Goal: Task Accomplishment & Management: Complete application form

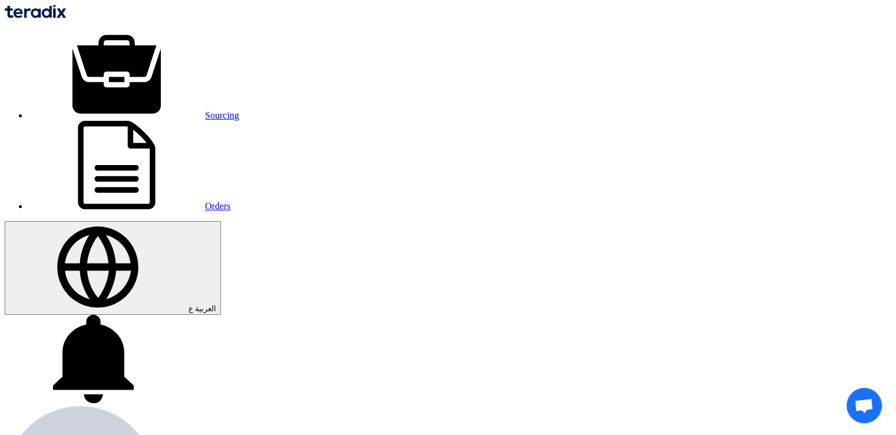
paste input "6000021787"
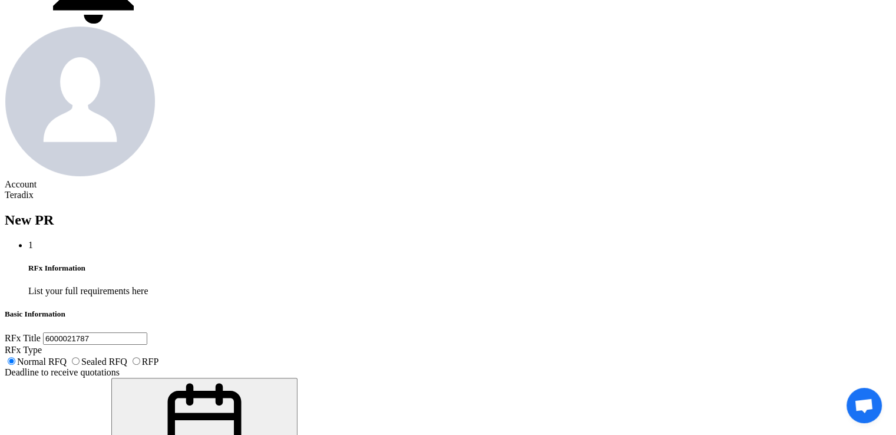
scroll to position [246, 0]
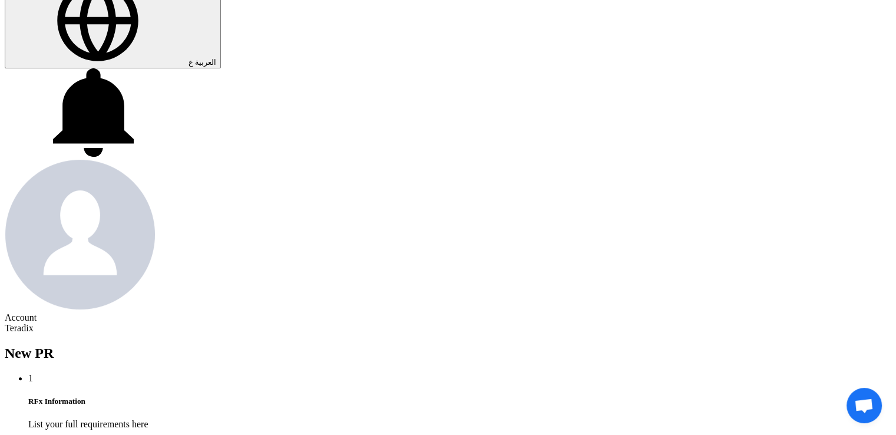
type input "6000021787"
type input "[DATE]"
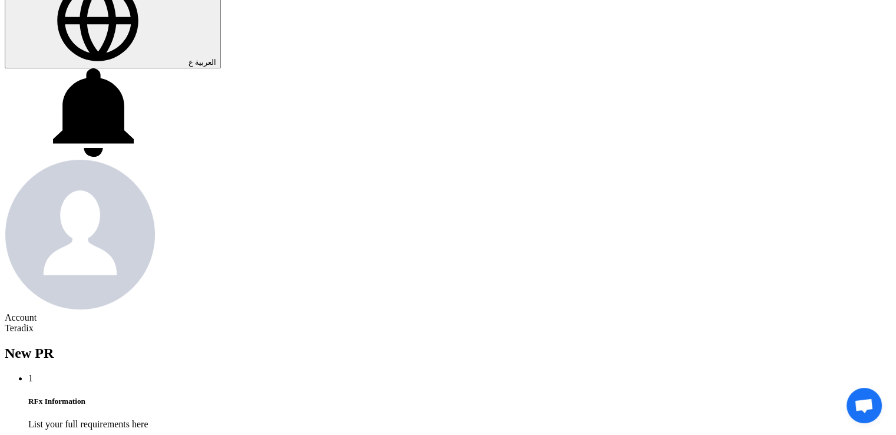
type input "[DATE]"
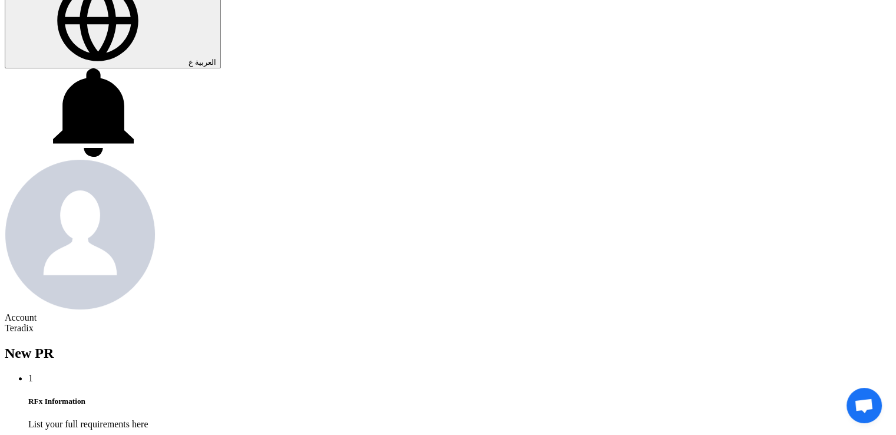
type input "11"
type input "59"
type input "11"
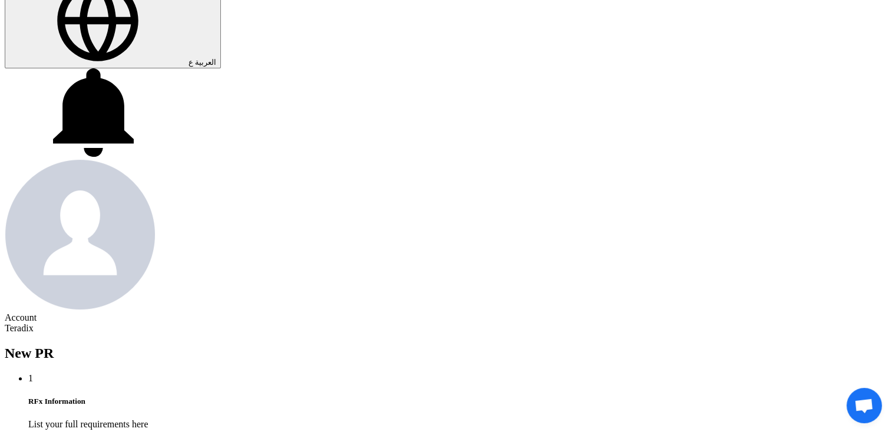
type input "59"
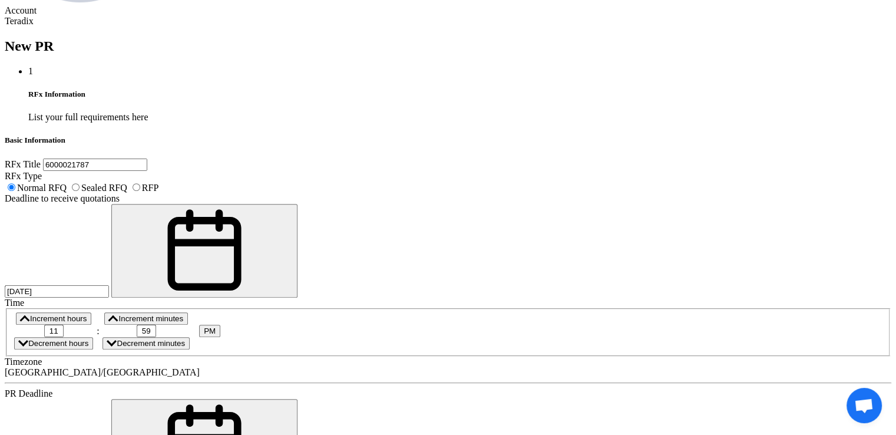
scroll to position [558, 0]
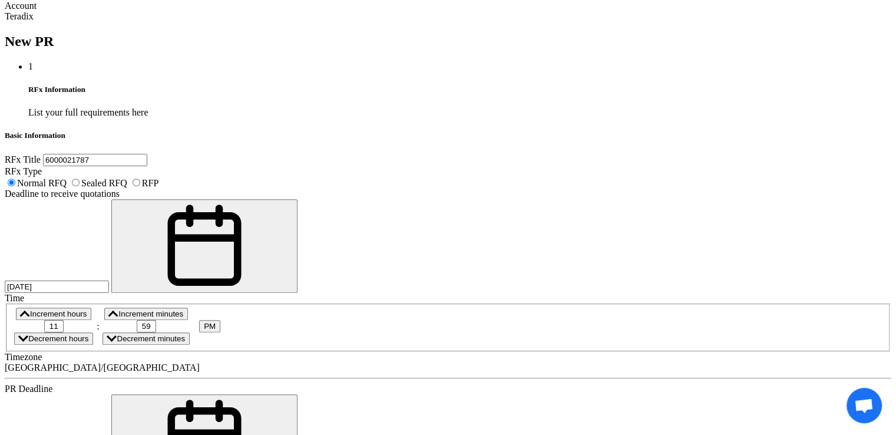
paste textarea "Reem Albuainain reem.albuainain@arabian-pipes.com +96613400800(Work) Arabian Pi…"
paste textarea "Purchasing Specialist"
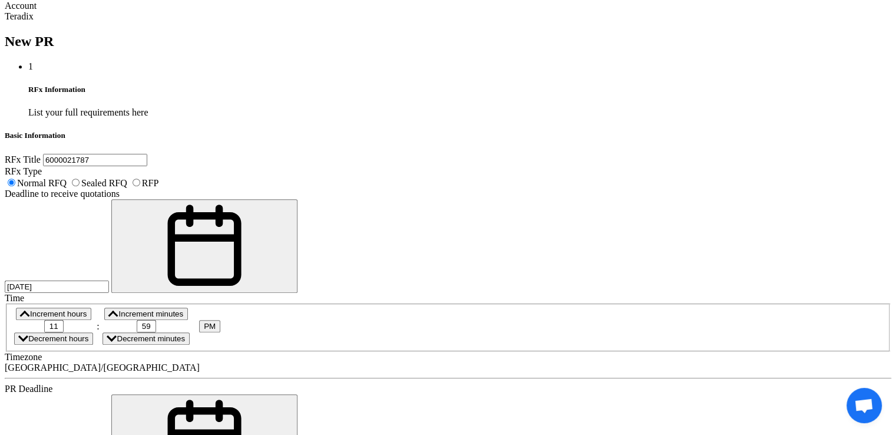
drag, startPoint x: 168, startPoint y: 155, endPoint x: 67, endPoint y: 149, distance: 100.9
type textarea "Reem Albuainain Purchasing Specialist [EMAIL_ADDRESS][DOMAIN_NAME] Arabian Pipe…"
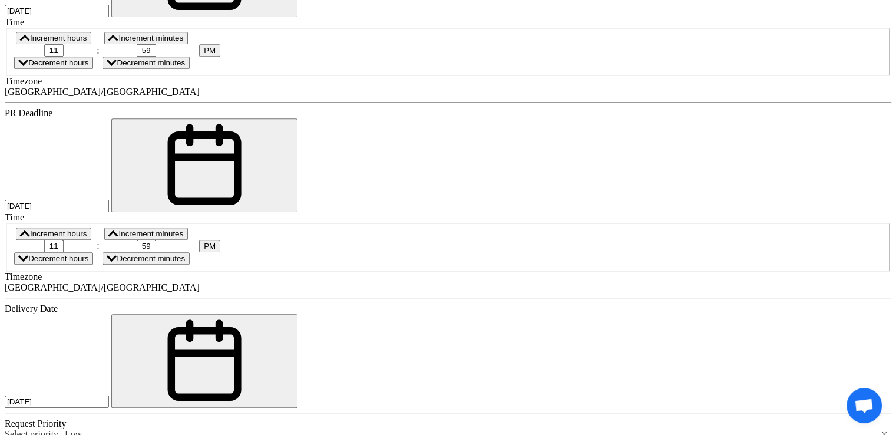
scroll to position [837, 0]
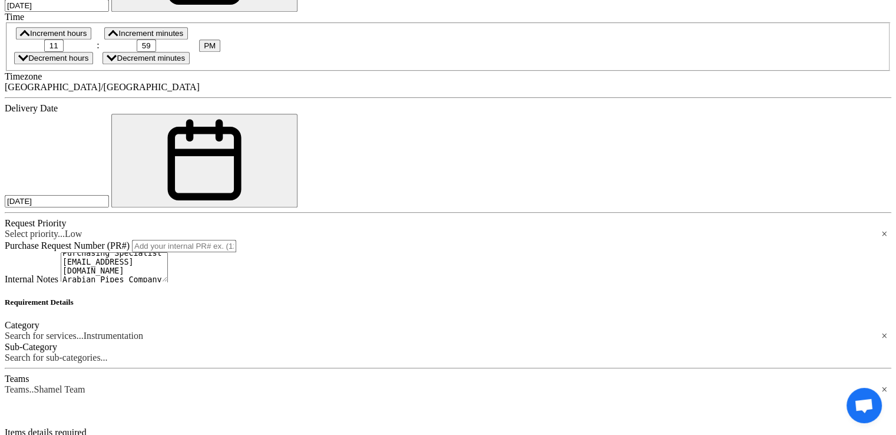
scroll to position [1034, 0]
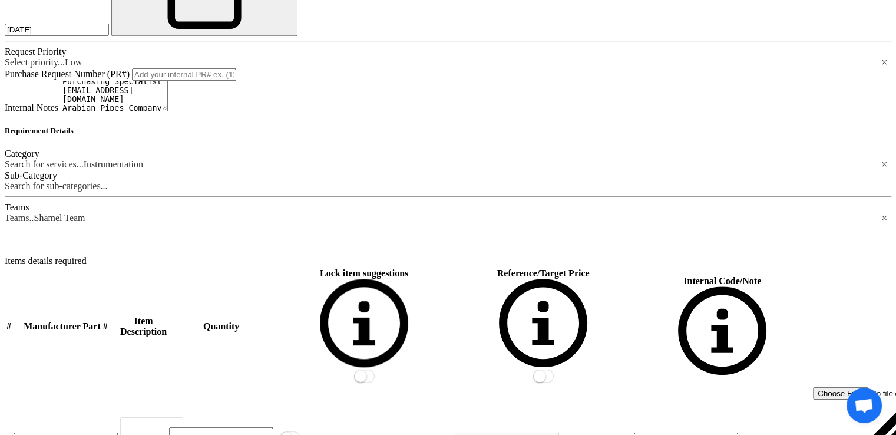
scroll to position [1254, 0]
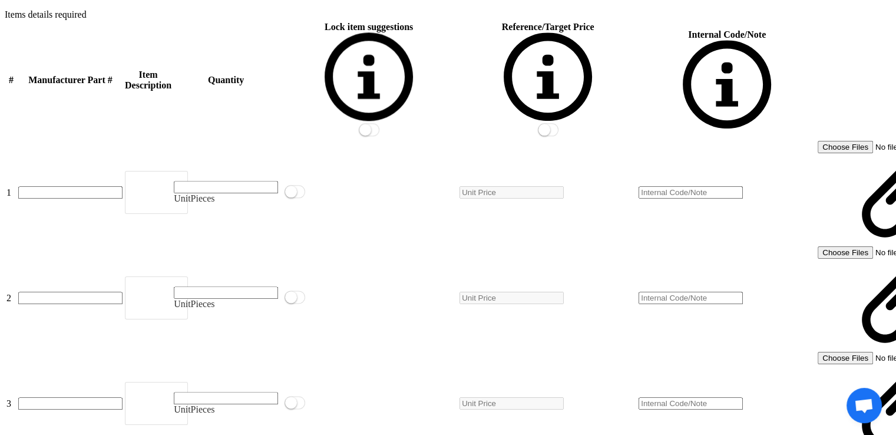
scroll to position [1460, 0]
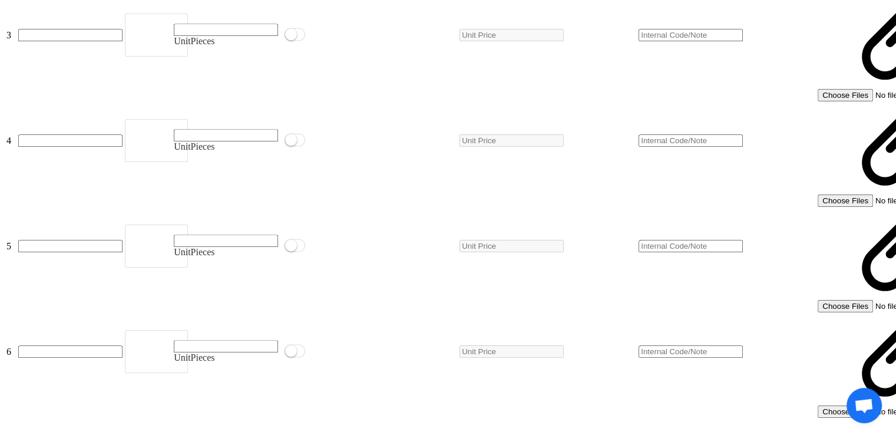
scroll to position [1817, 0]
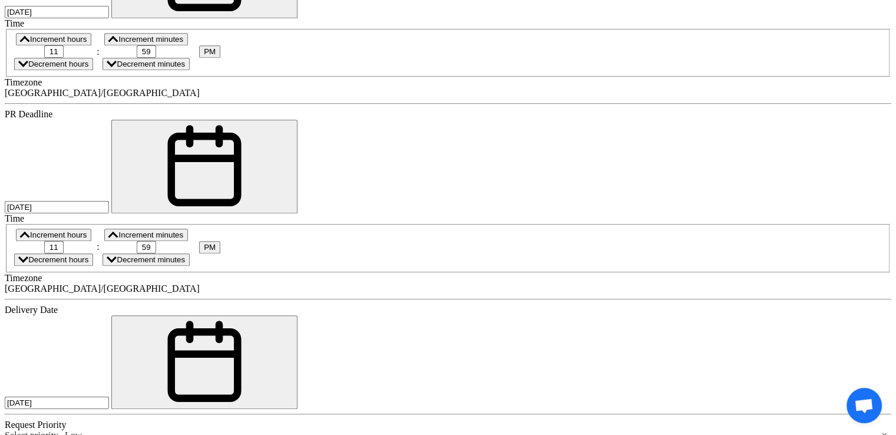
scroll to position [832, 0]
paste div
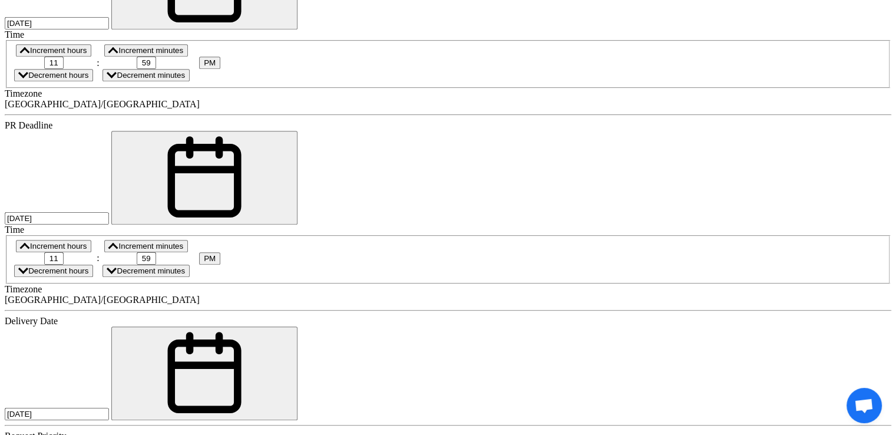
type input "2"
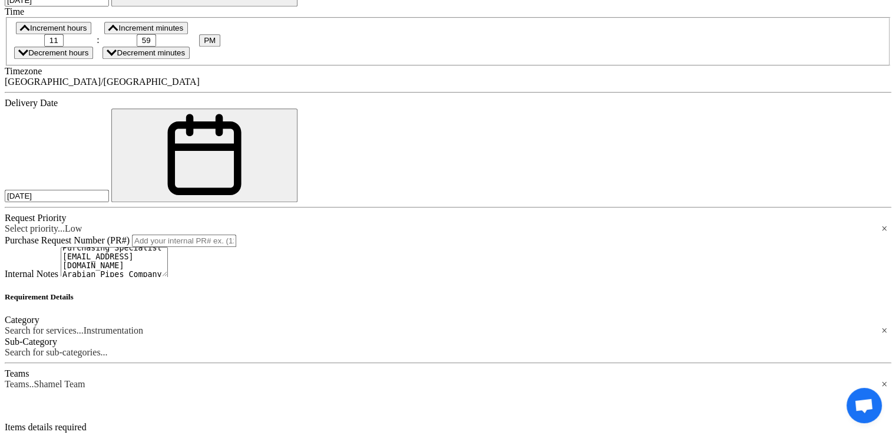
scroll to position [1042, 0]
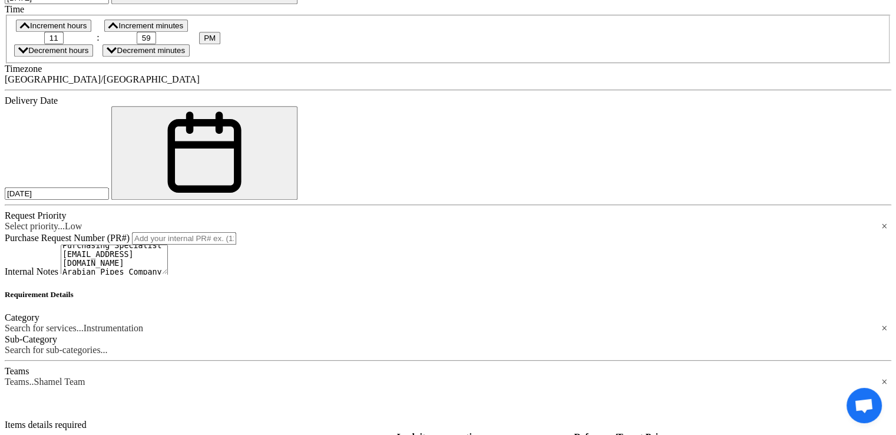
paste div
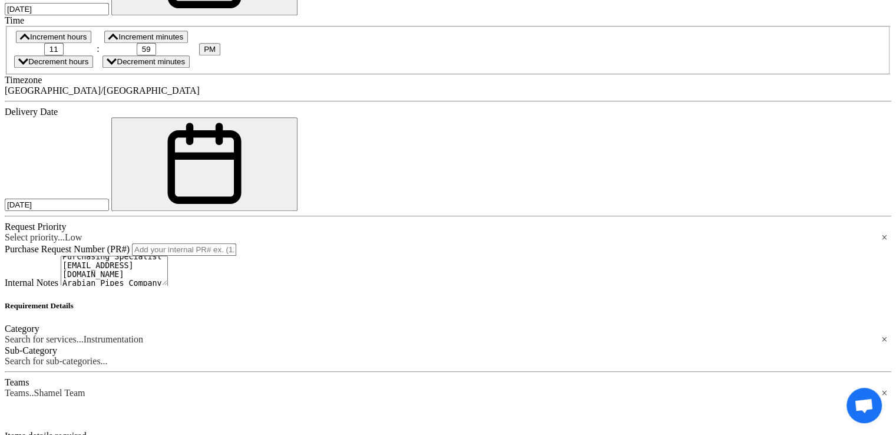
type input "100"
paste div
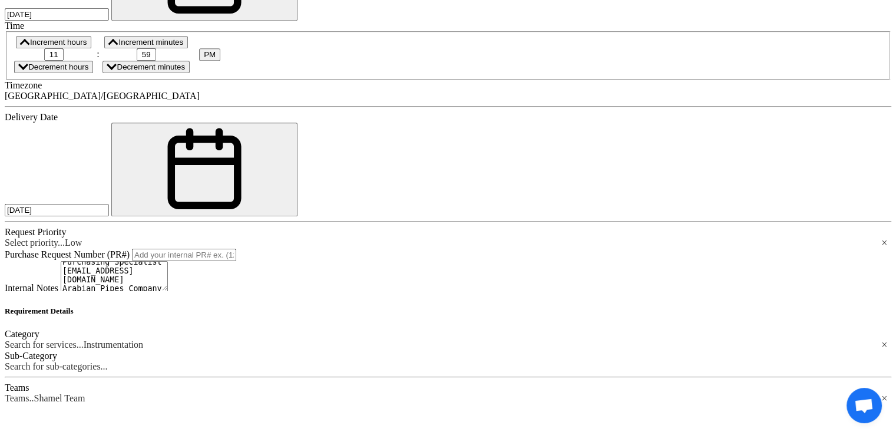
type input "1"
type input "ROL"
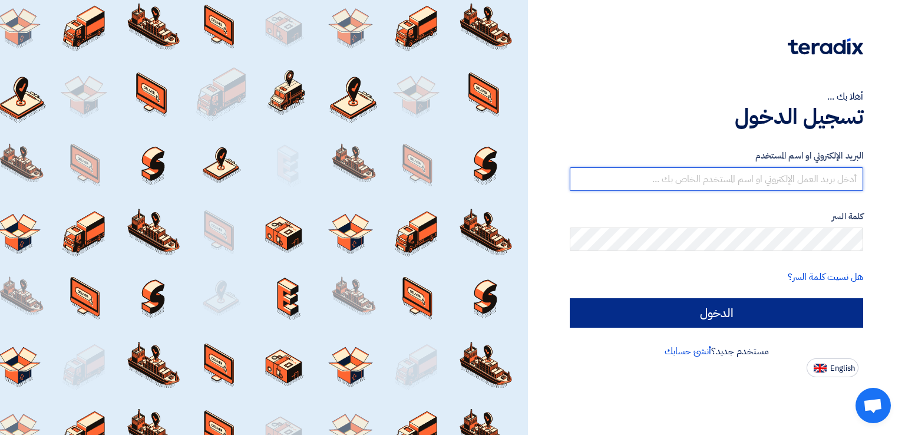
type input "[EMAIL_ADDRESS][DOMAIN_NAME]"
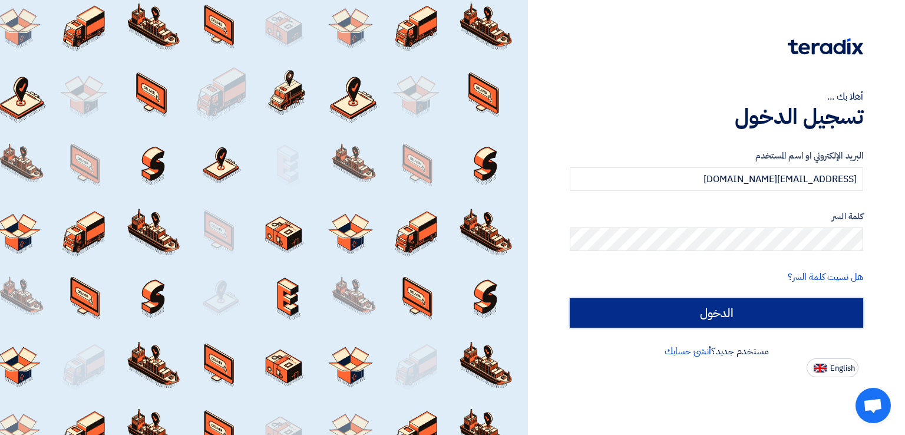
click at [659, 304] on input "الدخول" at bounding box center [716, 312] width 293 height 29
type input "Sign in"
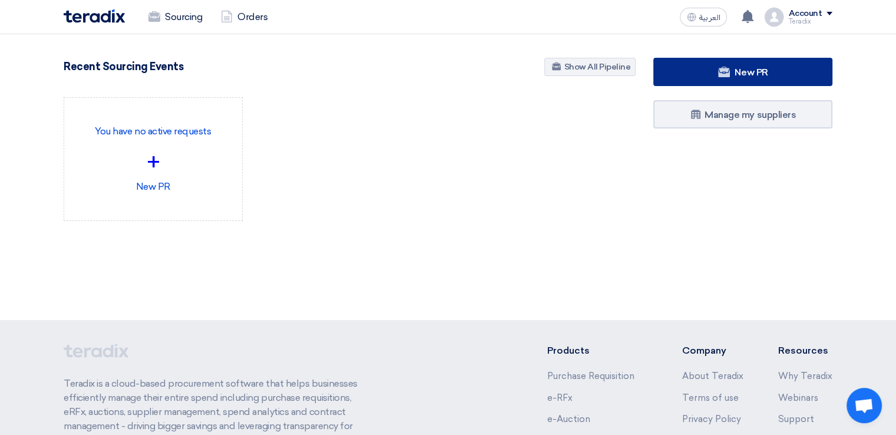
click at [723, 77] on icon at bounding box center [724, 72] width 12 height 12
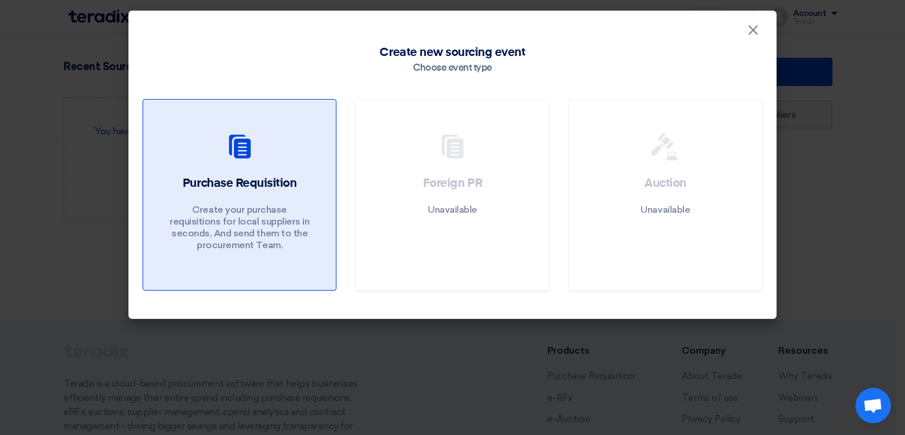
click at [230, 169] on link "Purchase Requisition Create your purchase requisitions for local suppliers in s…" at bounding box center [240, 194] width 194 height 191
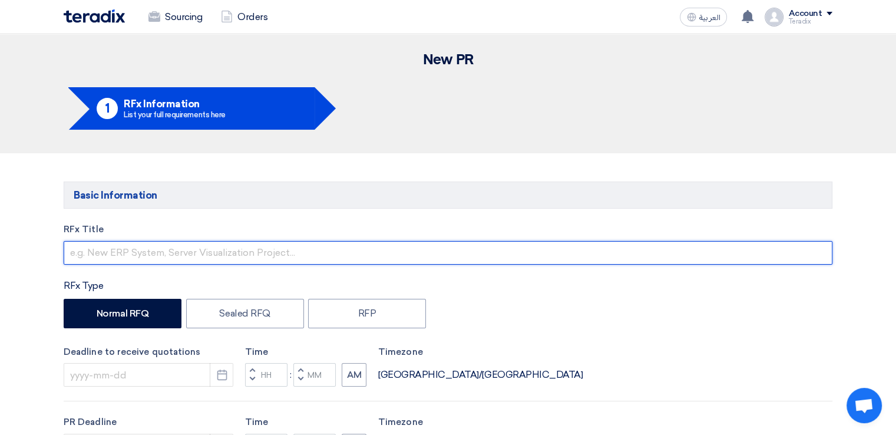
click at [234, 244] on input "text" at bounding box center [448, 253] width 769 height 24
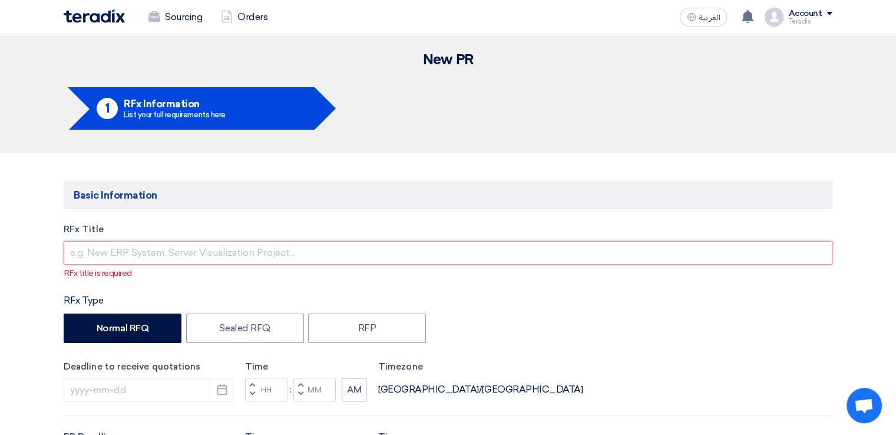
paste input "6000021787"
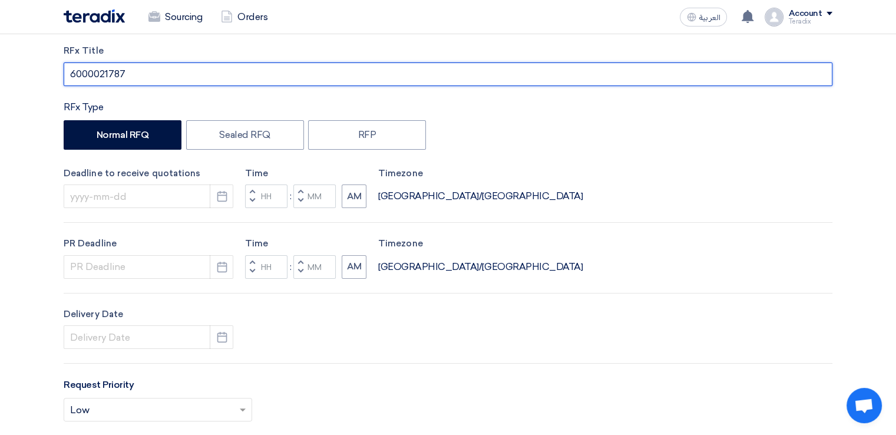
scroll to position [220, 0]
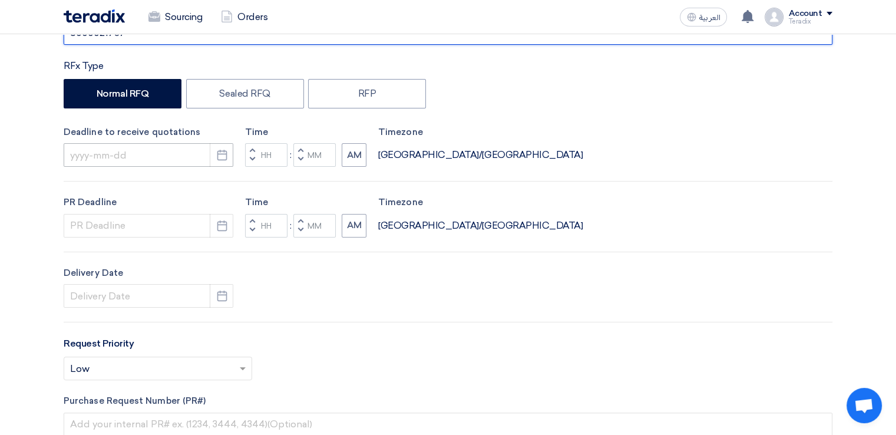
type input "6000021787"
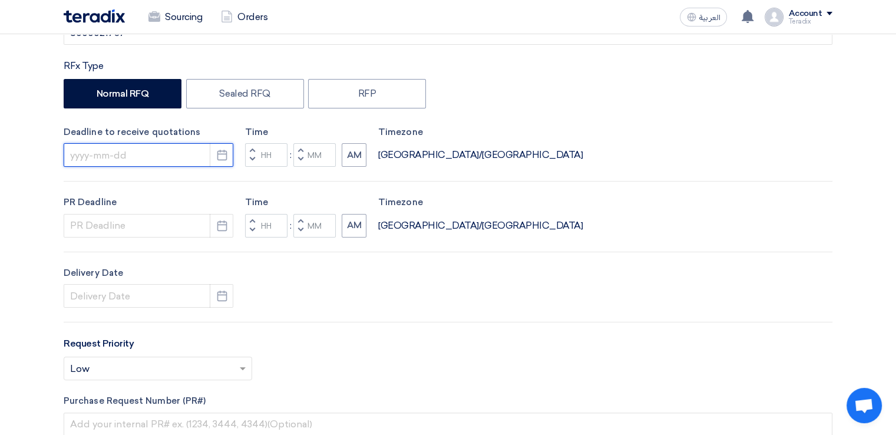
click at [191, 145] on input at bounding box center [149, 155] width 170 height 24
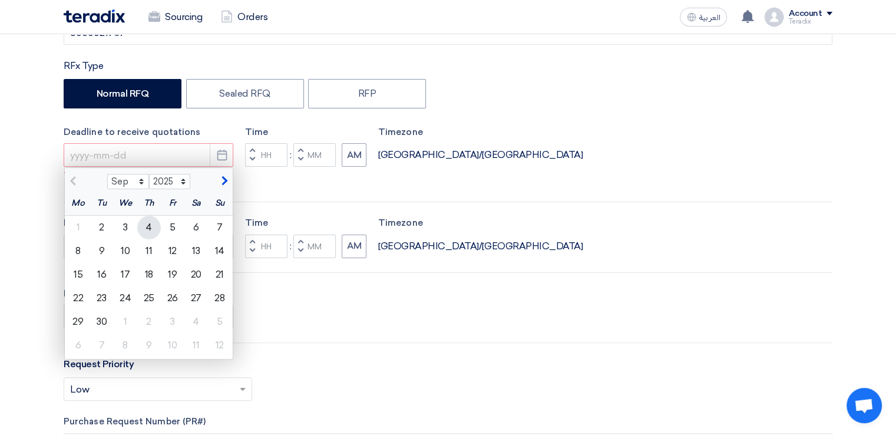
click at [155, 219] on div "4" at bounding box center [149, 228] width 24 height 24
type input "[DATE]"
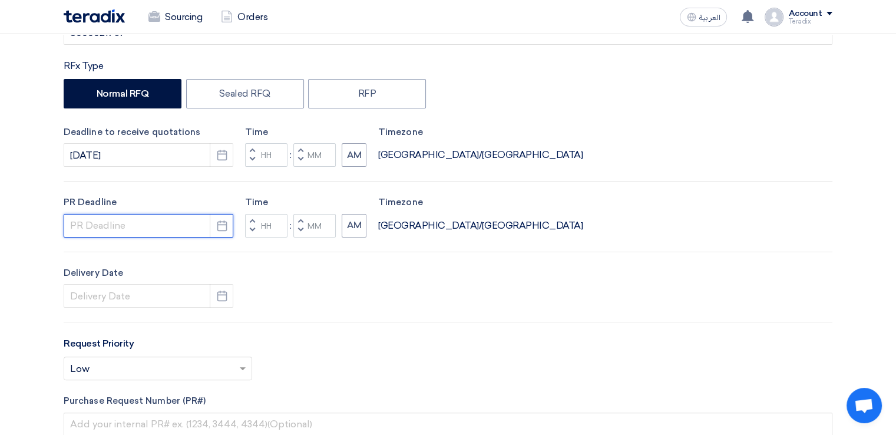
click at [155, 219] on input at bounding box center [149, 226] width 170 height 24
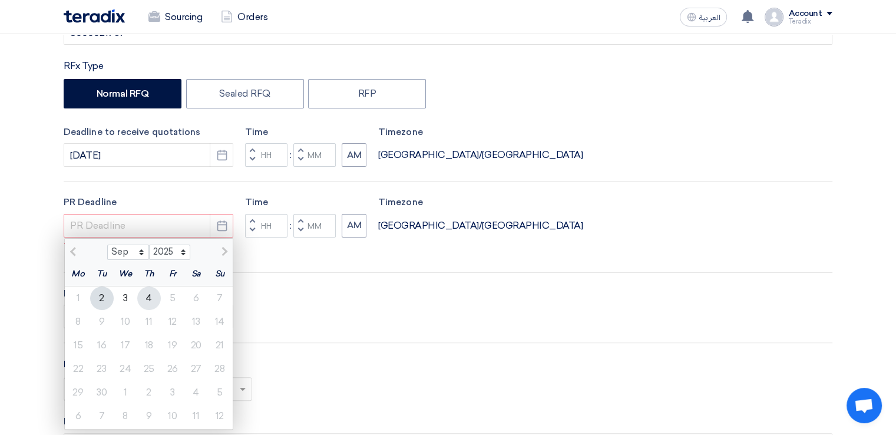
click at [151, 288] on div "4" at bounding box center [149, 298] width 24 height 24
type input "[DATE]"
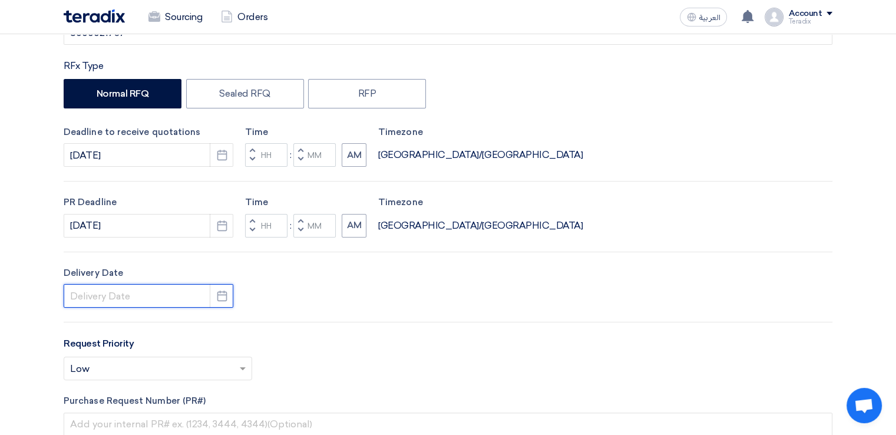
click at [151, 288] on input at bounding box center [149, 296] width 170 height 24
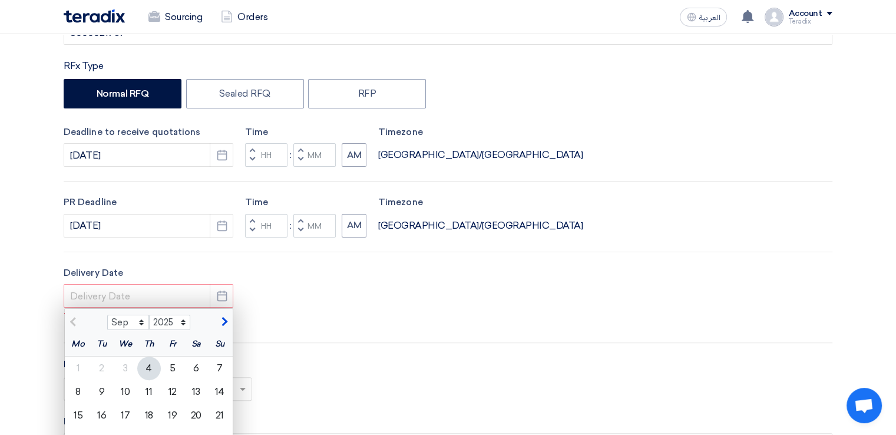
click at [147, 365] on div "4" at bounding box center [149, 368] width 24 height 24
type input "[DATE]"
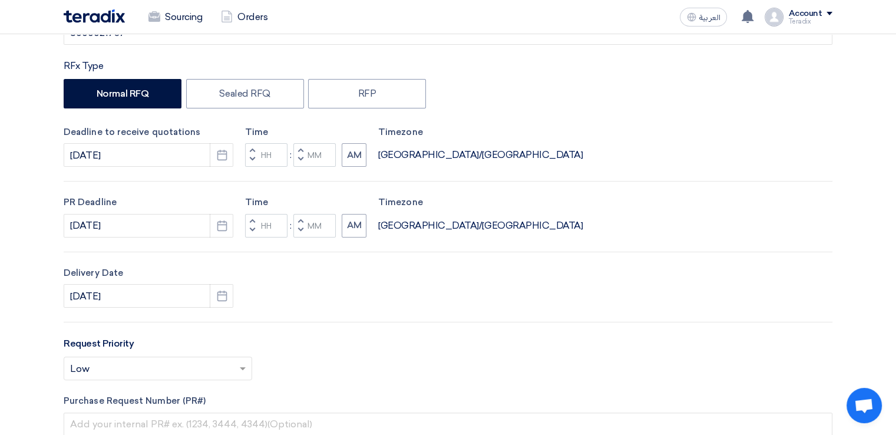
click at [297, 229] on button "Decrement minutes" at bounding box center [300, 230] width 14 height 15
type input "11"
type input "59"
click at [302, 160] on span "button" at bounding box center [301, 159] width 4 height 7
type input "11"
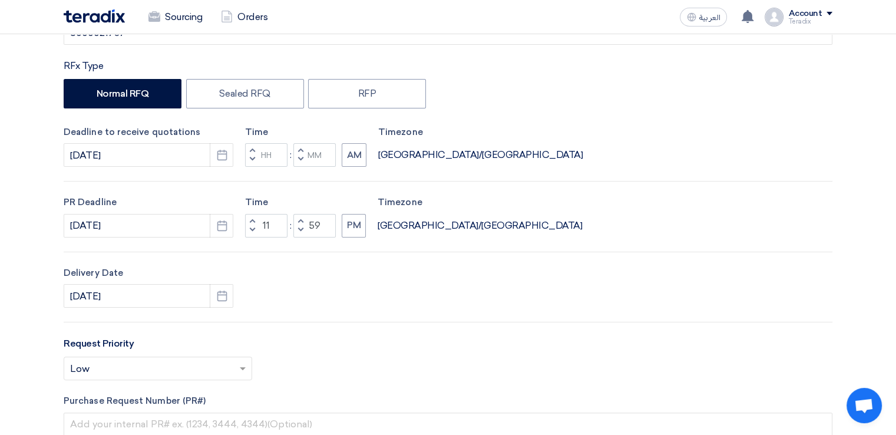
type input "59"
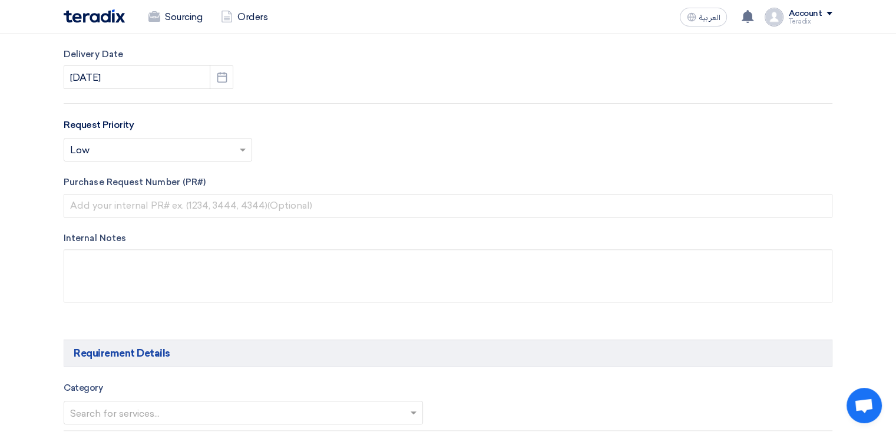
scroll to position [449, 0]
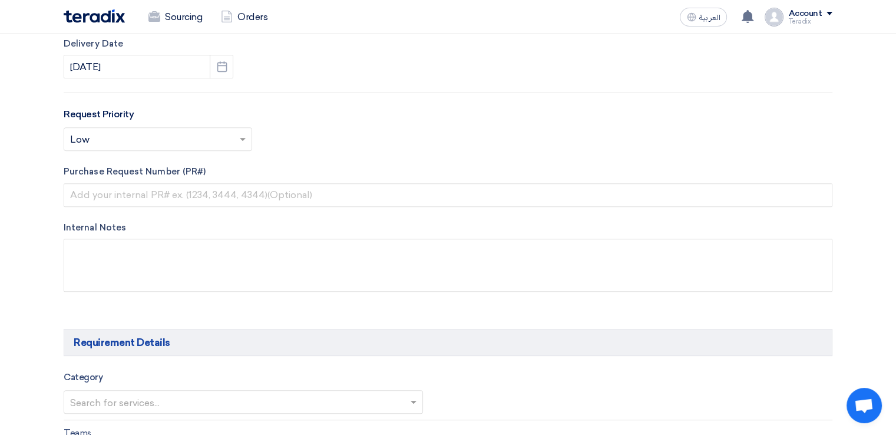
click at [310, 223] on label "Internal Notes" at bounding box center [448, 228] width 769 height 14
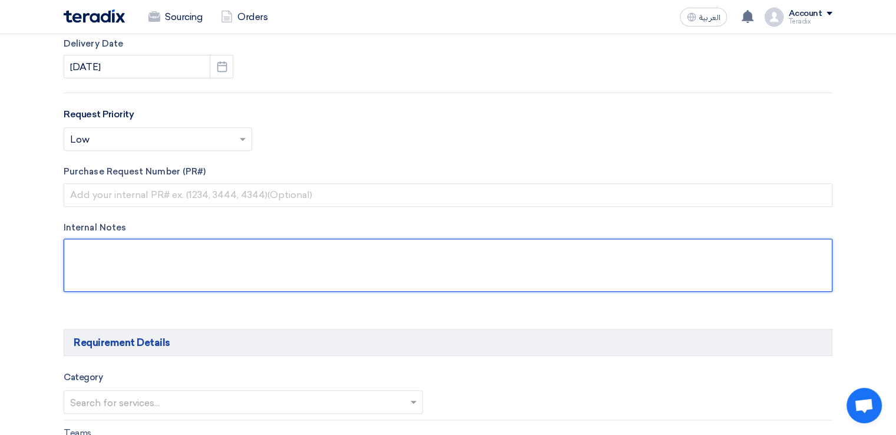
click at [305, 256] on textarea at bounding box center [448, 265] width 769 height 53
paste textarea "[PERSON_NAME] [EMAIL_ADDRESS][DOMAIN_NAME]"
paste textarea "Purchasing Specialist"
paste textarea "Arabian Pipes Company"
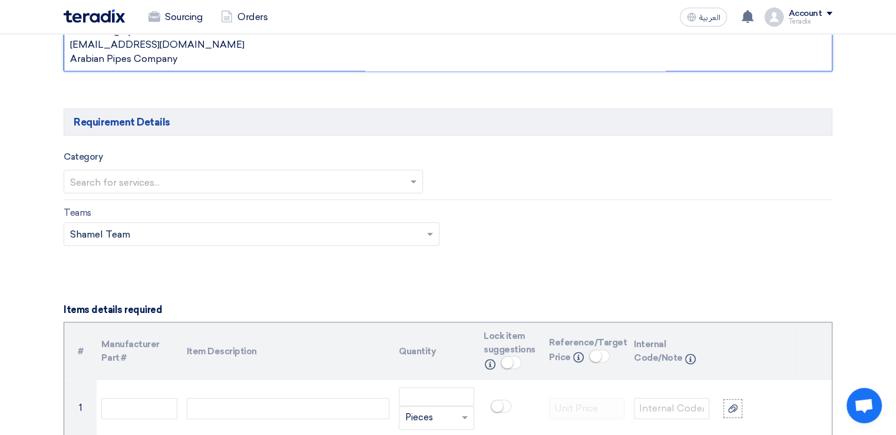
scroll to position [669, 0]
type textarea "Reem Albuainain Purchasing Specialist [EMAIL_ADDRESS][DOMAIN_NAME] Arabian Pipe…"
click at [306, 187] on input "text" at bounding box center [237, 182] width 335 height 19
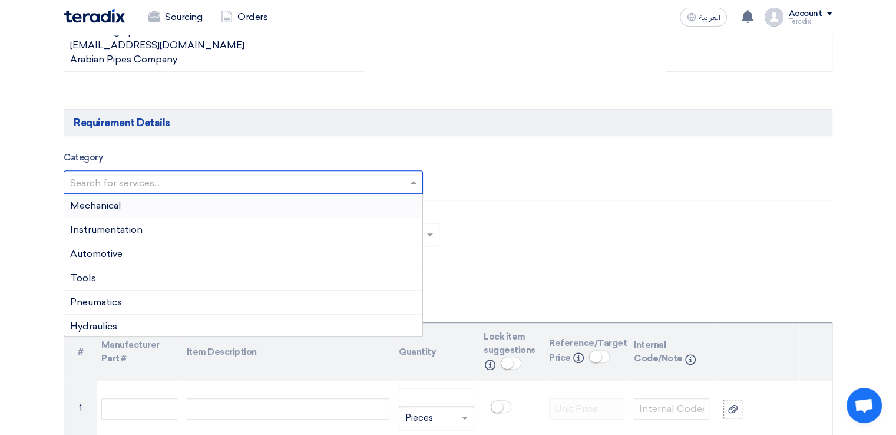
click at [302, 208] on div "Mechanical" at bounding box center [243, 206] width 358 height 24
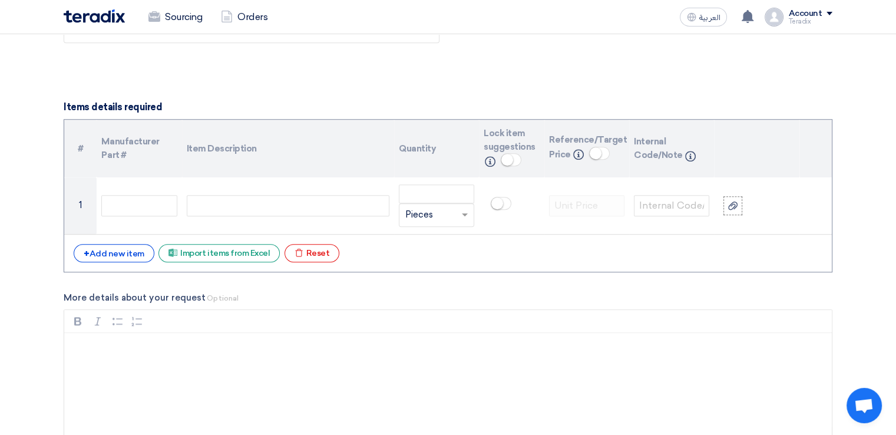
scroll to position [875, 0]
click at [146, 243] on div "+ Add new item" at bounding box center [114, 252] width 81 height 18
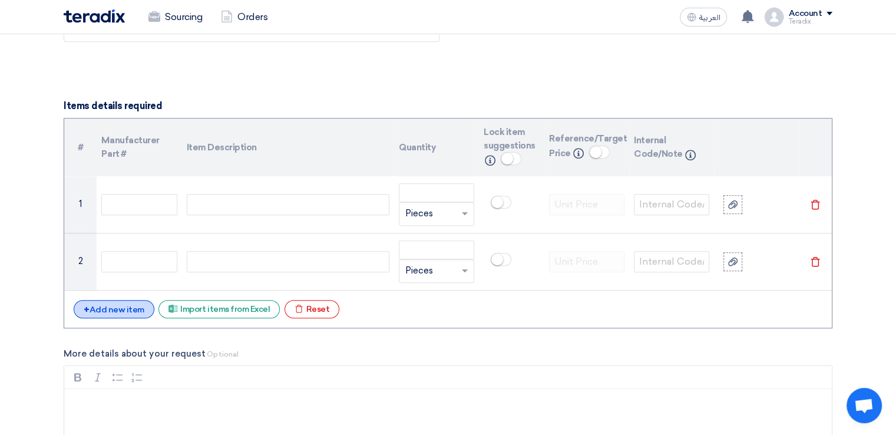
click at [137, 307] on div "+ Add new item" at bounding box center [114, 309] width 81 height 18
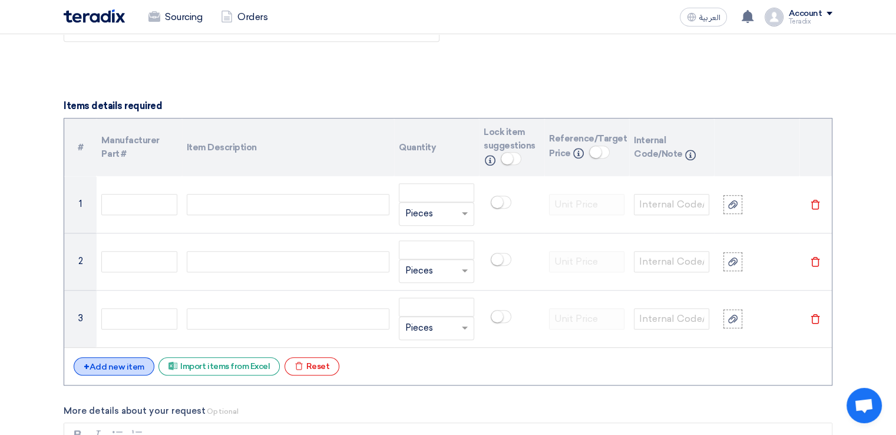
click at [134, 361] on div "+ Add new item" at bounding box center [114, 366] width 81 height 18
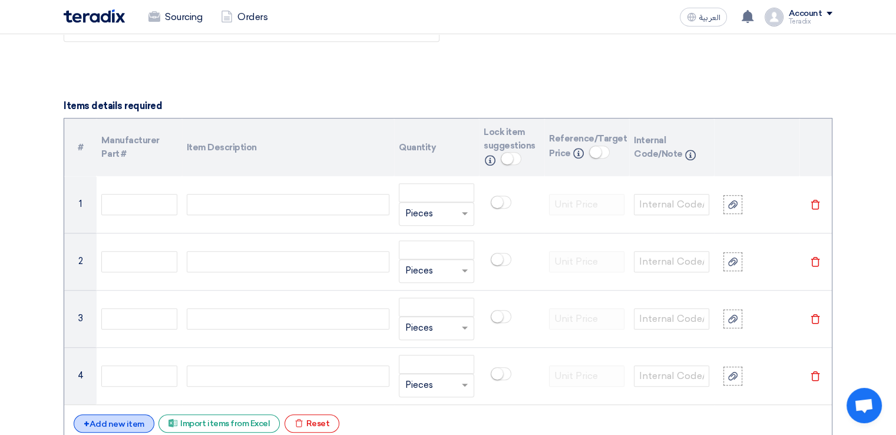
click at [134, 422] on div "+ Add new item" at bounding box center [114, 423] width 81 height 18
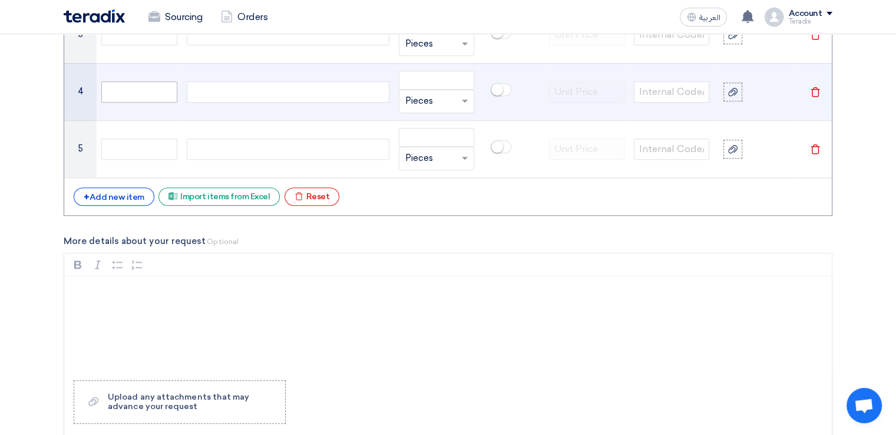
scroll to position [1159, 0]
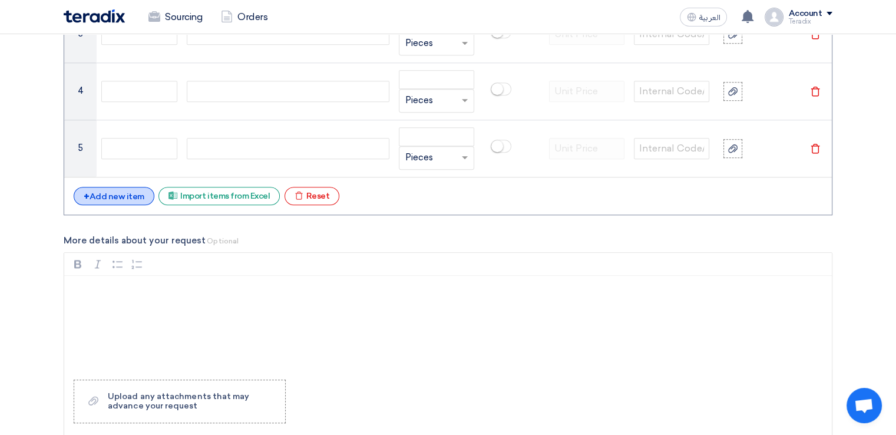
click at [124, 195] on div "+ Add new item" at bounding box center [114, 196] width 81 height 18
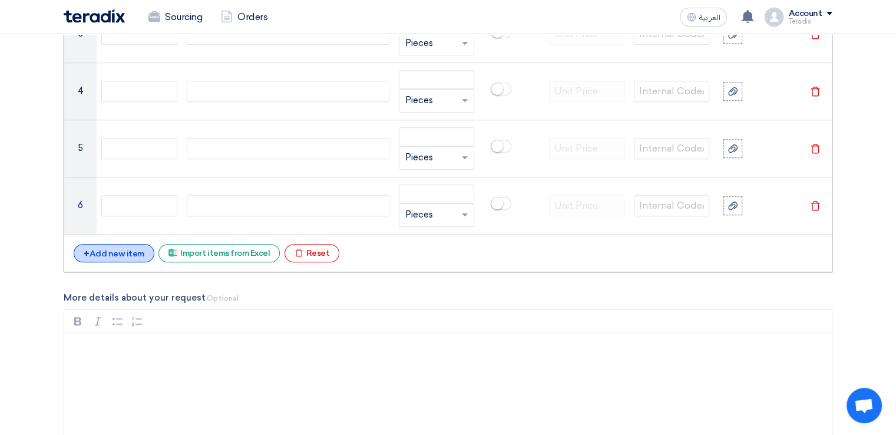
click at [123, 248] on div "+ Add new item" at bounding box center [114, 253] width 81 height 18
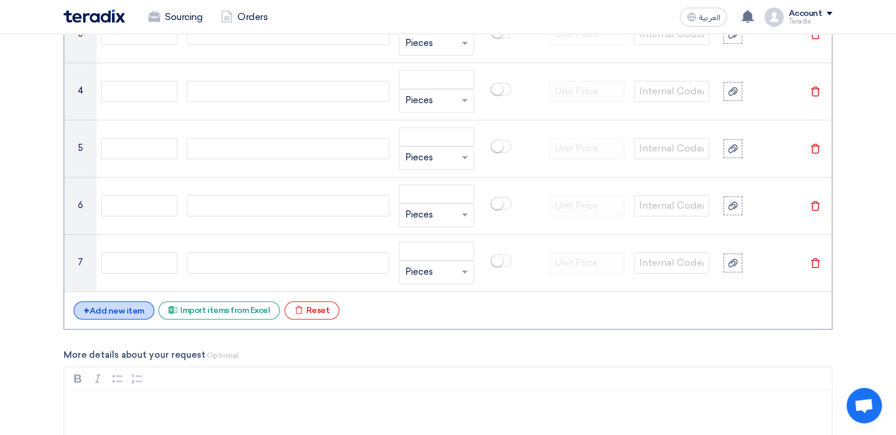
click at [125, 304] on div "+ Add new item" at bounding box center [114, 310] width 81 height 18
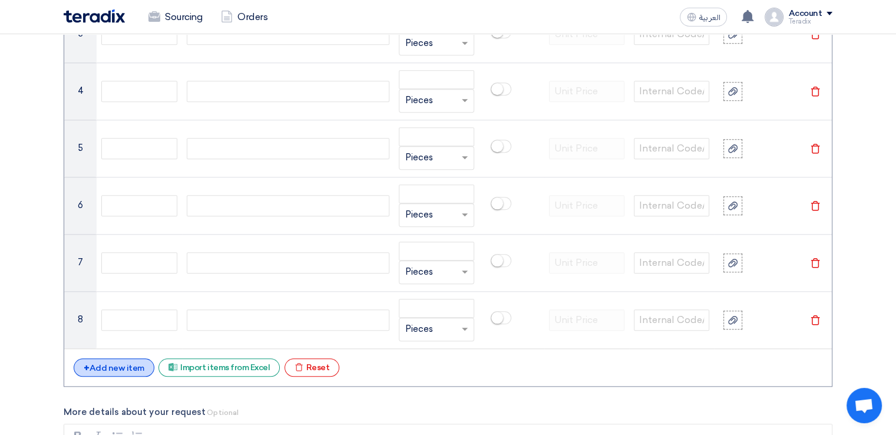
click at [128, 366] on div "+ Add new item" at bounding box center [114, 367] width 81 height 18
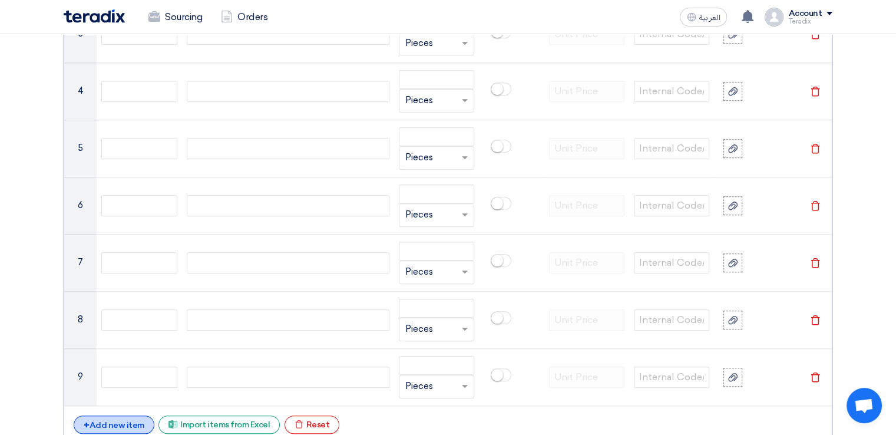
click at [125, 416] on div "+ Add new item" at bounding box center [114, 424] width 81 height 18
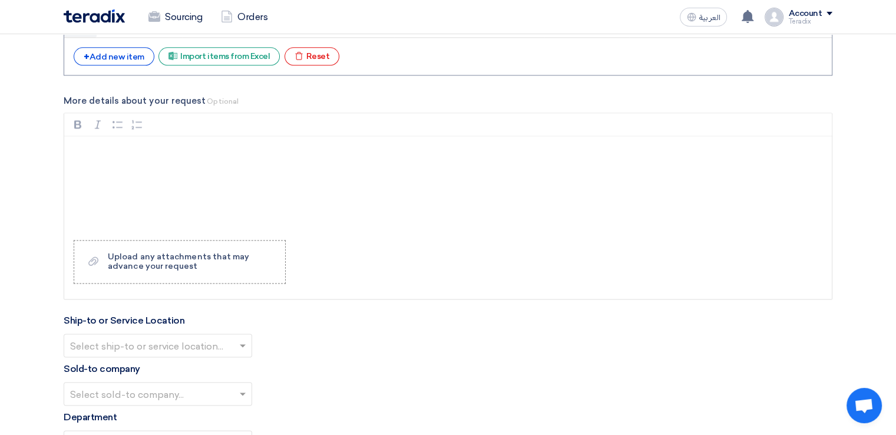
scroll to position [1581, 0]
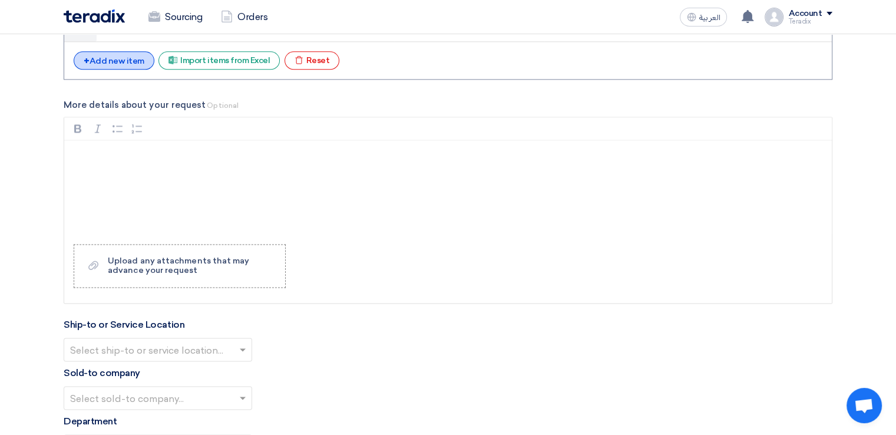
click at [119, 57] on div "+ Add new item" at bounding box center [114, 60] width 81 height 18
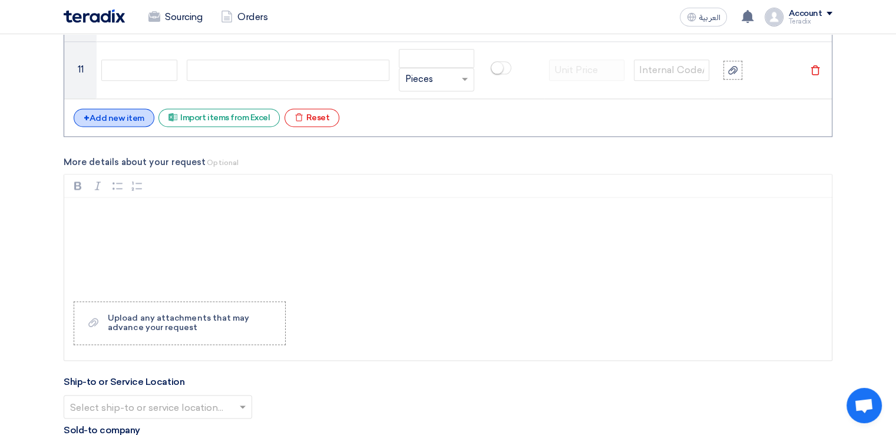
click at [121, 110] on div "+ Add new item" at bounding box center [114, 117] width 81 height 18
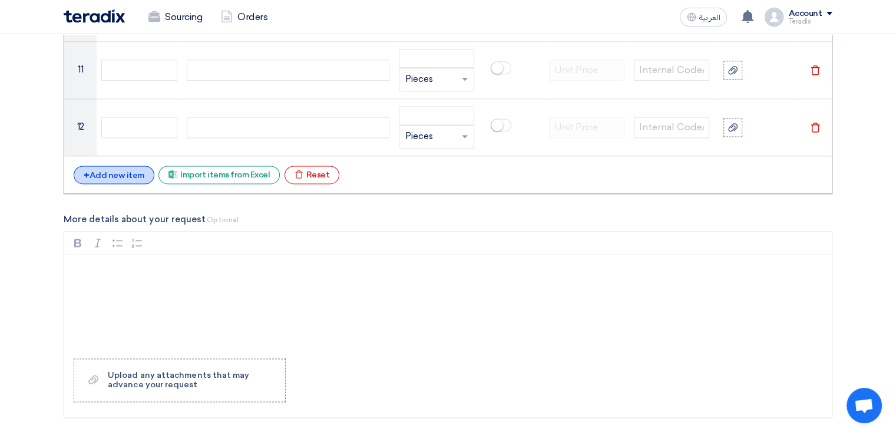
click at [123, 174] on div "+ Add new item" at bounding box center [114, 175] width 81 height 18
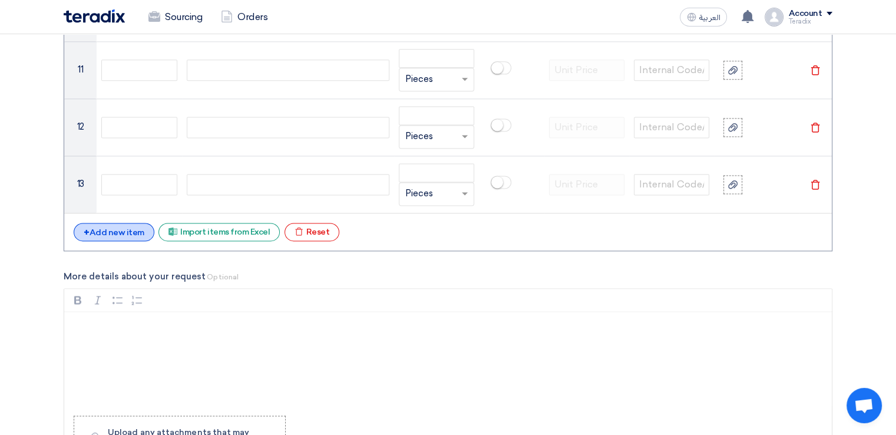
click at [124, 227] on div "+ Add new item" at bounding box center [114, 232] width 81 height 18
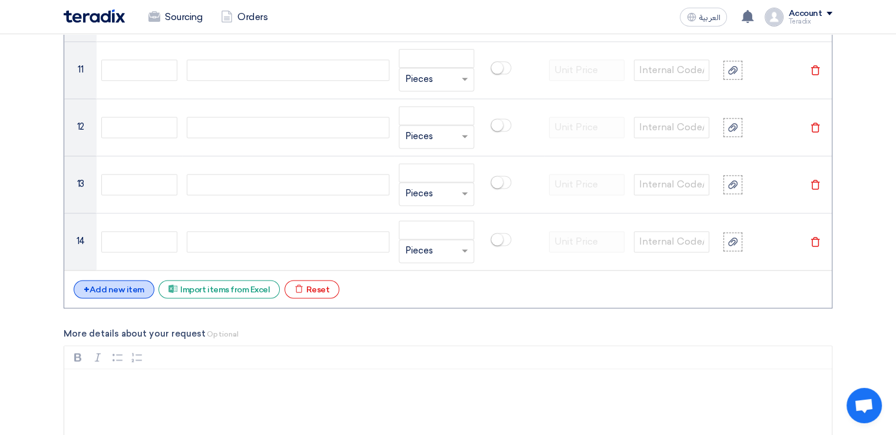
click at [126, 283] on div "+ Add new item" at bounding box center [114, 289] width 81 height 18
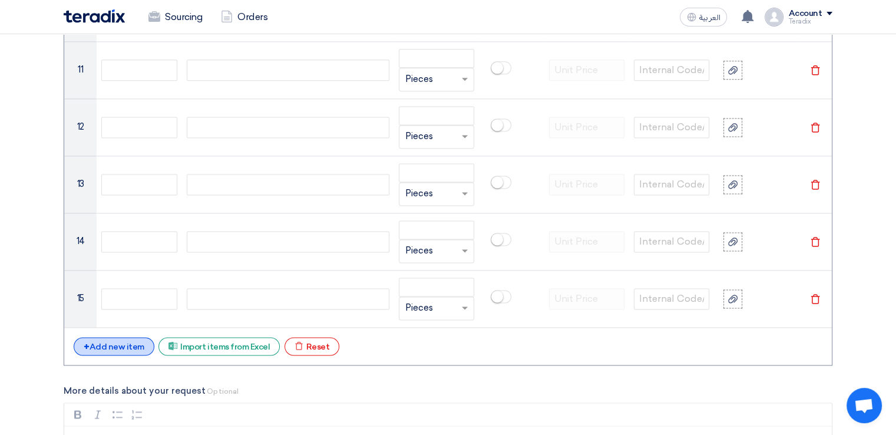
click at [126, 340] on div "+ Add new item" at bounding box center [114, 346] width 81 height 18
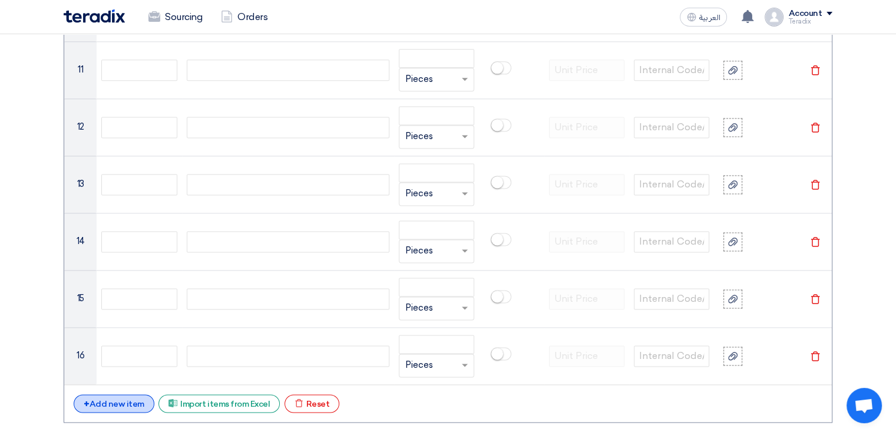
click at [124, 396] on div "+ Add new item" at bounding box center [114, 403] width 81 height 18
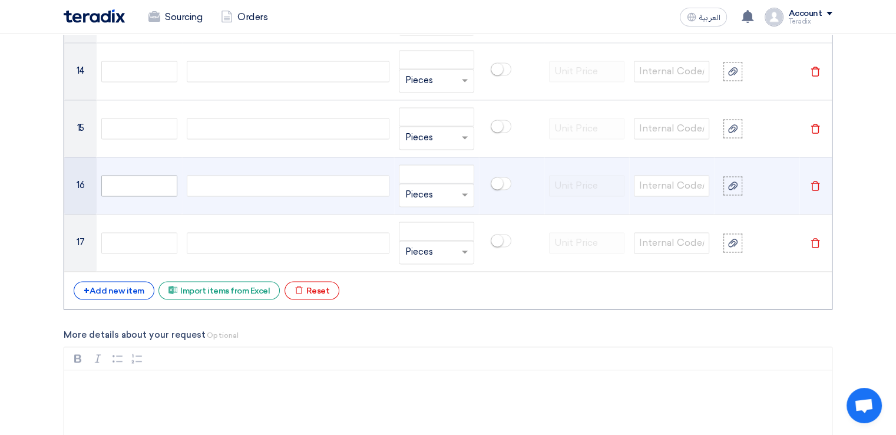
scroll to position [1777, 0]
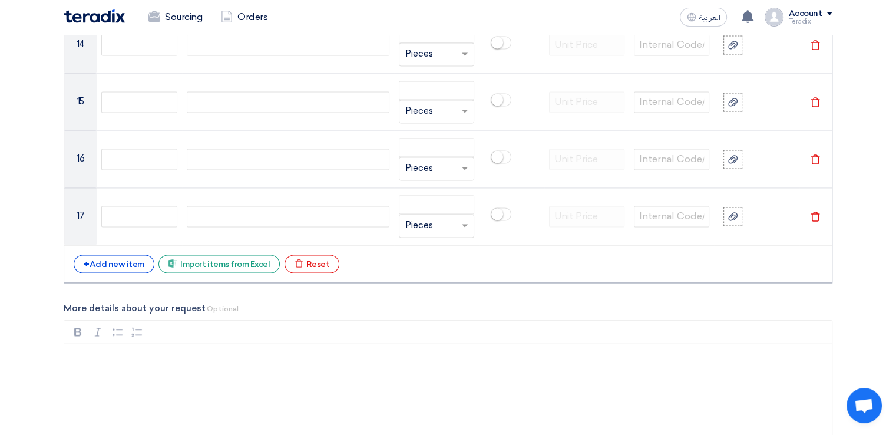
click at [115, 268] on div "+ Add new item Excel file Import items from Excel Excel file Reset" at bounding box center [448, 263] width 749 height 19
click at [115, 264] on div "+ Add new item" at bounding box center [114, 263] width 81 height 18
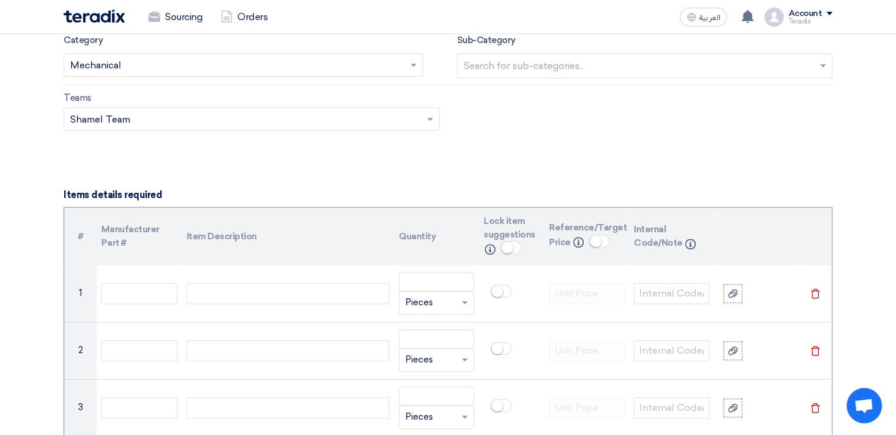
scroll to position [795, 0]
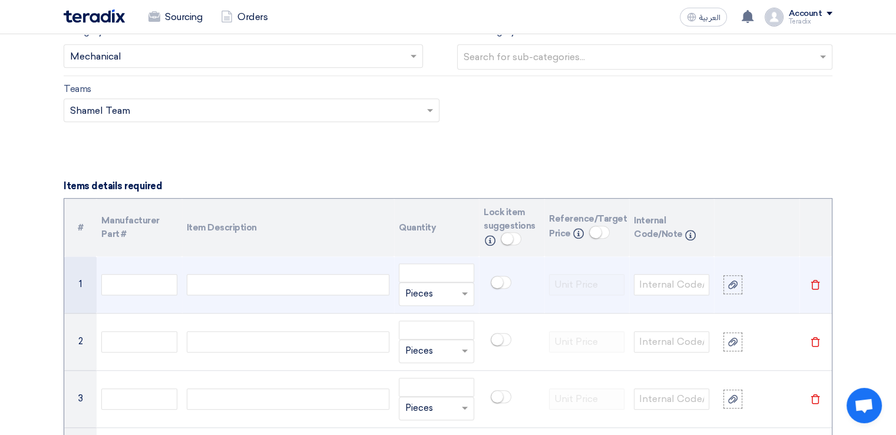
click at [340, 282] on div at bounding box center [288, 284] width 203 height 21
paste div
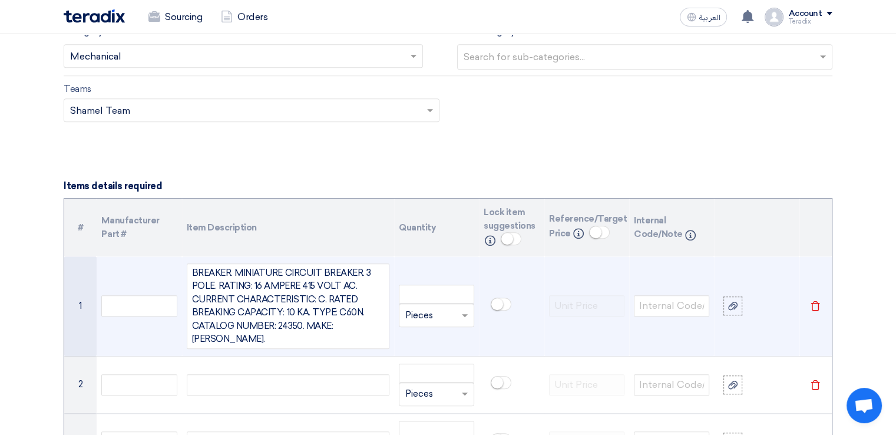
scroll to position [785, 0]
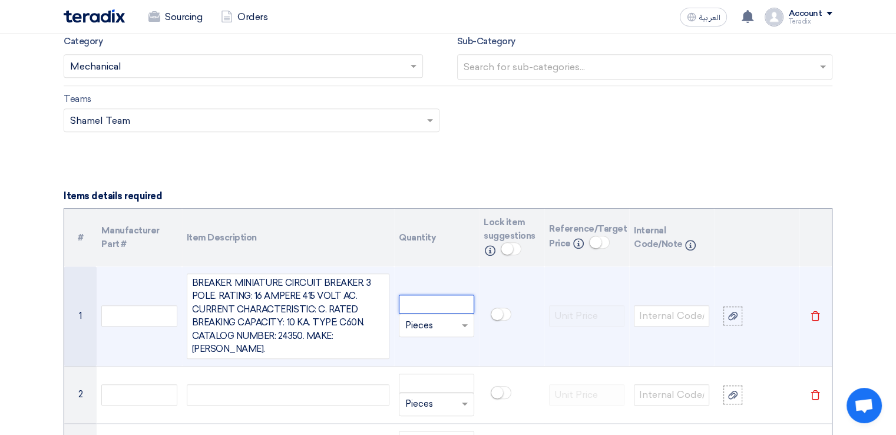
click at [427, 301] on input "number" at bounding box center [436, 304] width 75 height 19
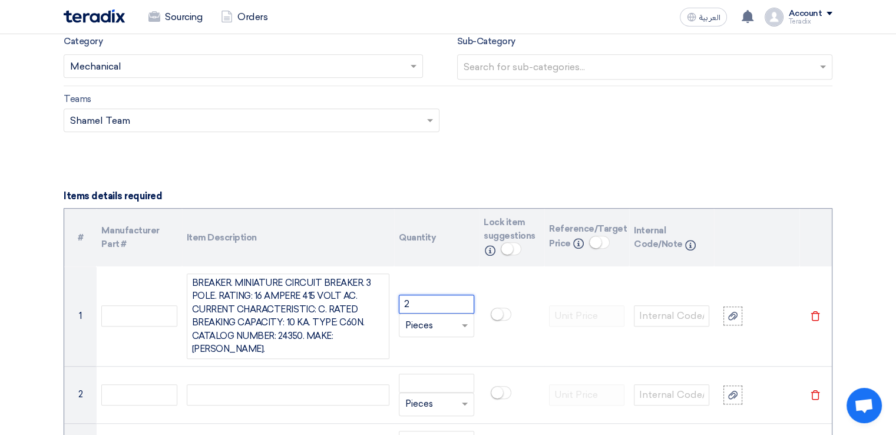
type input "2"
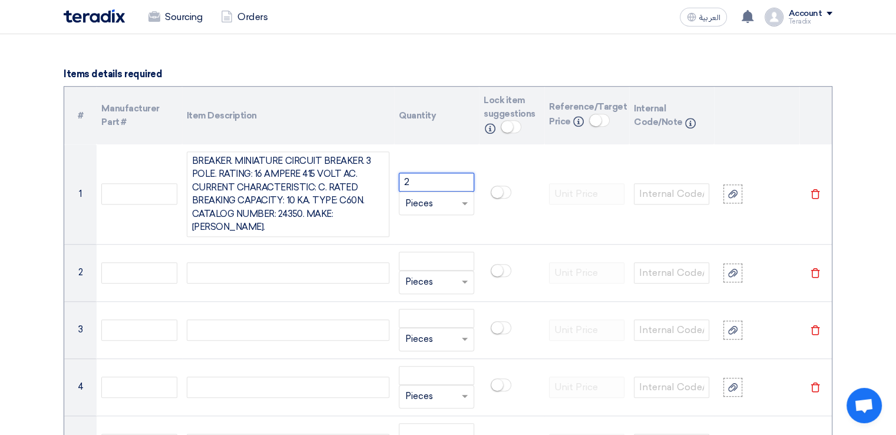
scroll to position [908, 0]
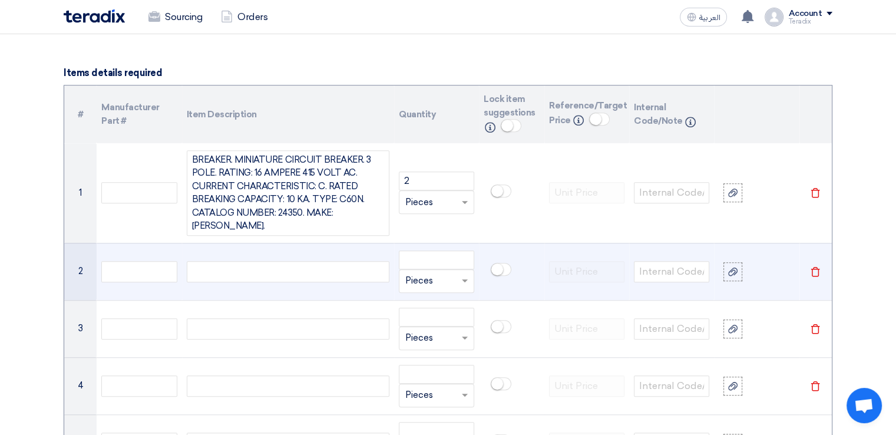
click at [320, 275] on div at bounding box center [288, 271] width 203 height 21
paste div
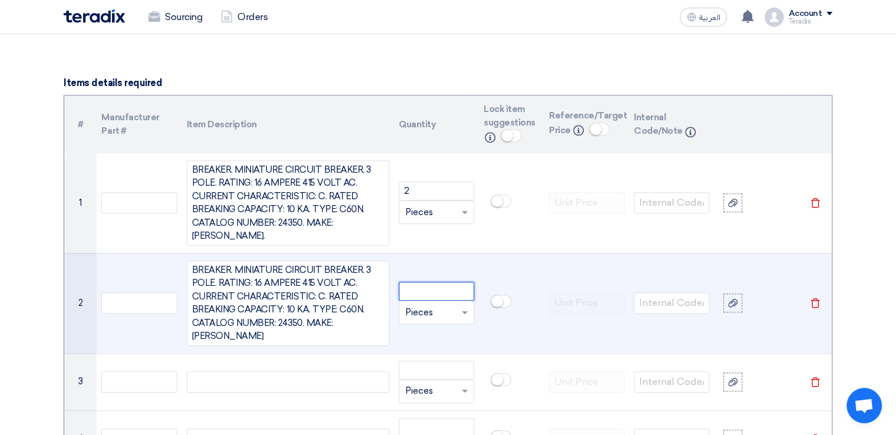
click at [427, 290] on input "number" at bounding box center [436, 291] width 75 height 19
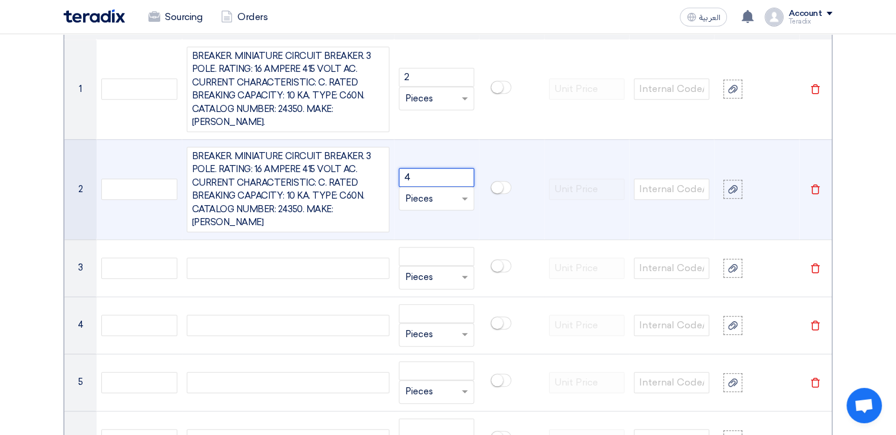
scroll to position [1022, 0]
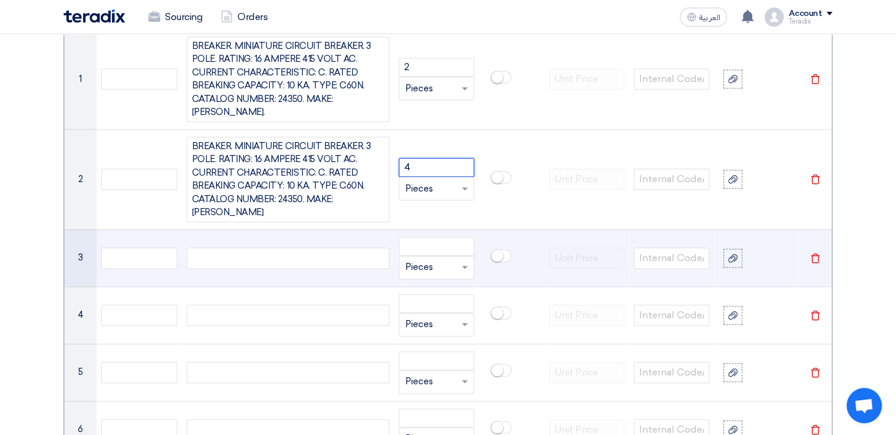
type input "4"
click at [368, 250] on div at bounding box center [288, 257] width 203 height 21
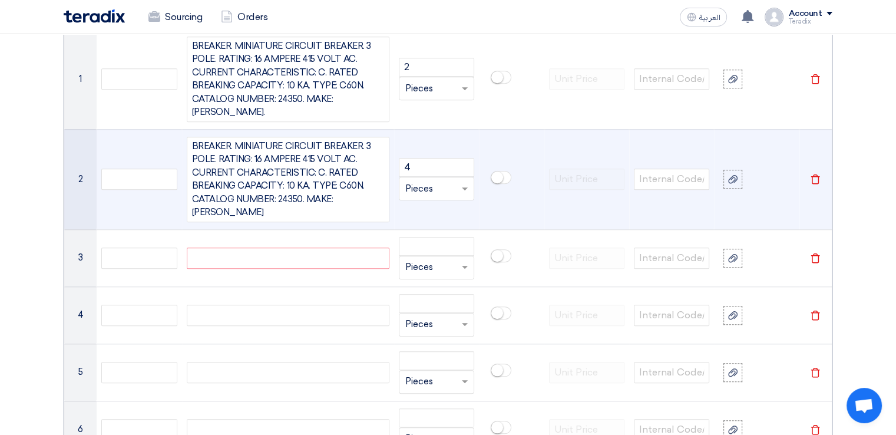
paste div
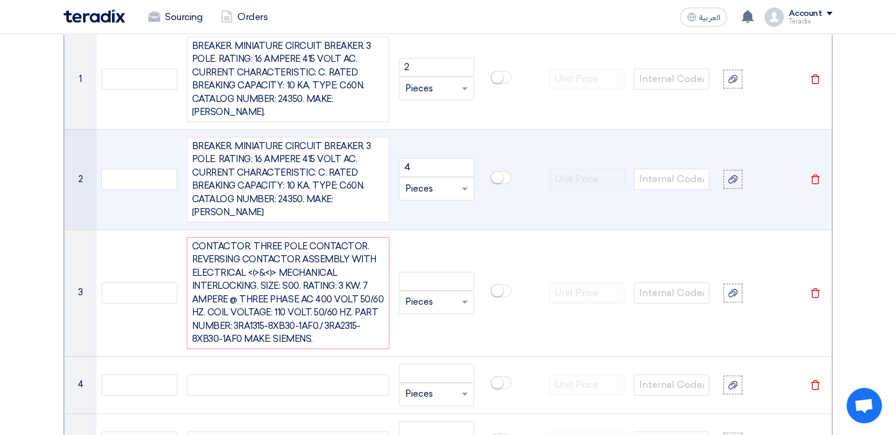
scroll to position [1011, 0]
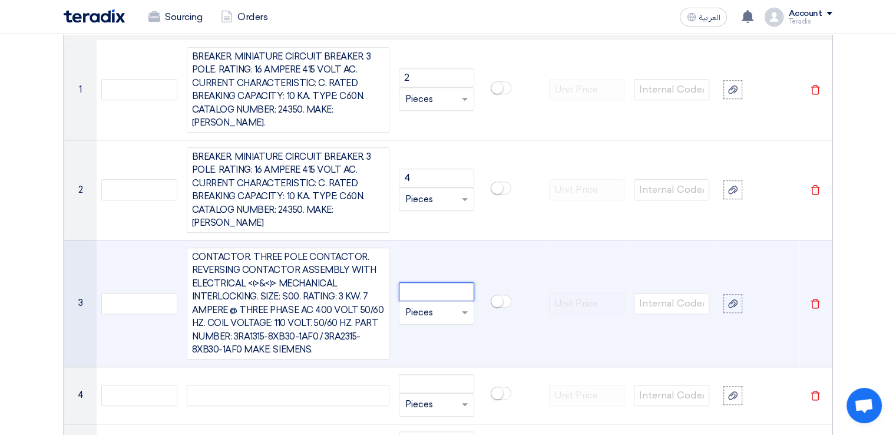
click at [416, 290] on input "number" at bounding box center [436, 291] width 75 height 19
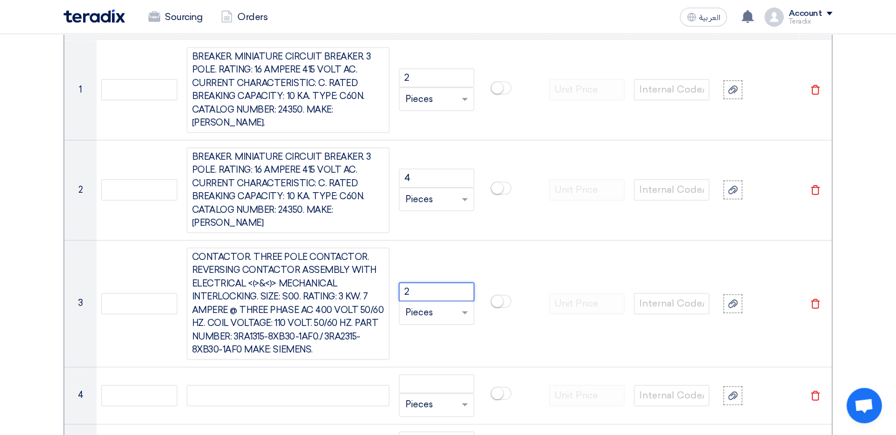
type input "2"
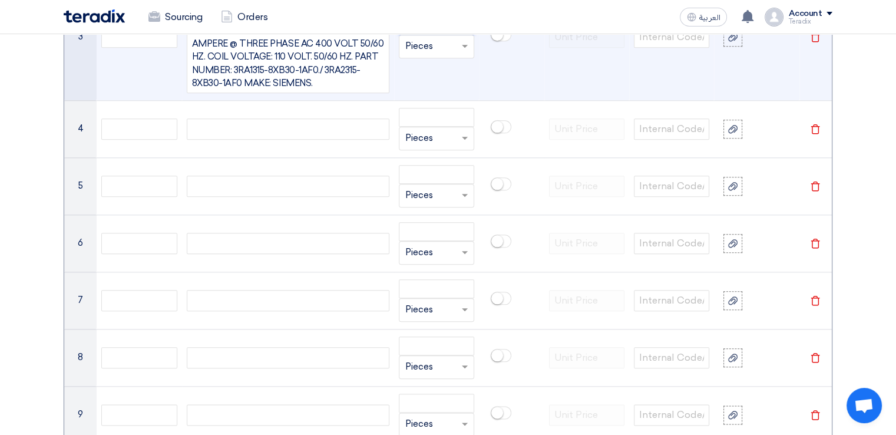
scroll to position [1281, 0]
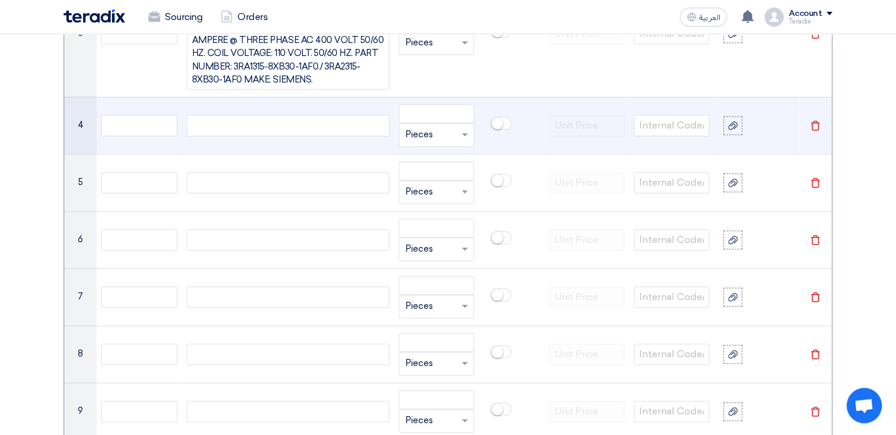
click at [267, 122] on div at bounding box center [288, 125] width 203 height 21
paste div
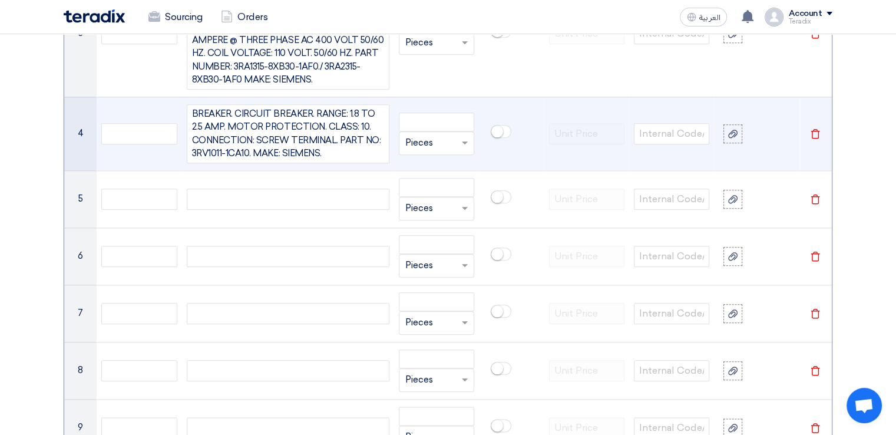
scroll to position [1270, 0]
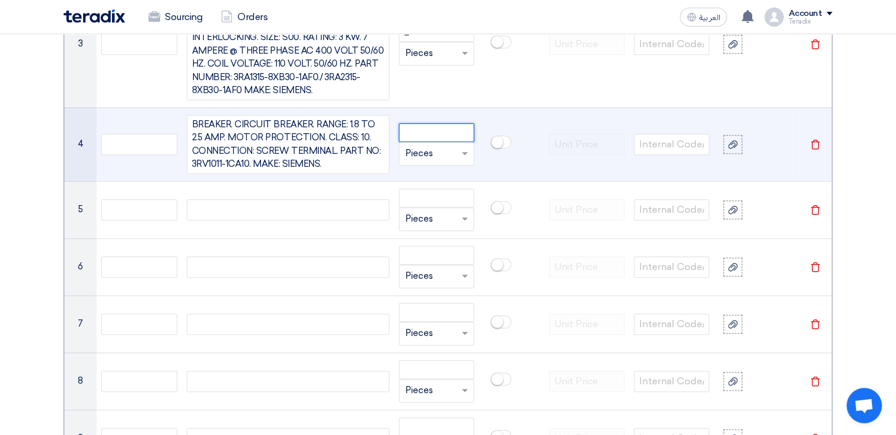
click at [412, 136] on input "number" at bounding box center [436, 132] width 75 height 19
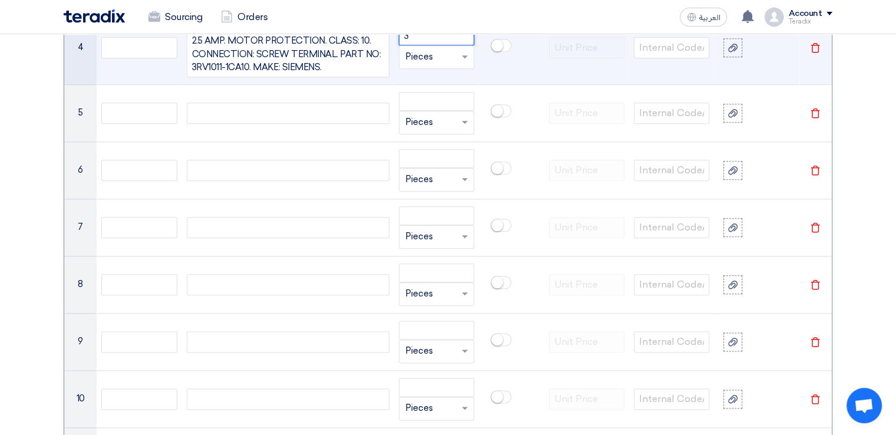
scroll to position [1371, 0]
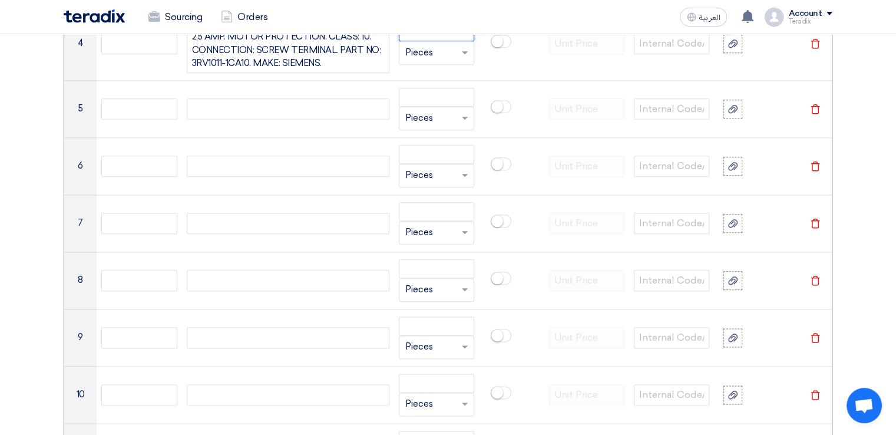
type input "3"
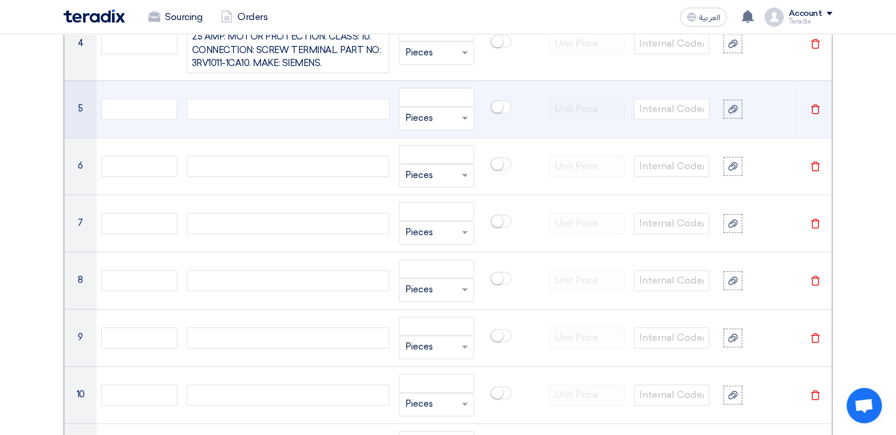
click at [301, 110] on div at bounding box center [288, 108] width 203 height 21
paste div
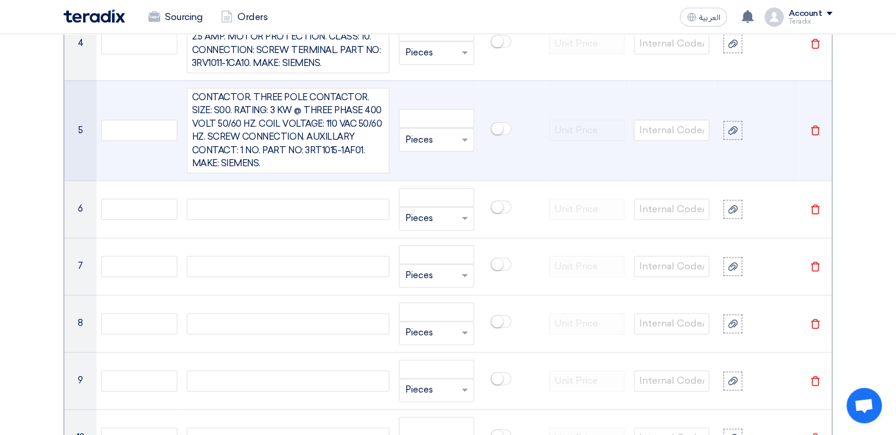
scroll to position [1360, 0]
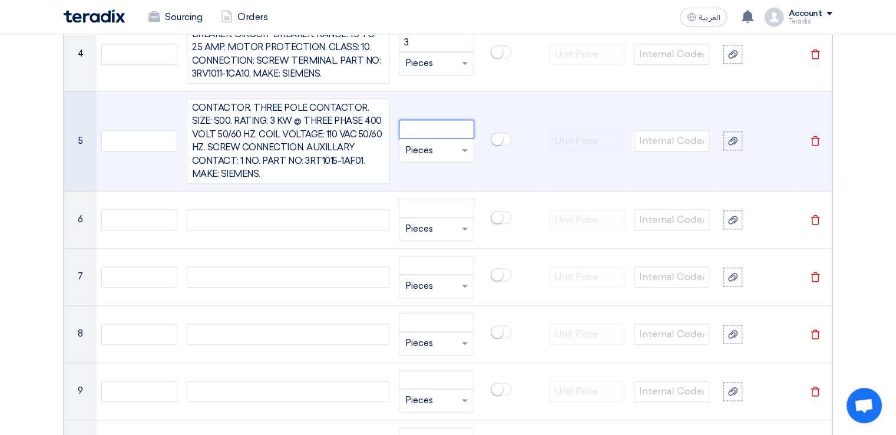
click at [432, 133] on input "number" at bounding box center [436, 129] width 75 height 19
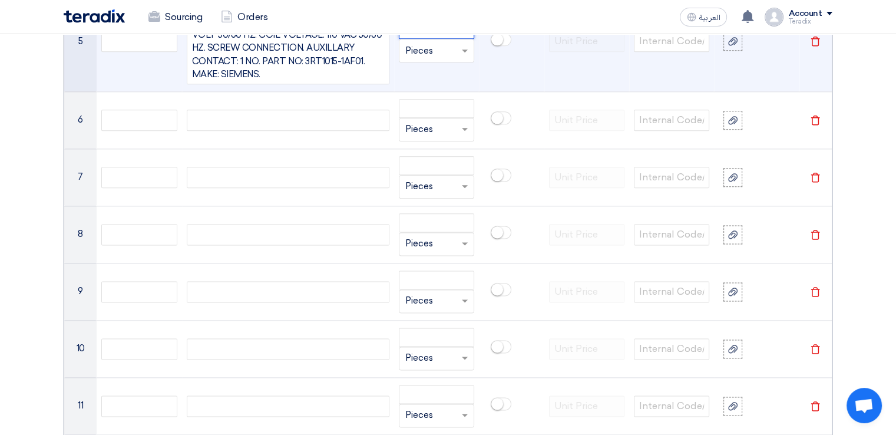
scroll to position [1475, 0]
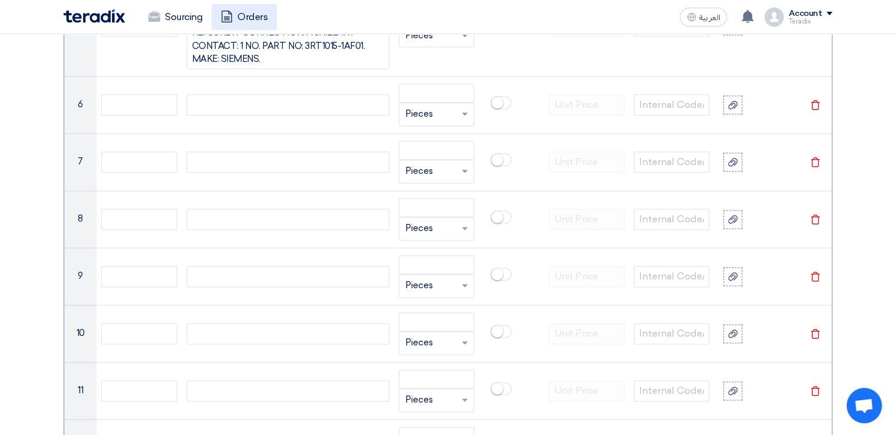
type input "2"
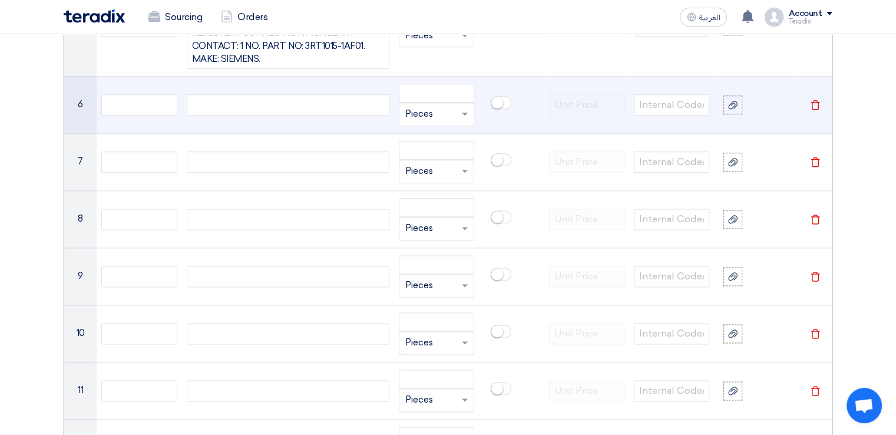
click at [343, 100] on div at bounding box center [288, 104] width 203 height 21
paste div
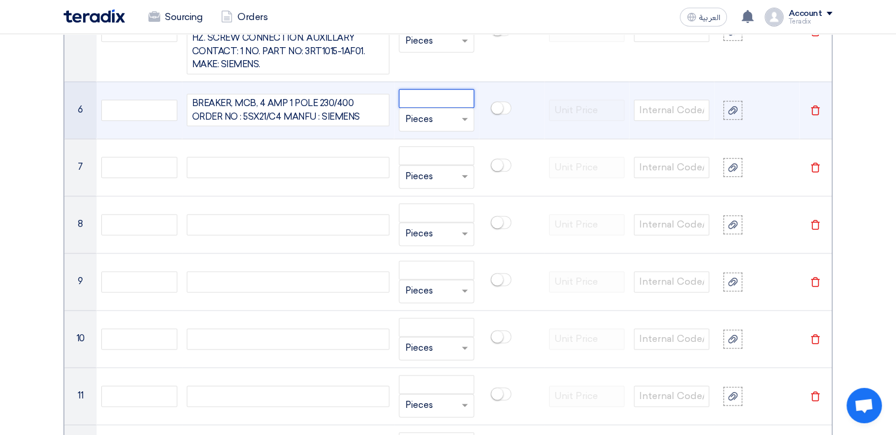
click at [461, 92] on input "number" at bounding box center [436, 98] width 75 height 19
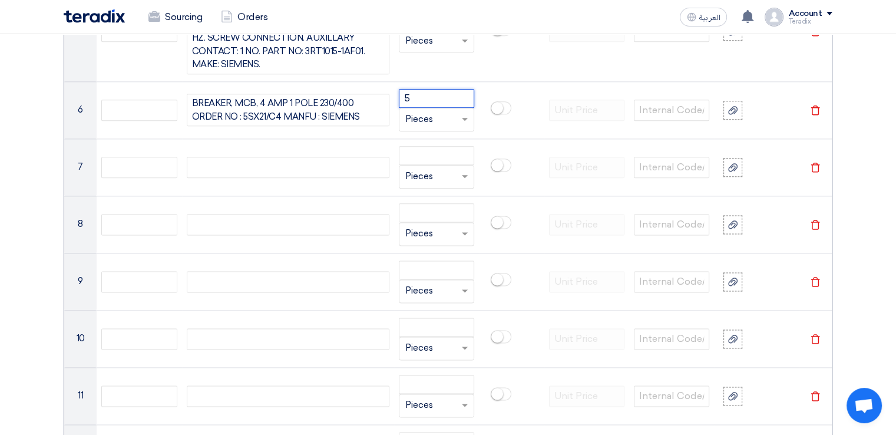
type input "5"
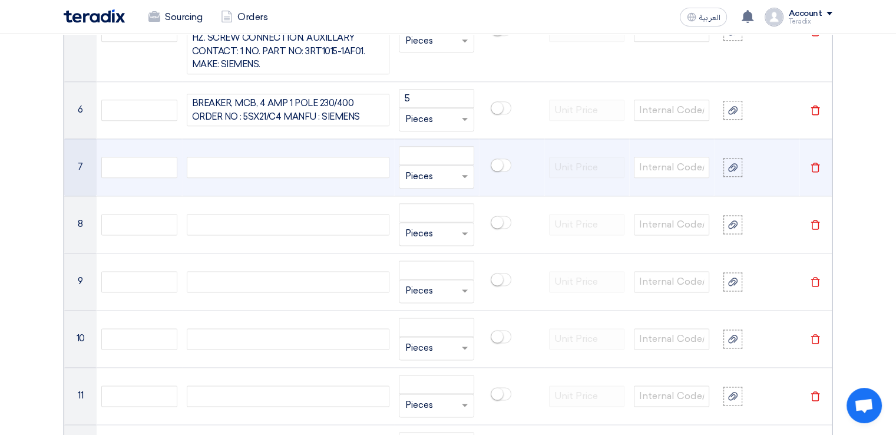
click at [261, 160] on div at bounding box center [288, 167] width 203 height 21
paste div
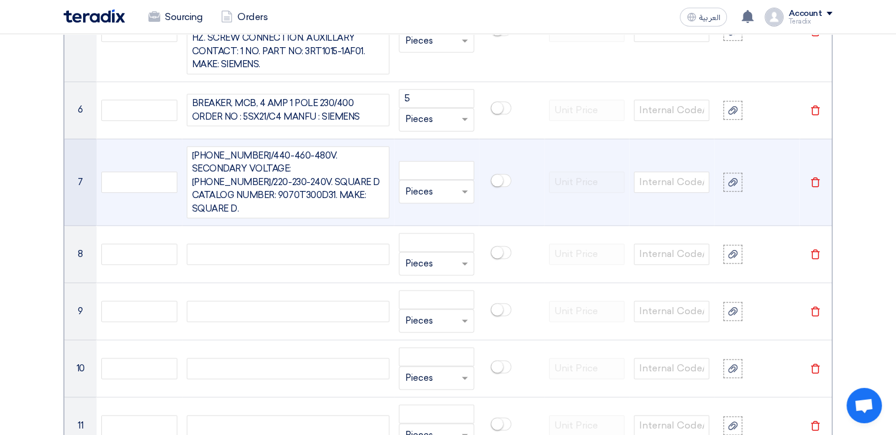
scroll to position [1459, 0]
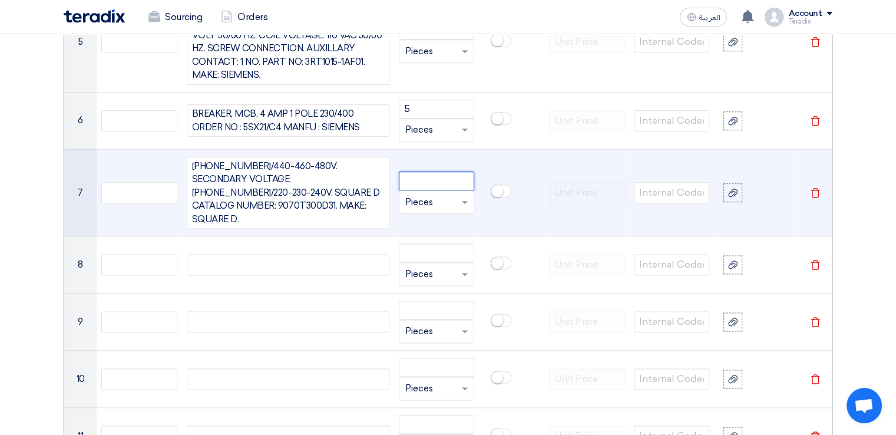
click at [408, 175] on input "number" at bounding box center [436, 180] width 75 height 19
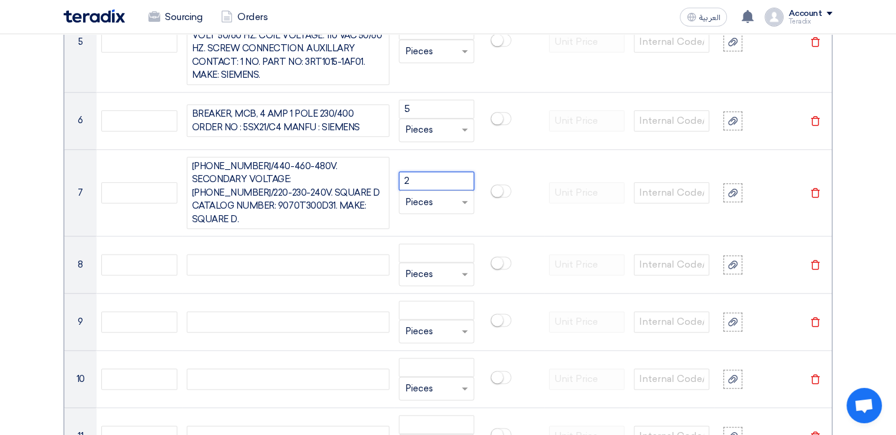
type input "2"
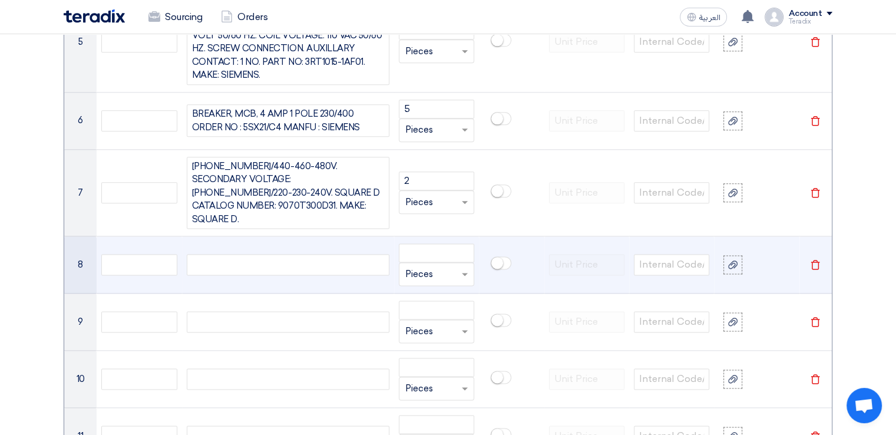
click at [275, 254] on div at bounding box center [288, 264] width 203 height 21
paste div
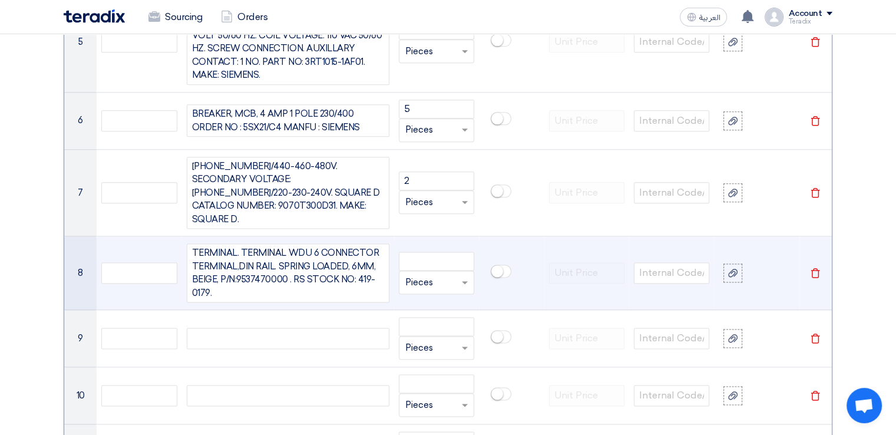
scroll to position [1449, 0]
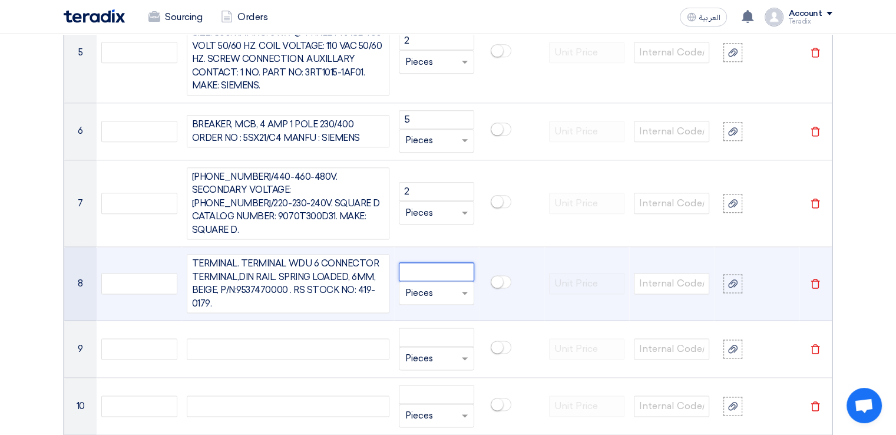
click at [419, 262] on input "number" at bounding box center [436, 271] width 75 height 19
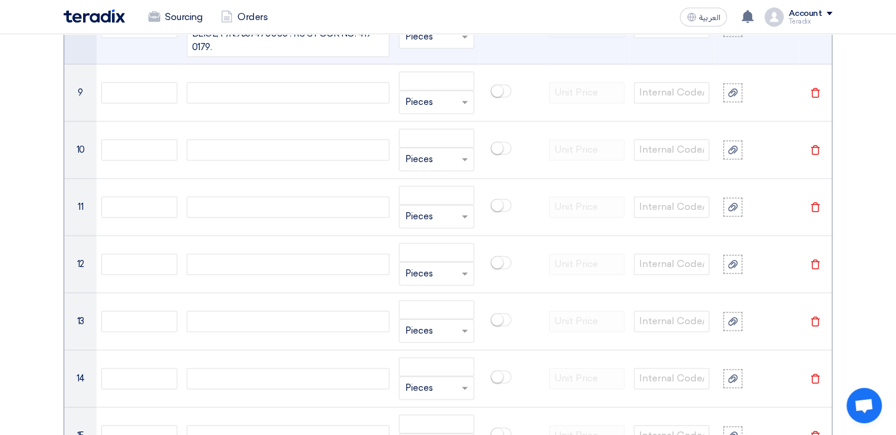
scroll to position [1705, 0]
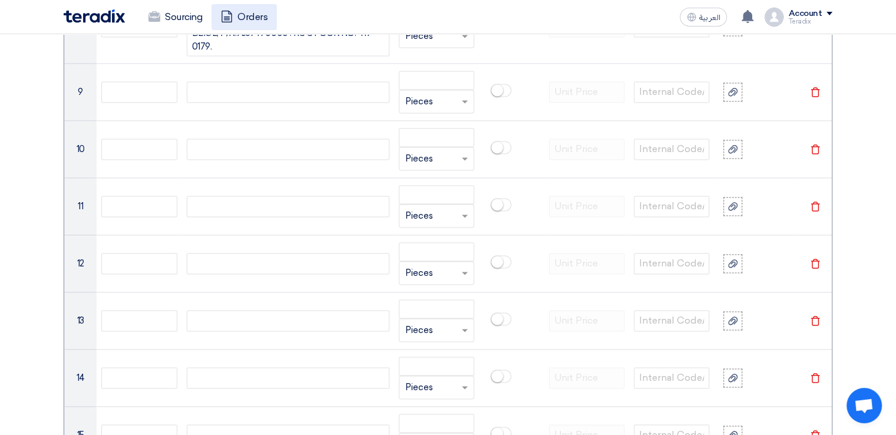
type input "100"
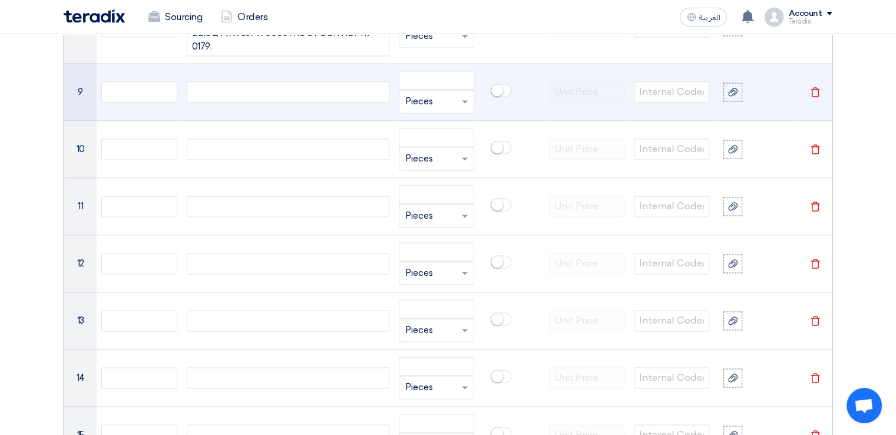
click at [267, 81] on div at bounding box center [288, 91] width 203 height 21
paste div
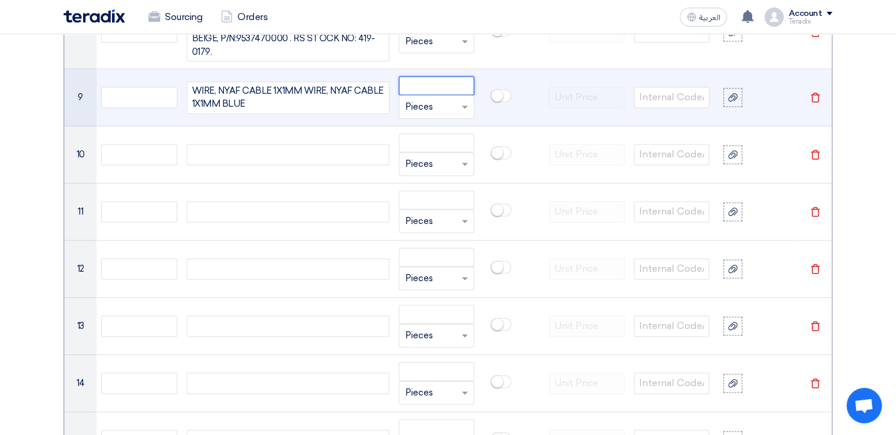
click at [411, 76] on input "number" at bounding box center [436, 85] width 75 height 19
type input "1"
click at [418, 97] on input "text" at bounding box center [429, 106] width 48 height 19
type input "ROL"
click at [433, 150] on span "Add type..." at bounding box center [424, 154] width 38 height 8
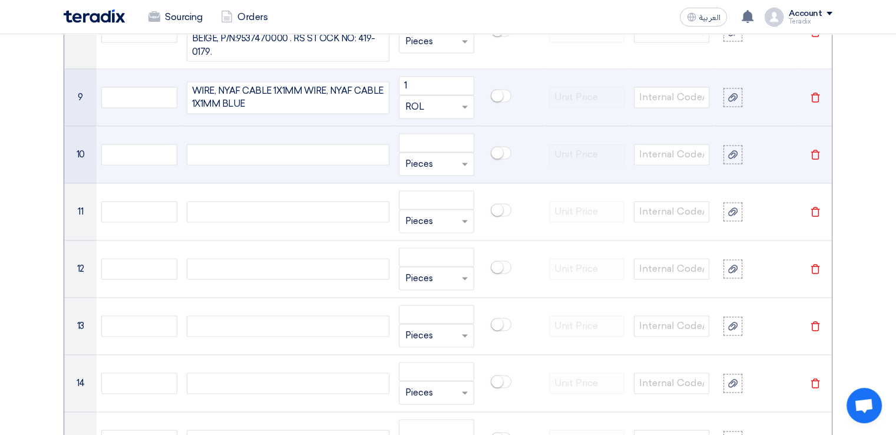
click at [375, 144] on div at bounding box center [288, 154] width 203 height 21
paste div
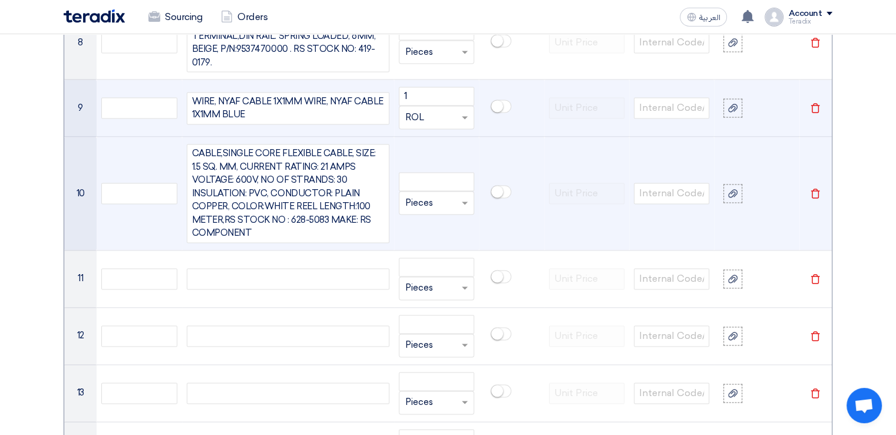
click at [414, 152] on td "Unit × Pieces" at bounding box center [436, 194] width 85 height 114
click at [421, 172] on input "number" at bounding box center [436, 181] width 75 height 19
type input "100"
click at [422, 193] on input "text" at bounding box center [429, 202] width 48 height 19
type input "M"
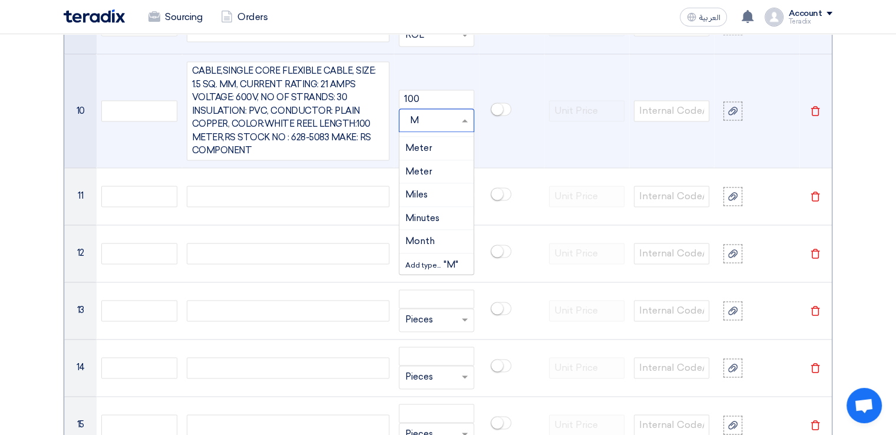
scroll to position [158, 0]
click at [428, 260] on span "Add type..." at bounding box center [424, 264] width 38 height 8
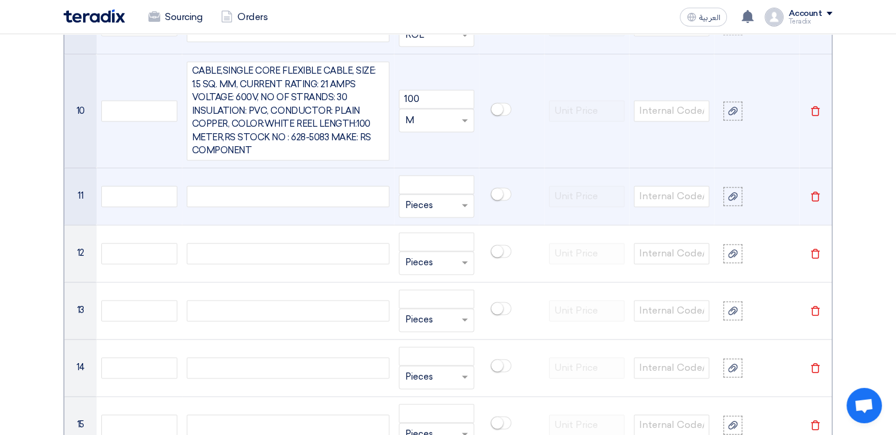
click at [342, 186] on div at bounding box center [288, 196] width 203 height 21
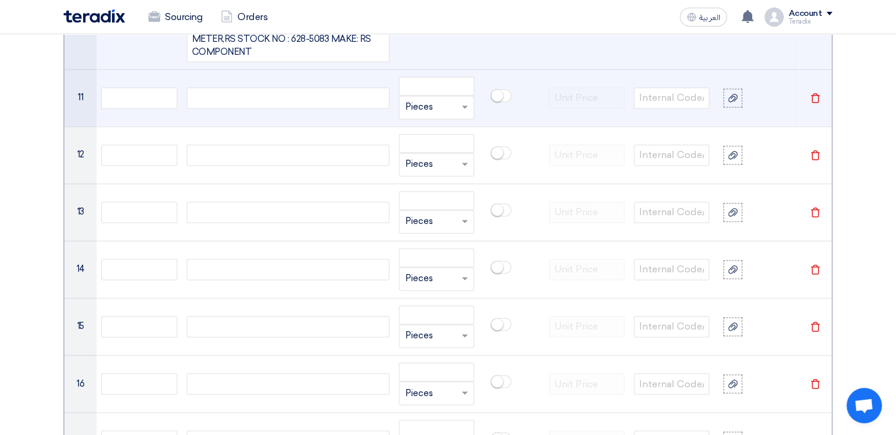
scroll to position [1873, 0]
paste div
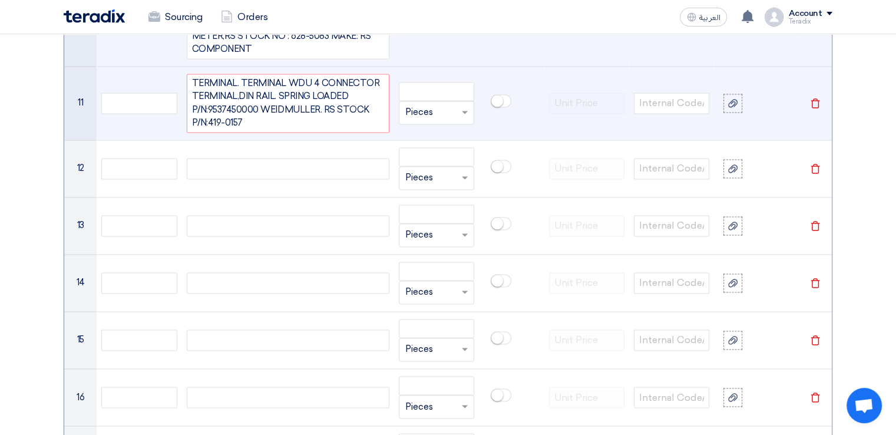
scroll to position [1863, 0]
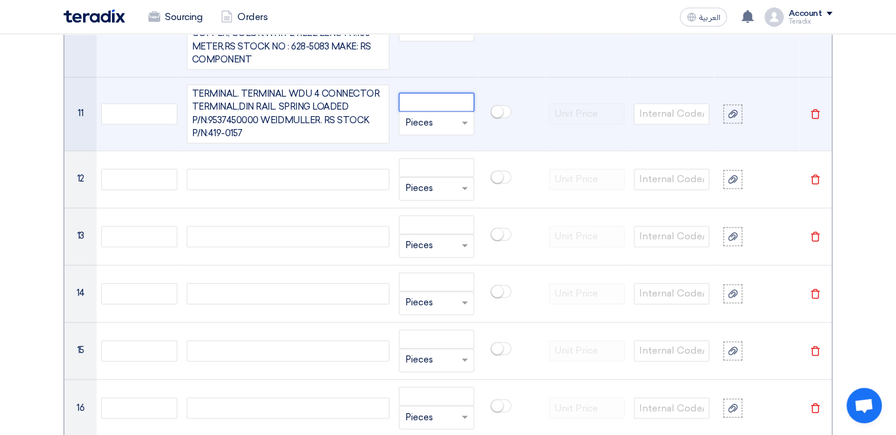
click at [427, 92] on input "number" at bounding box center [436, 101] width 75 height 19
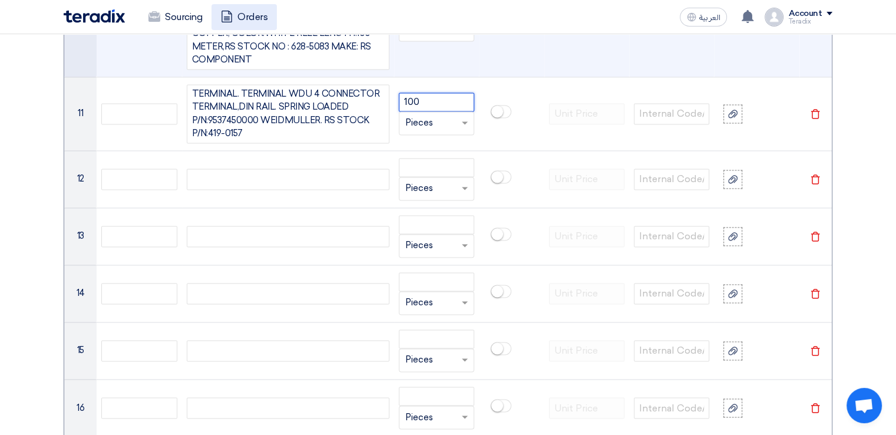
type input "100"
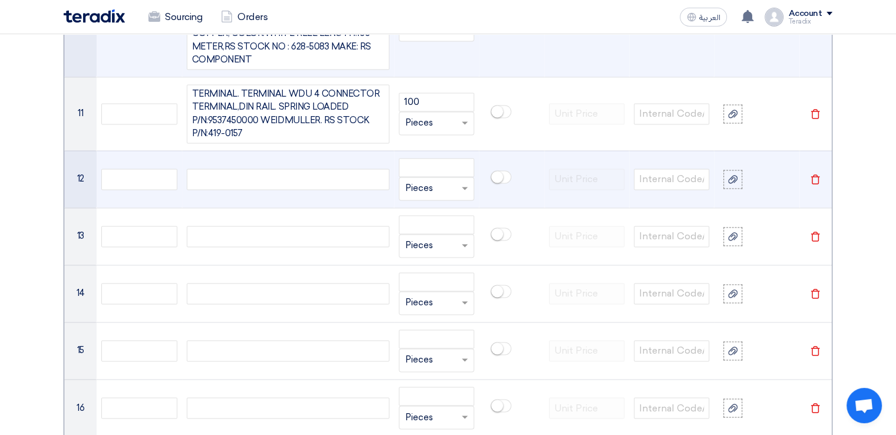
click at [257, 168] on div at bounding box center [288, 178] width 203 height 21
paste div
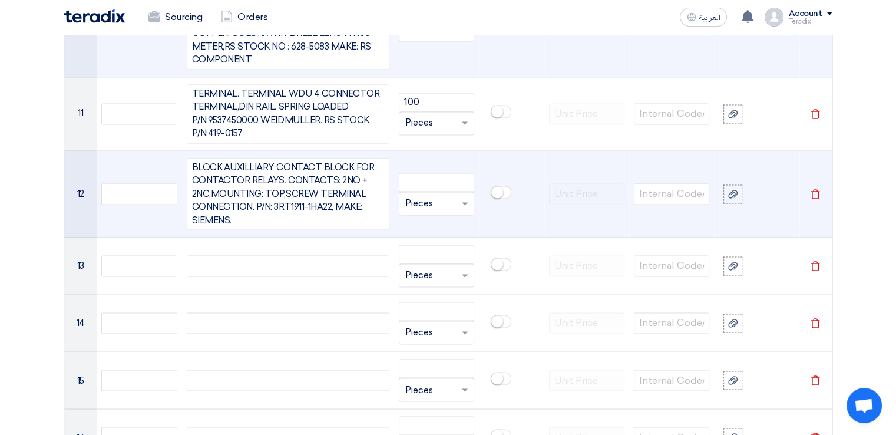
scroll to position [1852, 0]
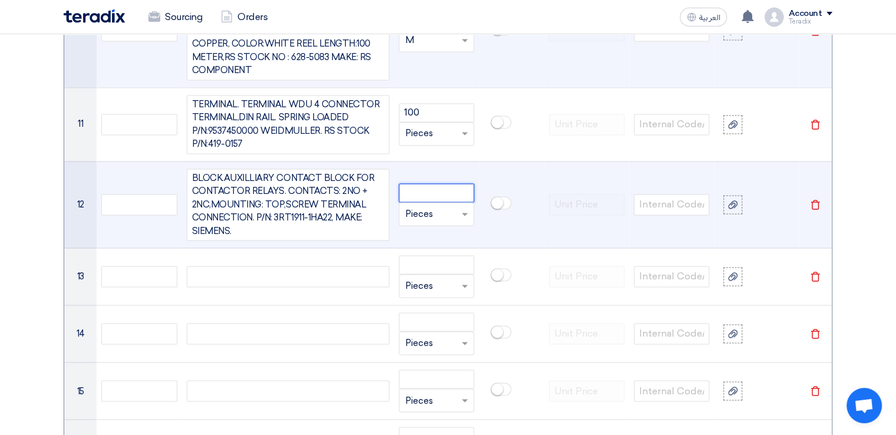
click at [419, 183] on input "number" at bounding box center [436, 192] width 75 height 19
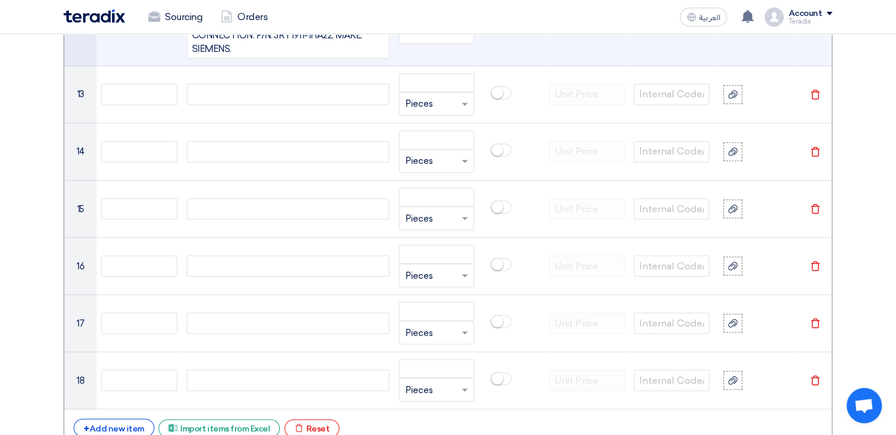
scroll to position [2035, 0]
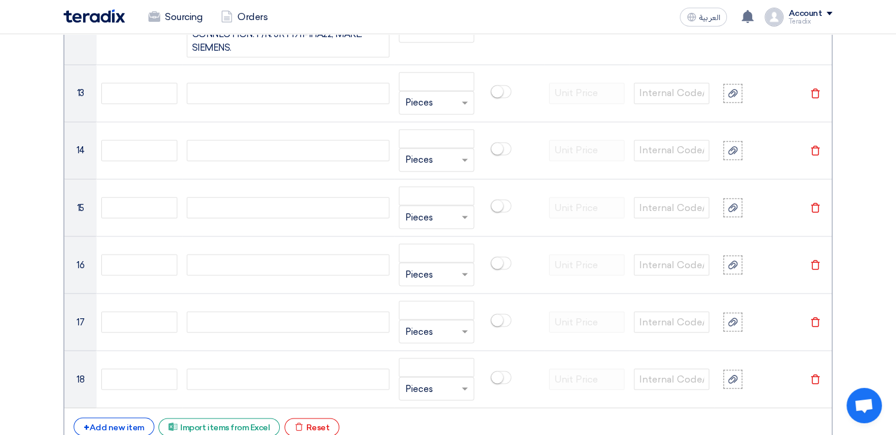
type input "5"
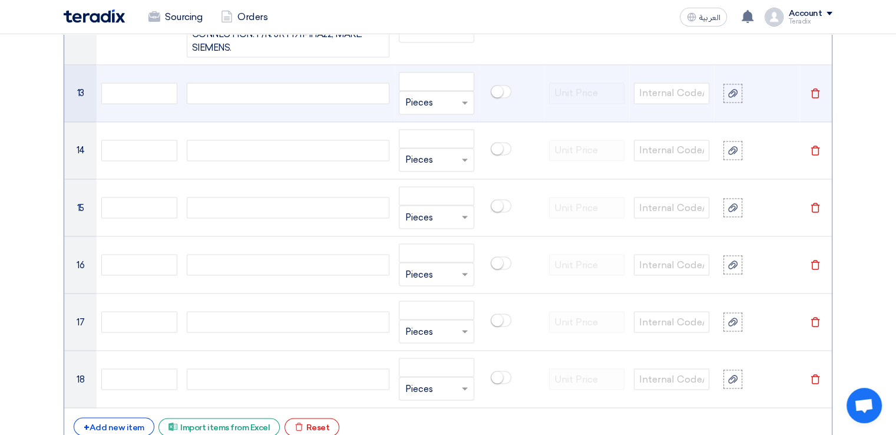
click at [232, 82] on div at bounding box center [288, 92] width 203 height 21
paste div
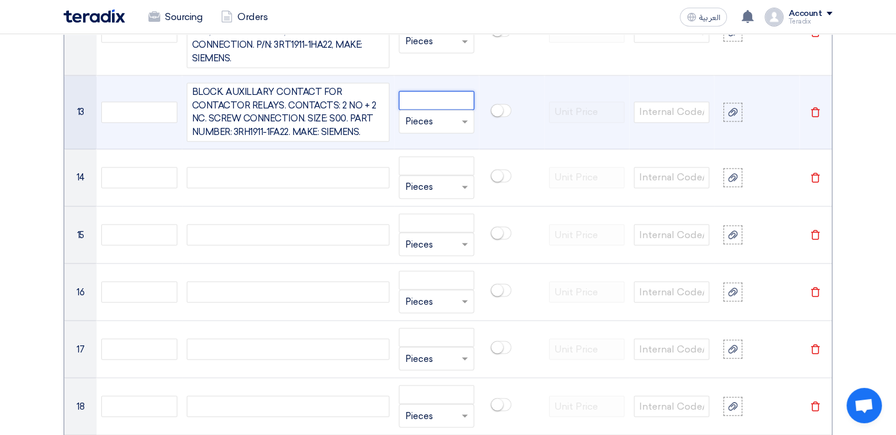
click at [410, 91] on input "number" at bounding box center [436, 100] width 75 height 19
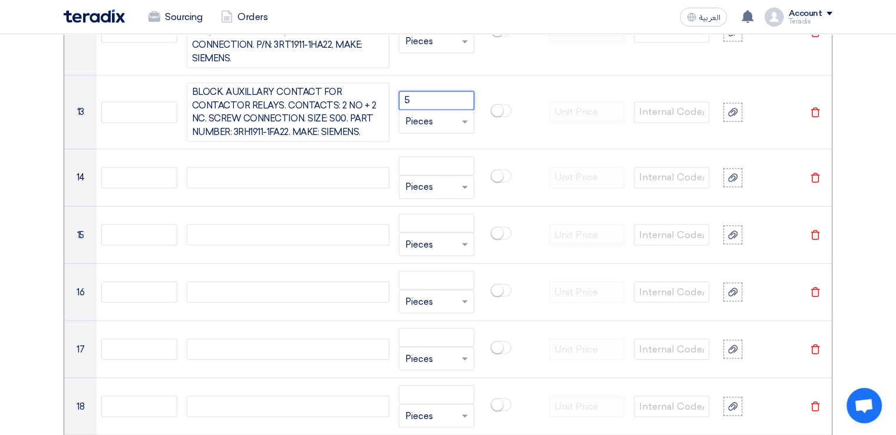
type input "5"
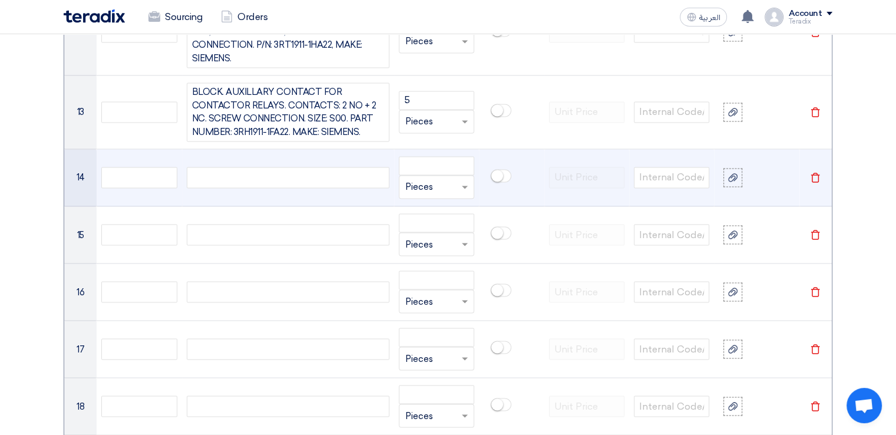
click at [277, 167] on div at bounding box center [288, 177] width 203 height 21
paste div
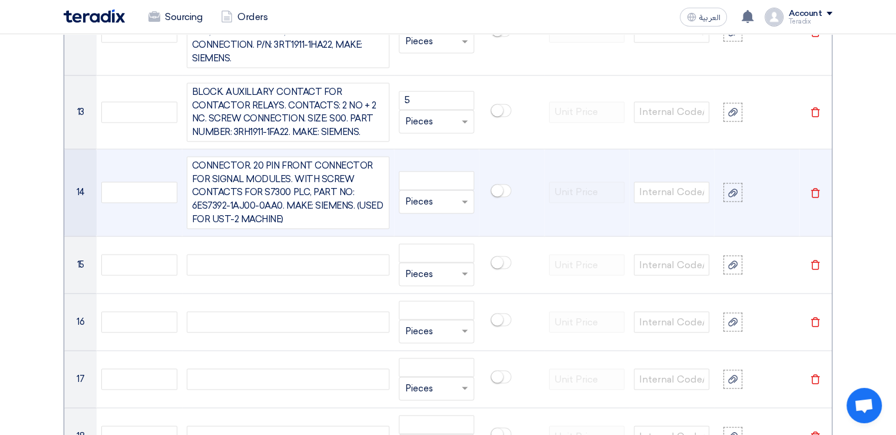
scroll to position [2014, 0]
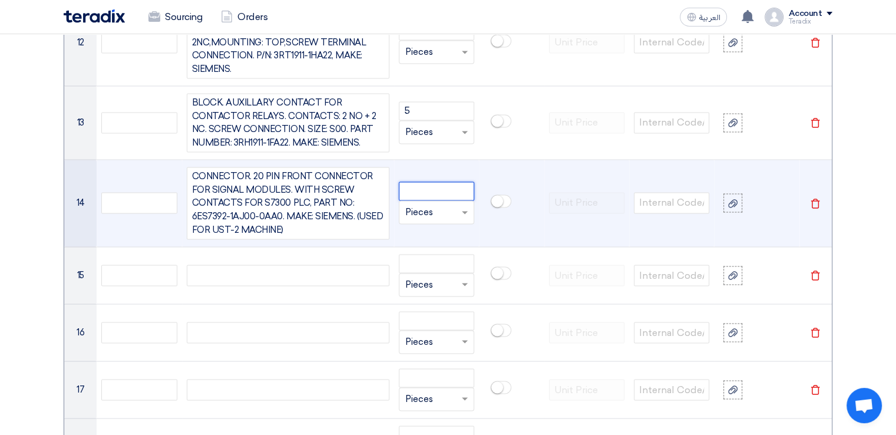
click at [424, 181] on input "number" at bounding box center [436, 190] width 75 height 19
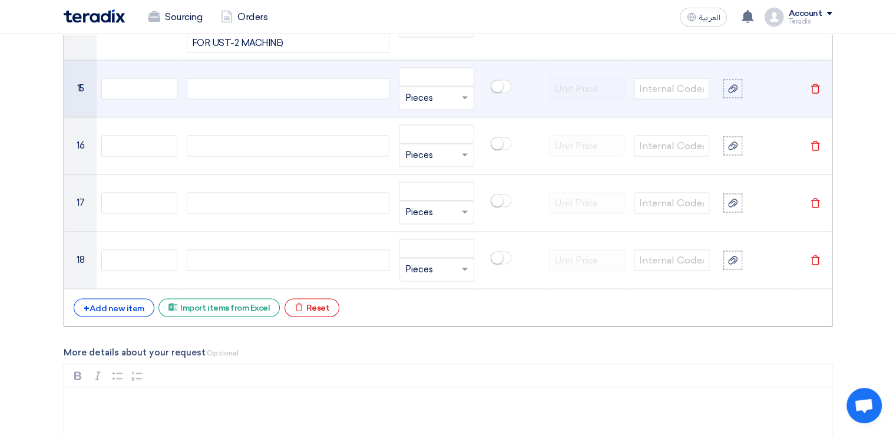
scroll to position [2201, 0]
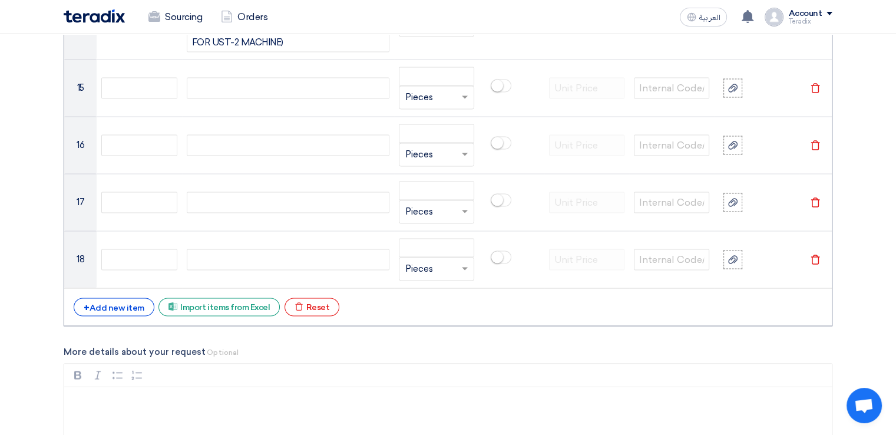
type input "5"
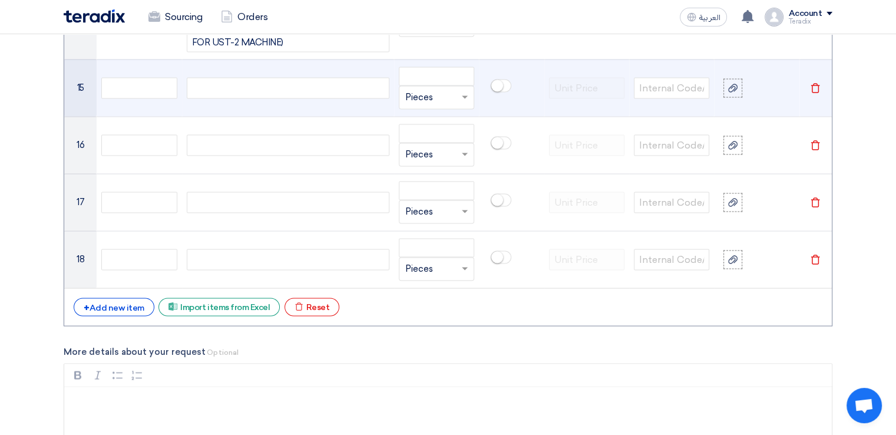
click at [271, 77] on div at bounding box center [288, 87] width 203 height 21
paste div
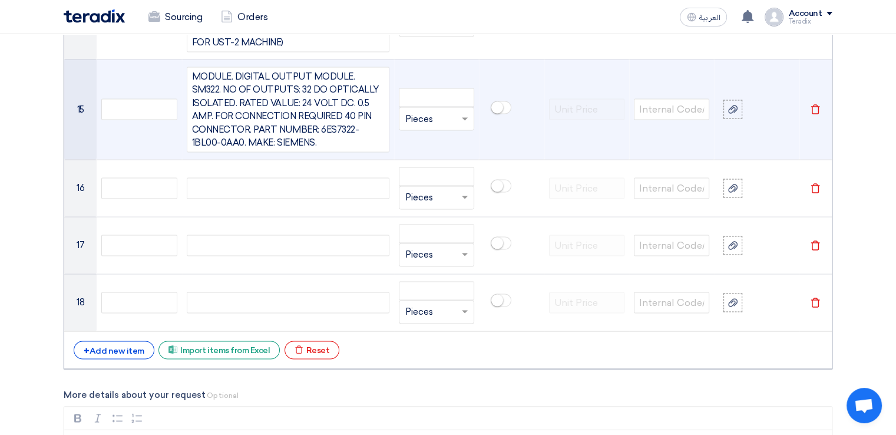
scroll to position [2191, 0]
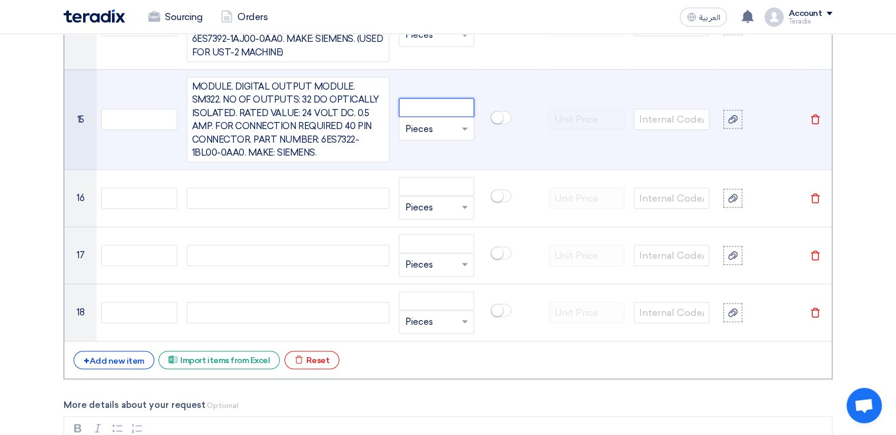
click at [434, 98] on input "number" at bounding box center [436, 107] width 75 height 19
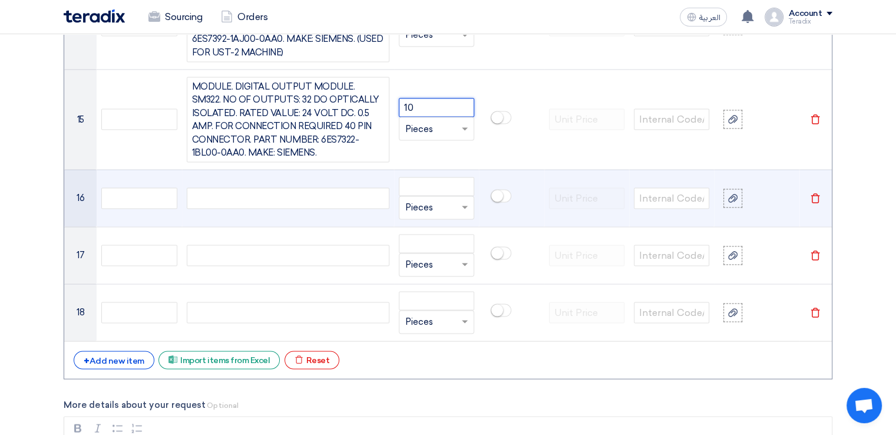
type input "10"
click at [358, 187] on div at bounding box center [288, 197] width 203 height 21
paste div
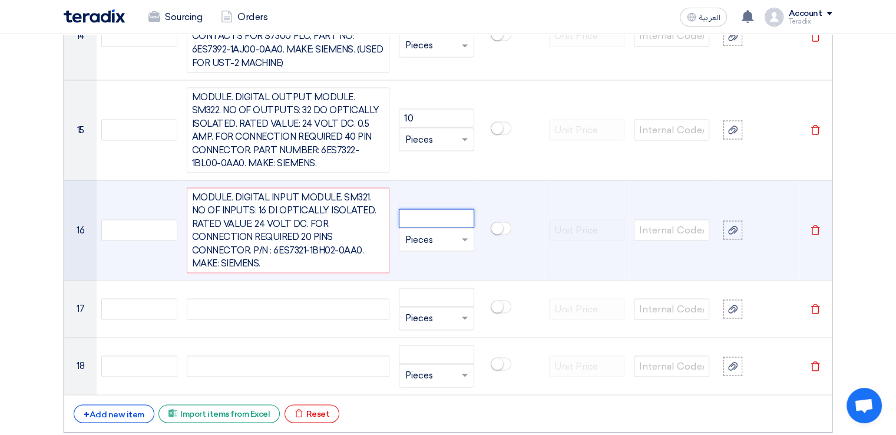
click at [412, 209] on input "number" at bounding box center [436, 218] width 75 height 19
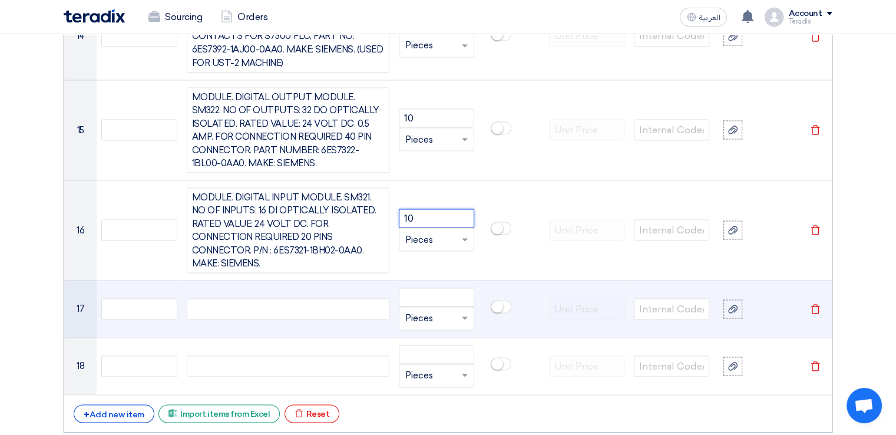
type input "10"
click at [356, 298] on div at bounding box center [288, 308] width 203 height 21
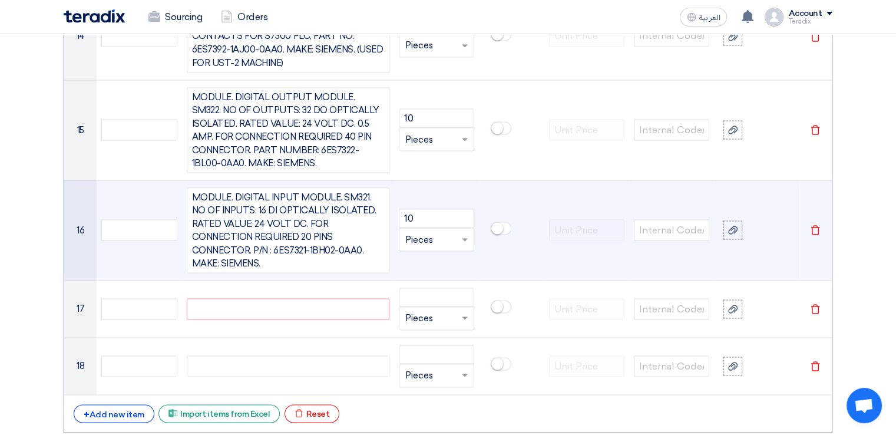
paste div
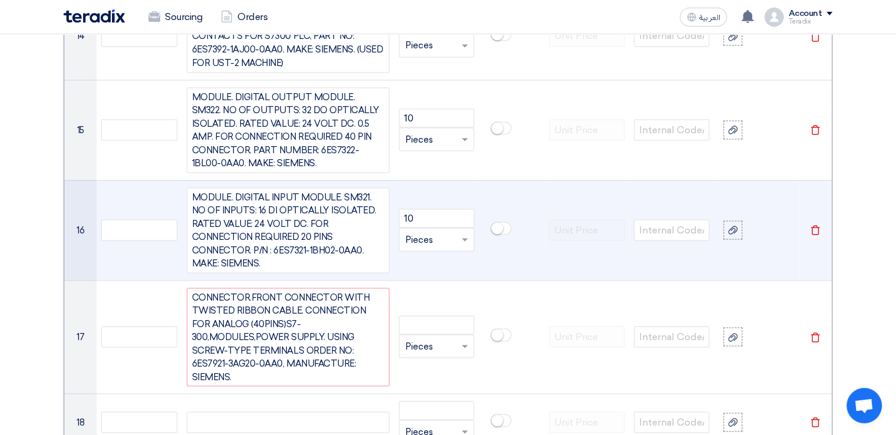
scroll to position [2170, 0]
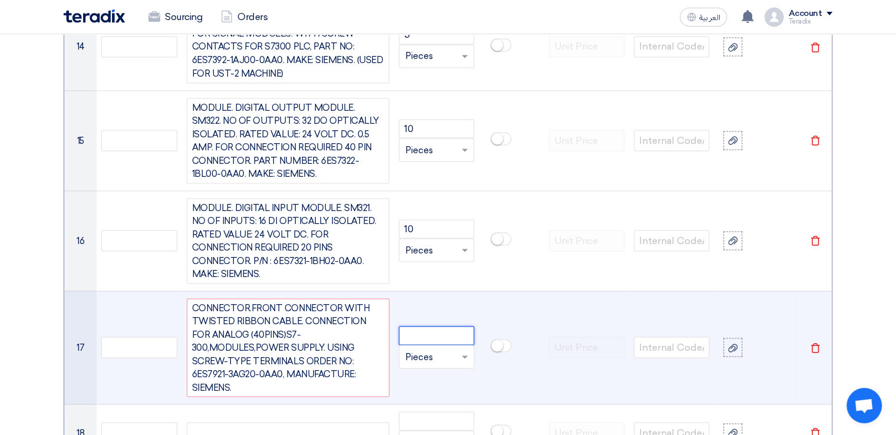
click at [427, 326] on input "number" at bounding box center [436, 335] width 75 height 19
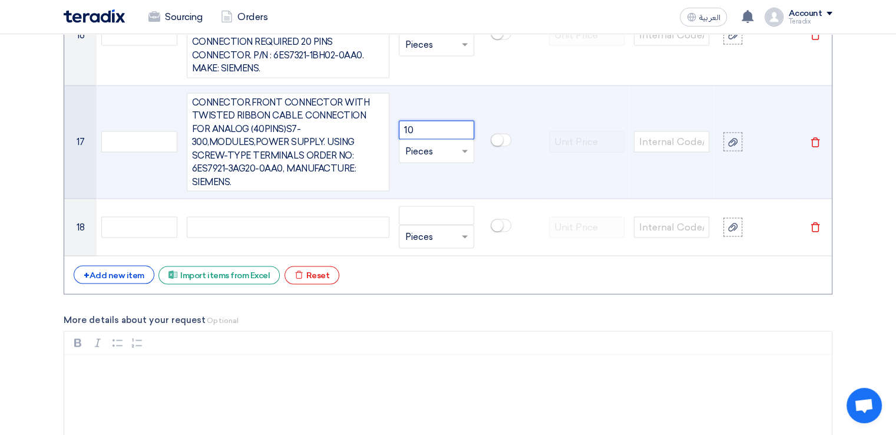
scroll to position [2376, 0]
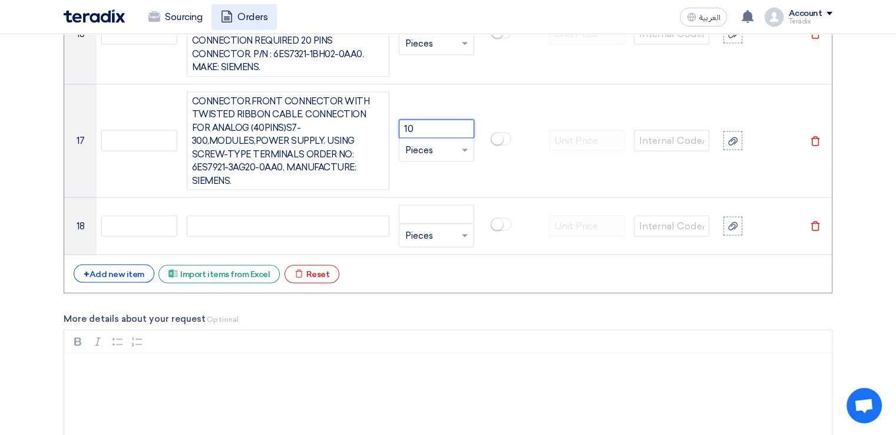
type input "10"
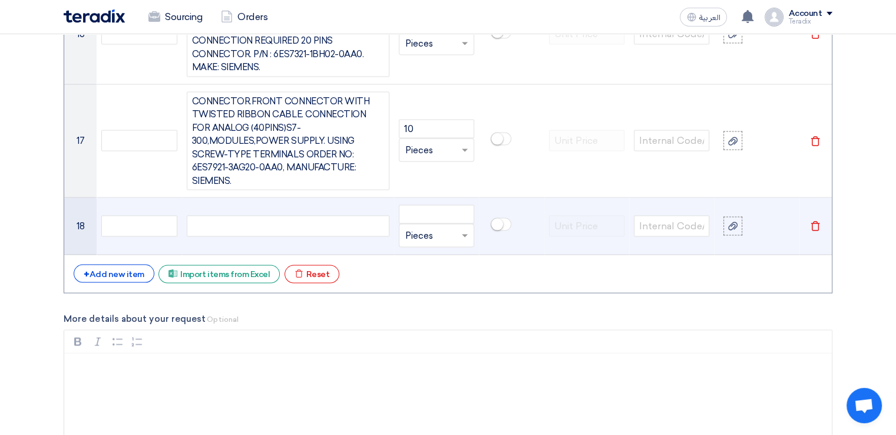
click at [370, 216] on div at bounding box center [288, 226] width 203 height 21
paste div
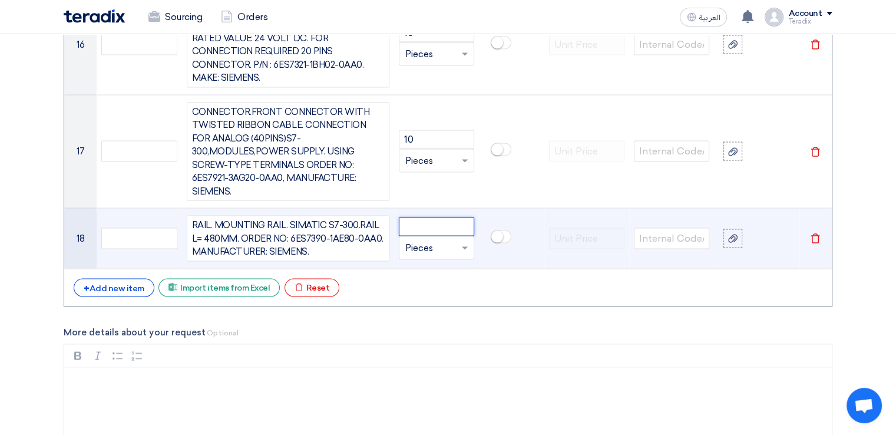
click at [454, 217] on input "number" at bounding box center [436, 226] width 75 height 19
type input "5"
click at [449, 239] on input "text" at bounding box center [429, 248] width 48 height 19
type input "PC"
click at [450, 266] on span "Add type... "PC"" at bounding box center [433, 271] width 57 height 11
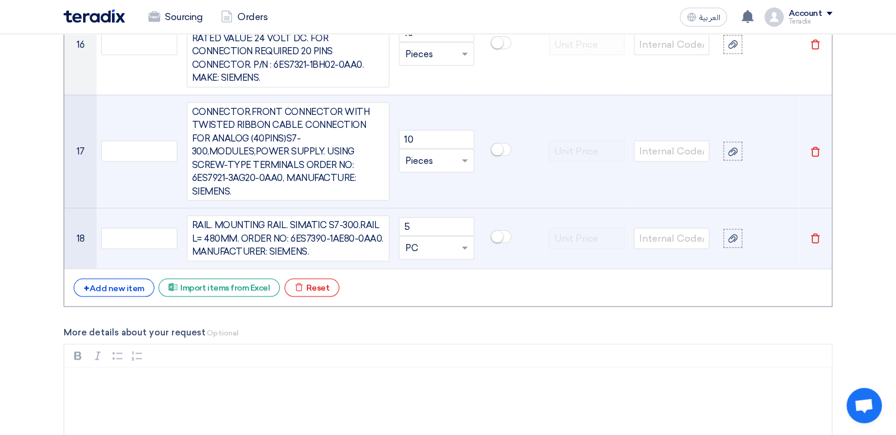
click at [438, 151] on input "text" at bounding box center [429, 160] width 48 height 19
type input "PC"
click at [441, 180] on span "Add type..." at bounding box center [424, 184] width 38 height 8
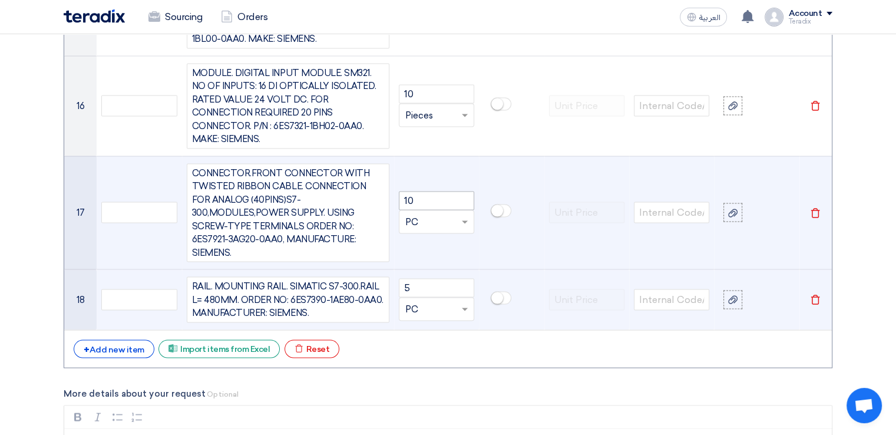
scroll to position [2302, 0]
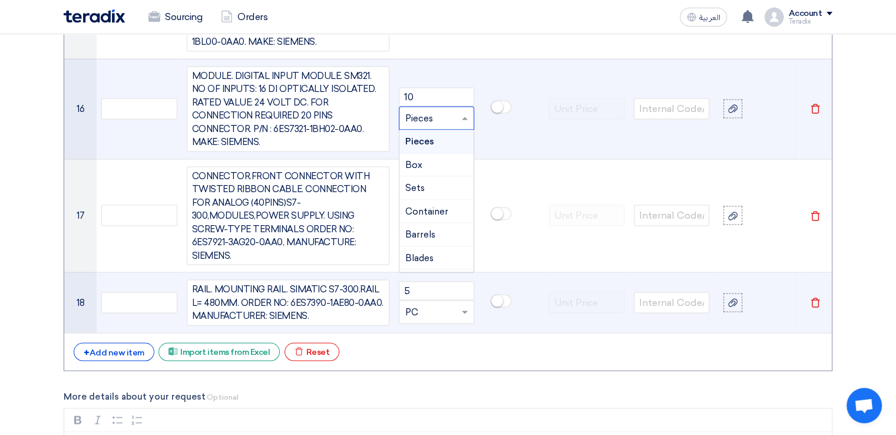
click at [439, 109] on input "text" at bounding box center [429, 118] width 48 height 19
type input "PC"
click at [436, 130] on div "Add type... "PC"" at bounding box center [436, 141] width 74 height 23
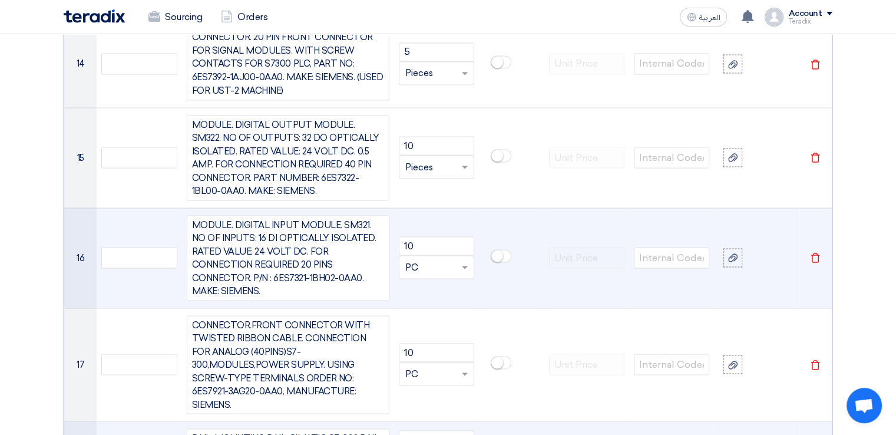
scroll to position [2118, 0]
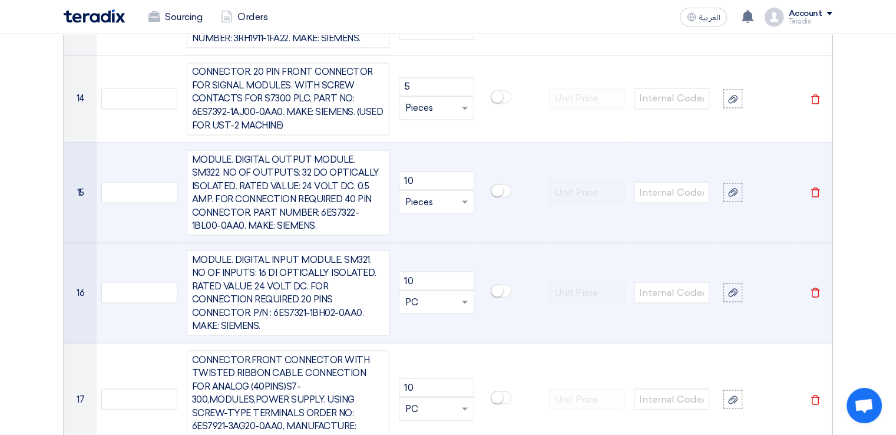
click at [434, 192] on input "text" at bounding box center [429, 201] width 48 height 19
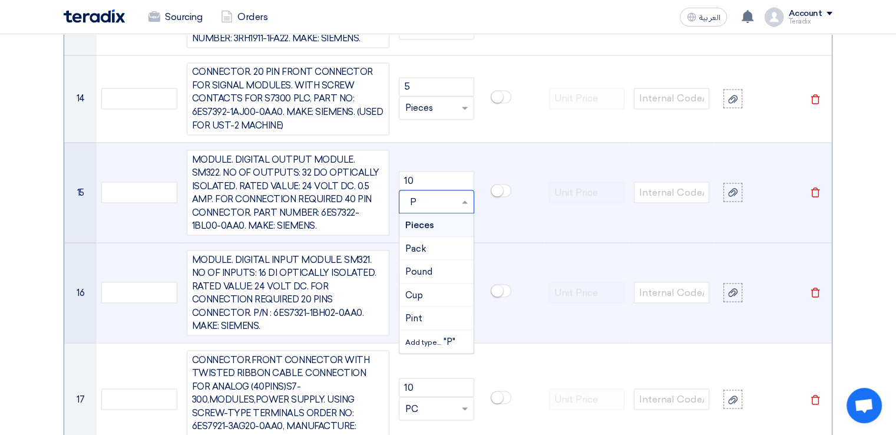
type input "PC"
click at [428, 221] on span "Add type..." at bounding box center [424, 225] width 38 height 8
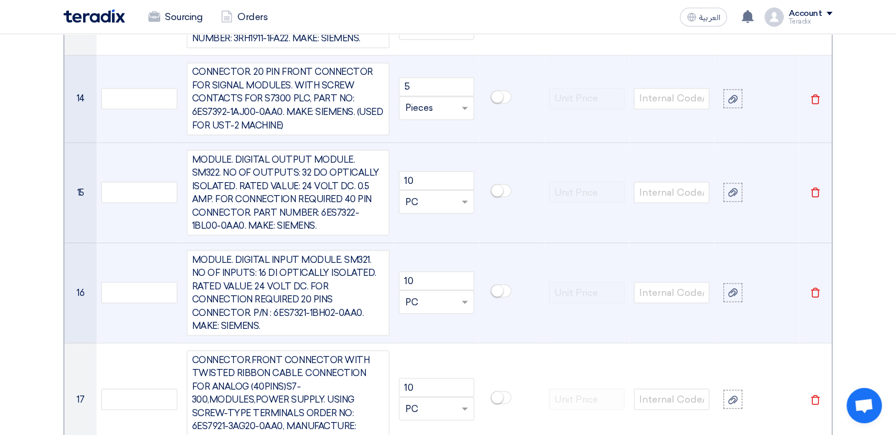
click at [437, 98] on input "text" at bounding box center [429, 107] width 48 height 19
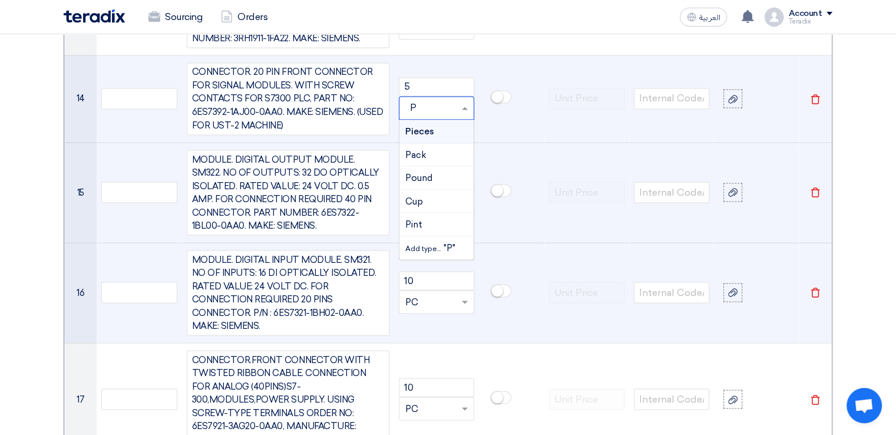
type input "PC"
click at [439, 127] on span "Add type..." at bounding box center [424, 131] width 38 height 8
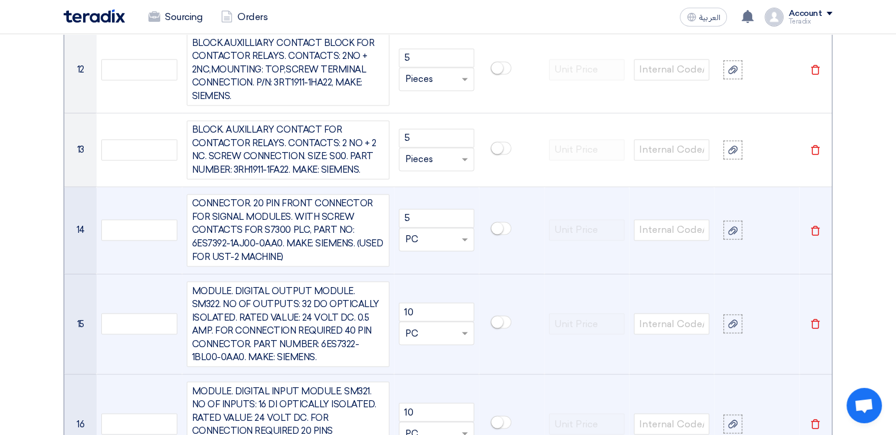
scroll to position [1962, 0]
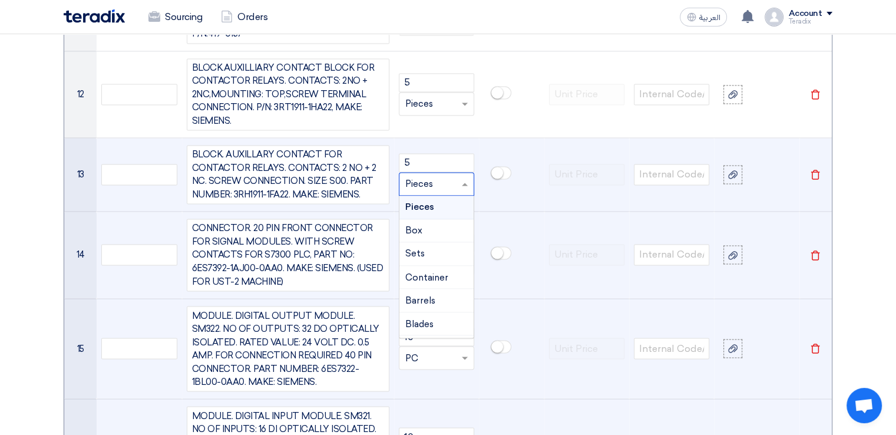
click at [438, 174] on input "text" at bounding box center [429, 183] width 48 height 19
type input "PC"
click at [438, 203] on span "Add type..." at bounding box center [424, 207] width 38 height 8
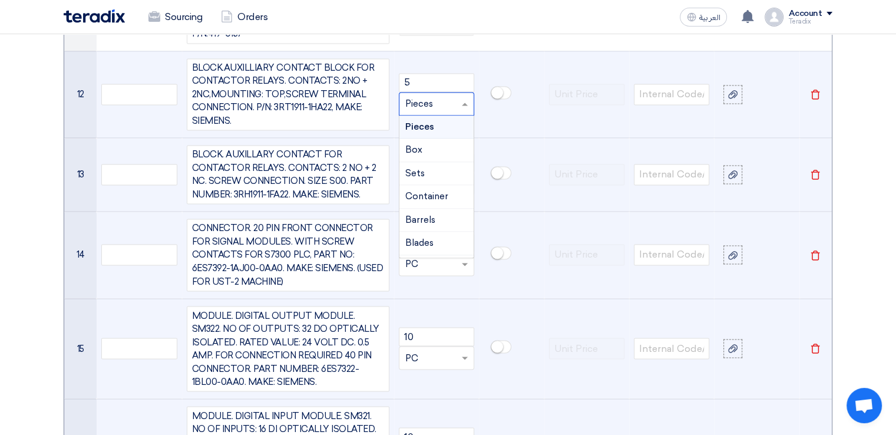
click at [437, 94] on input "text" at bounding box center [429, 103] width 48 height 19
type input "PC"
click at [437, 123] on span "Add type..." at bounding box center [424, 127] width 38 height 8
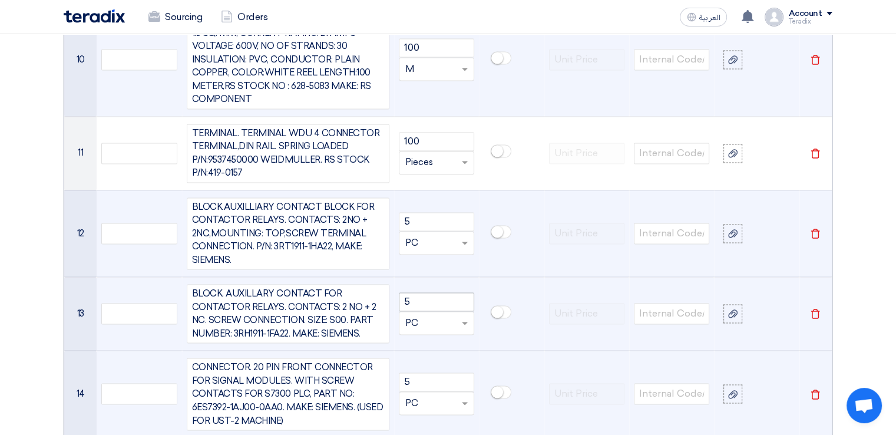
scroll to position [1820, 0]
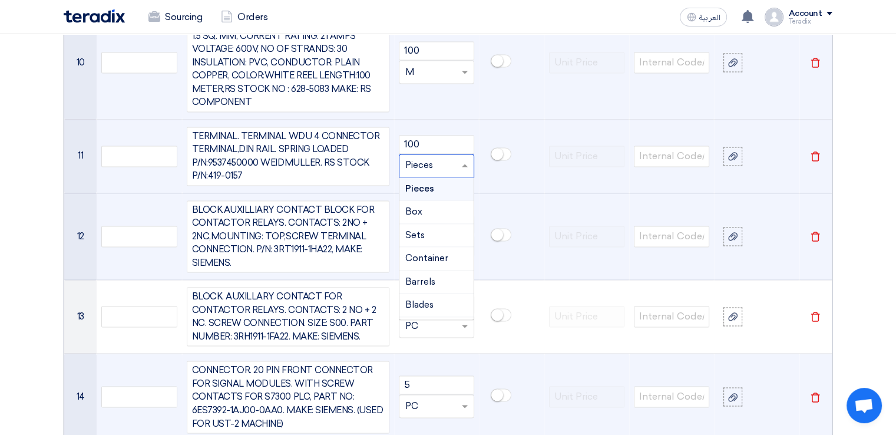
click at [441, 156] on input "text" at bounding box center [429, 165] width 48 height 19
type input "PC"
click at [441, 185] on span "Add type..." at bounding box center [424, 189] width 38 height 8
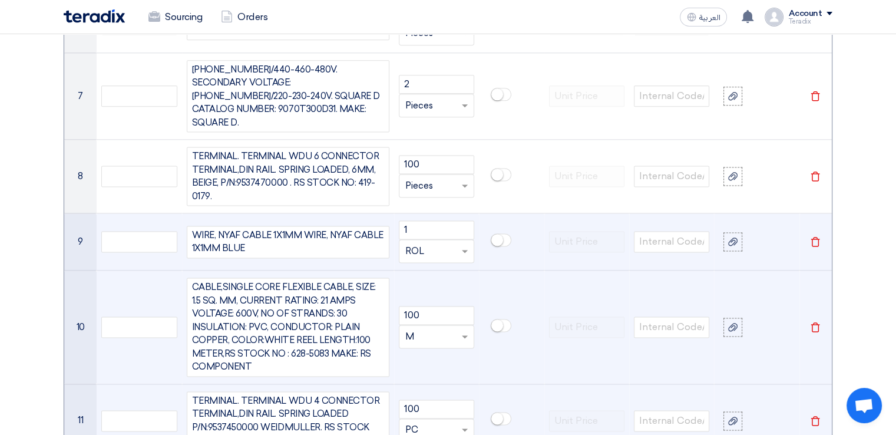
scroll to position [1555, 0]
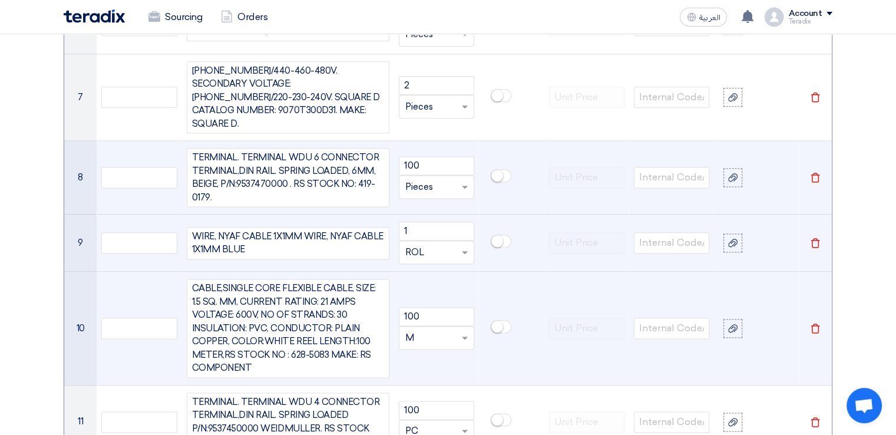
click at [436, 177] on input "text" at bounding box center [429, 186] width 48 height 19
type input "PC"
click at [437, 206] on span "Add type..." at bounding box center [424, 210] width 38 height 8
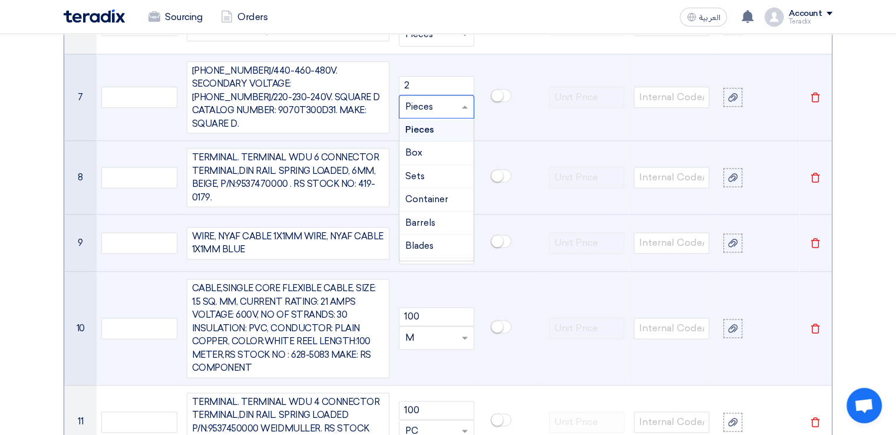
click at [434, 97] on input "text" at bounding box center [429, 106] width 48 height 19
type input "PC"
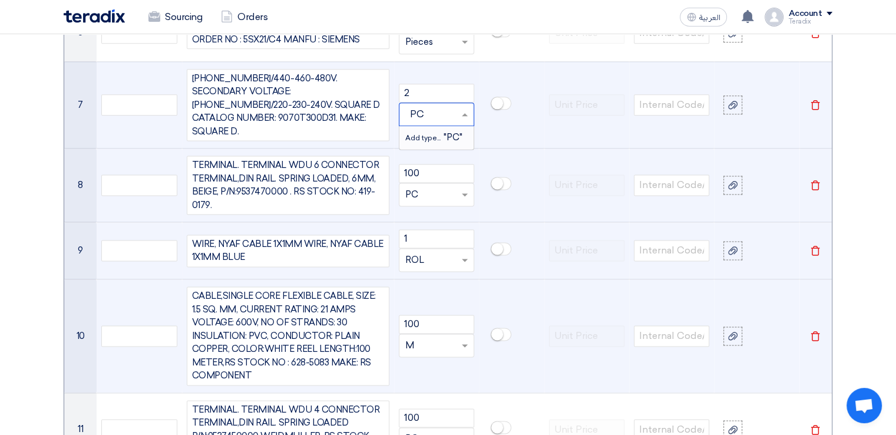
scroll to position [1541, 0]
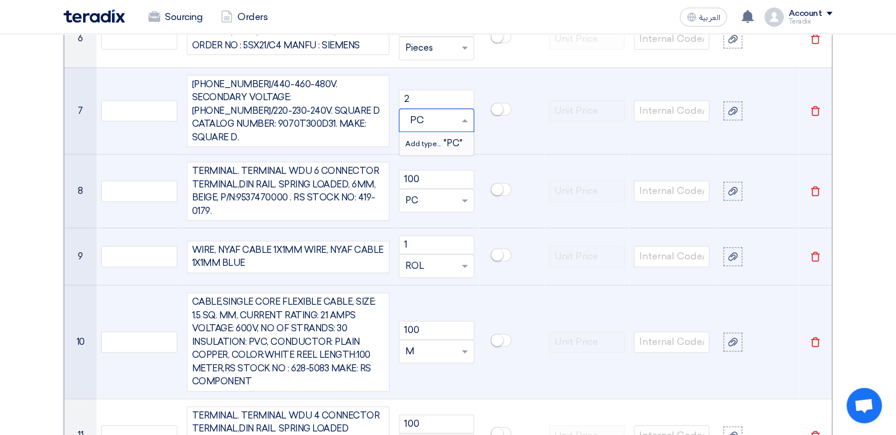
click at [435, 140] on span "Add type..." at bounding box center [424, 144] width 38 height 8
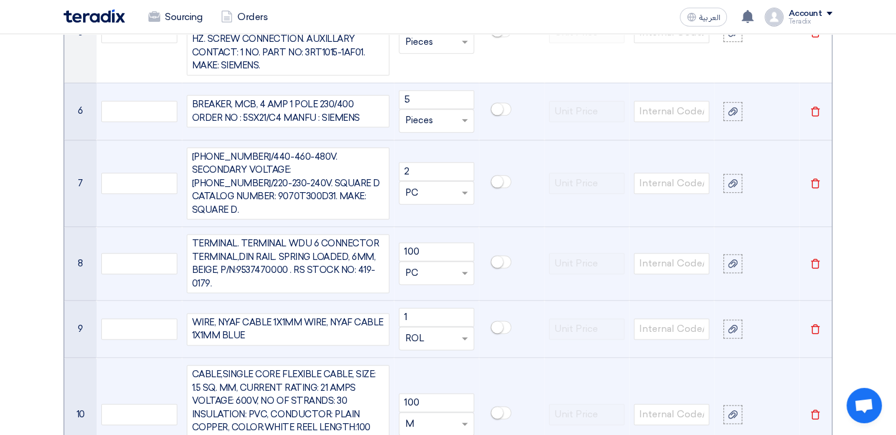
scroll to position [1467, 0]
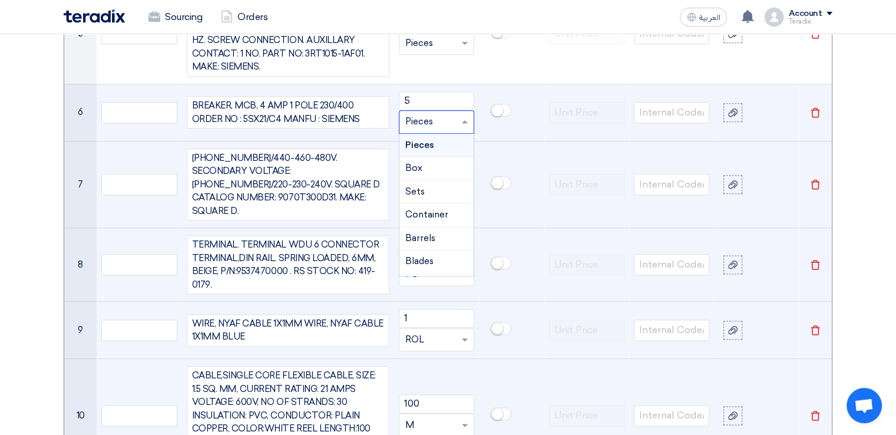
click at [429, 122] on input "text" at bounding box center [429, 122] width 48 height 19
type input "["
type input "PC"
click at [429, 143] on span "Add type..." at bounding box center [424, 145] width 38 height 8
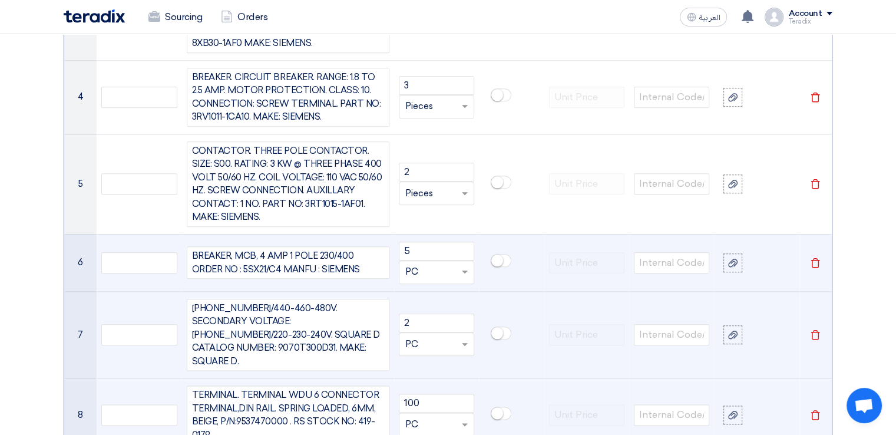
scroll to position [1316, 0]
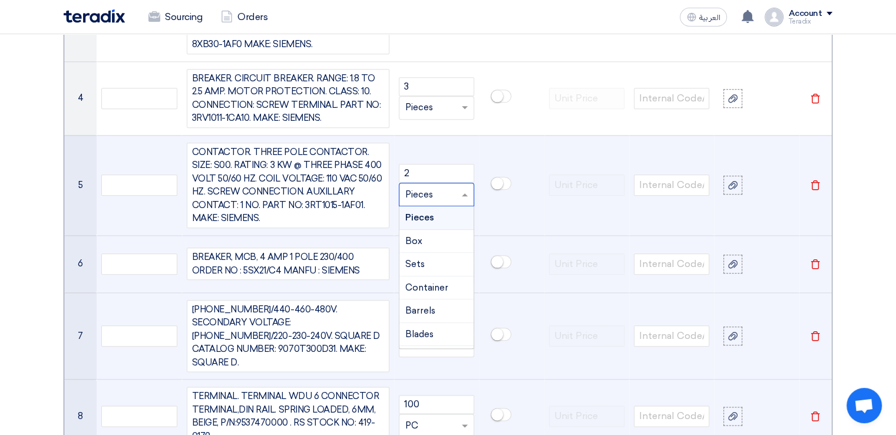
click at [430, 185] on input "text" at bounding box center [429, 194] width 48 height 19
type input "PC"
click at [433, 206] on div "Add type... "PC"" at bounding box center [436, 217] width 74 height 23
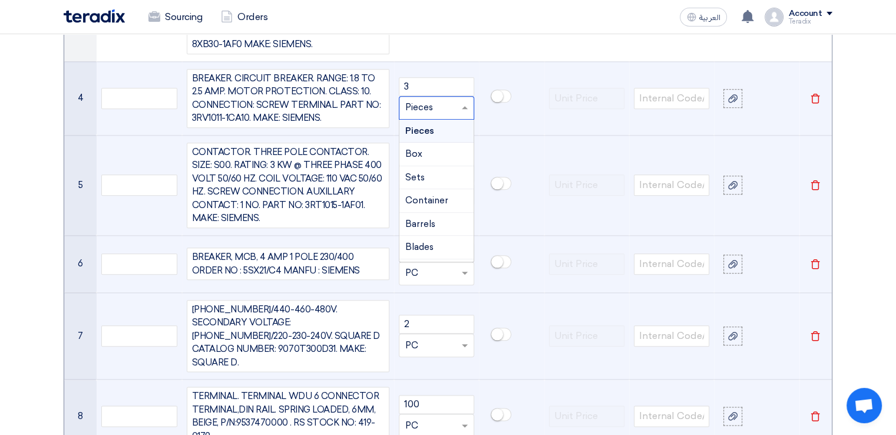
click at [438, 103] on input "text" at bounding box center [429, 107] width 48 height 19
type input "PC"
click at [439, 127] on span "Add type..." at bounding box center [424, 131] width 38 height 8
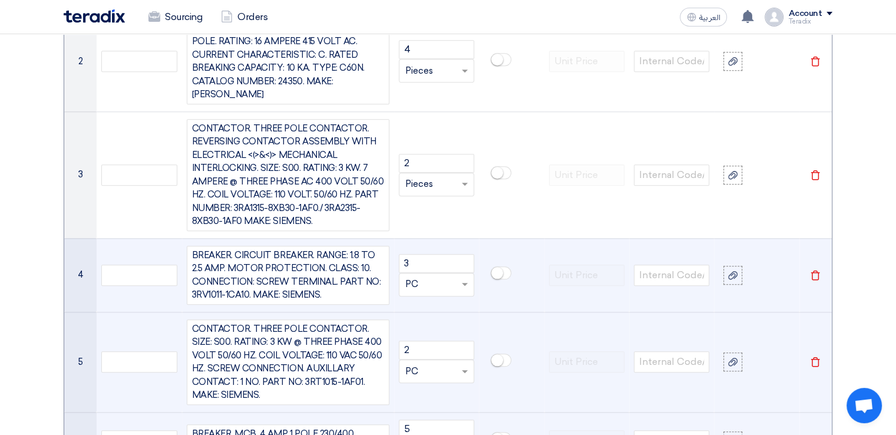
scroll to position [1129, 0]
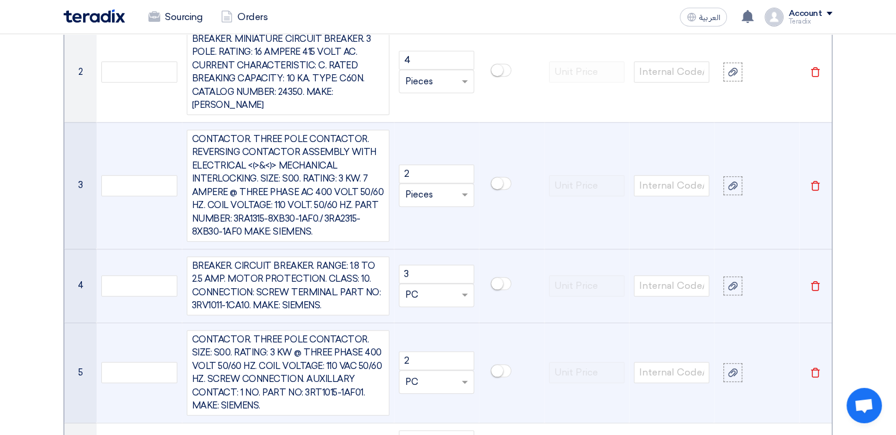
click at [423, 190] on input "text" at bounding box center [429, 195] width 48 height 19
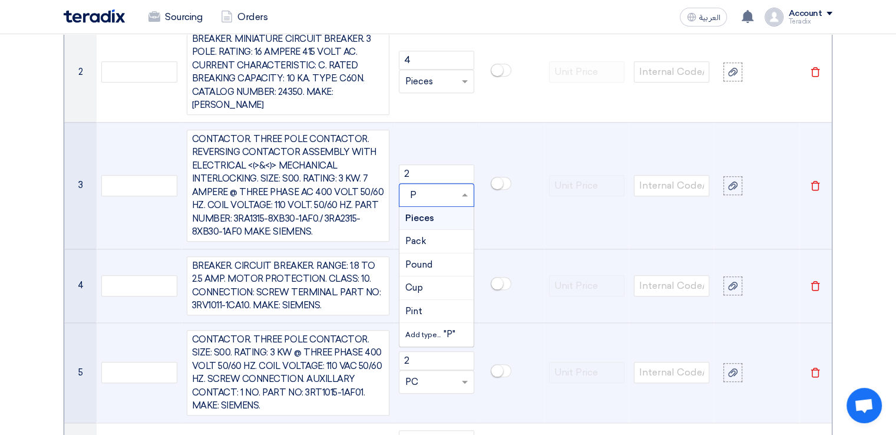
type input "PC"
click at [436, 215] on span "Add type..." at bounding box center [424, 218] width 38 height 8
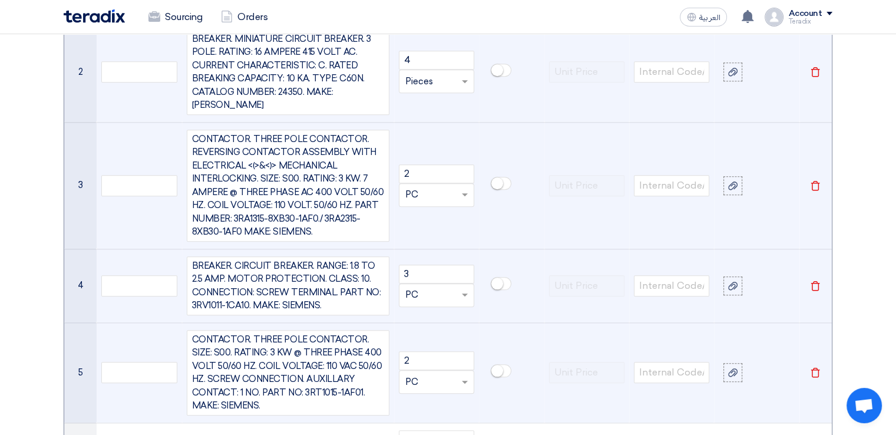
click at [447, 81] on input "text" at bounding box center [429, 81] width 48 height 19
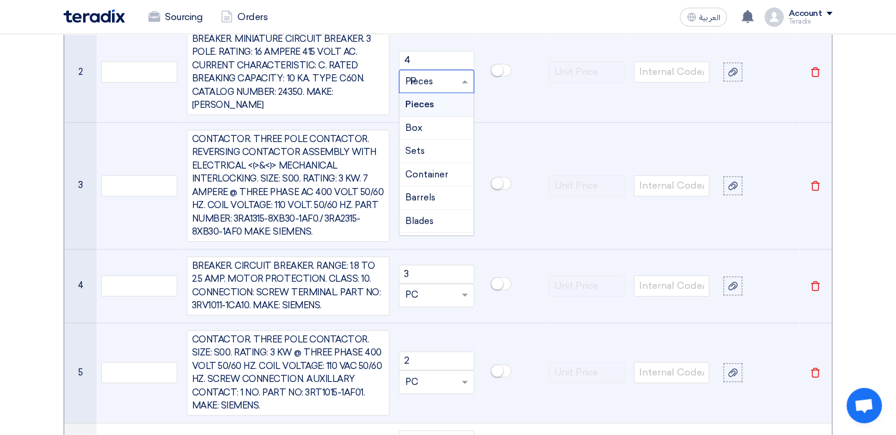
type input "PC"
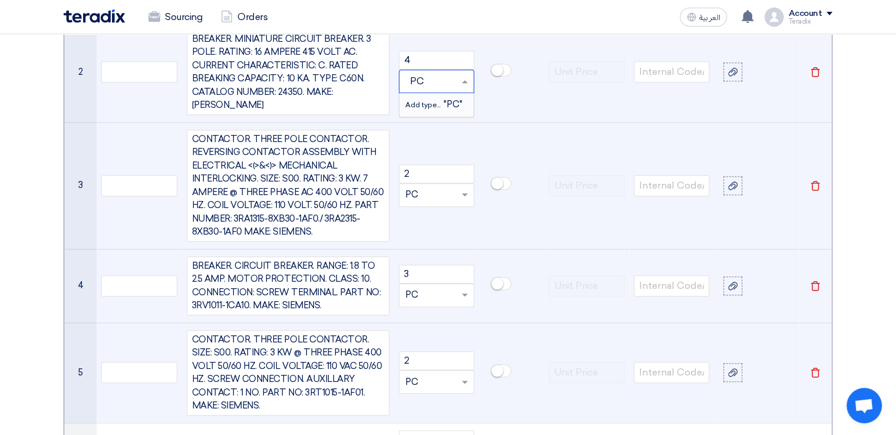
click at [446, 93] on div "Add type... "PC"" at bounding box center [436, 104] width 74 height 23
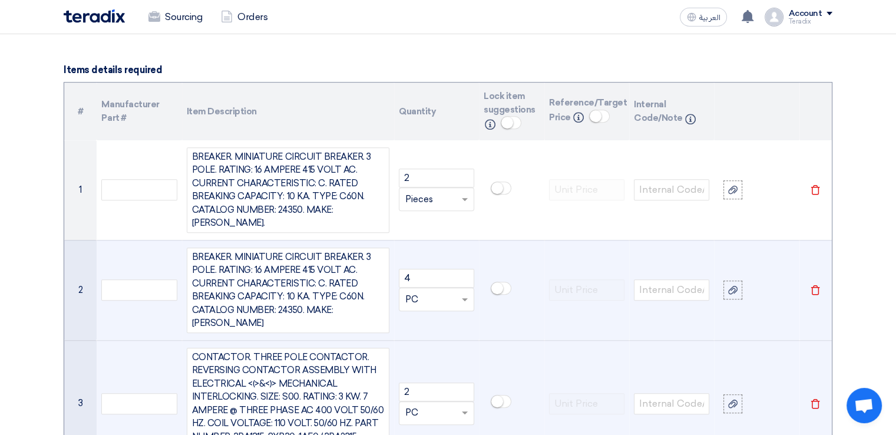
scroll to position [900, 0]
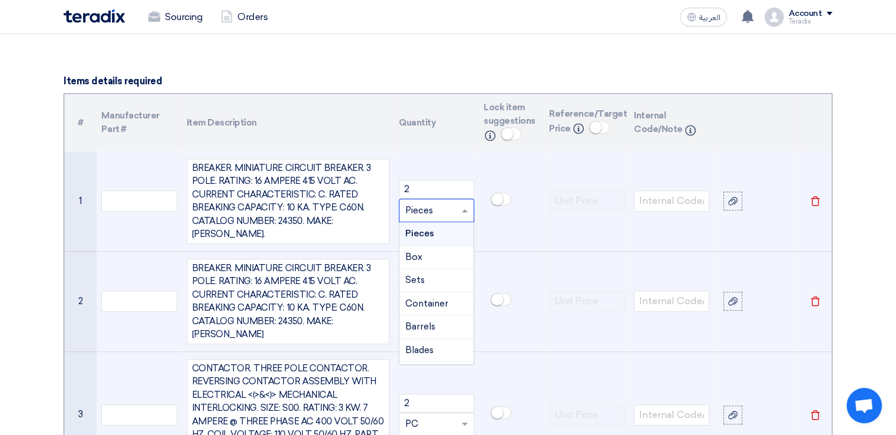
click at [431, 206] on input "text" at bounding box center [429, 210] width 48 height 19
type input "PC"
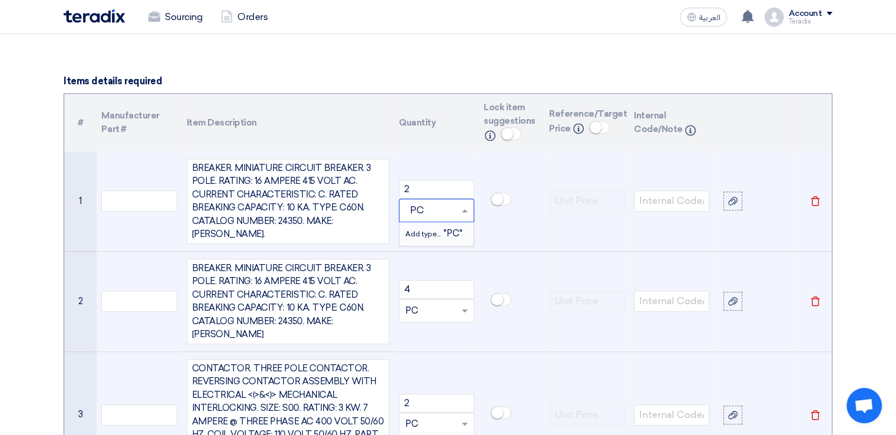
click at [432, 232] on span "Add type..." at bounding box center [424, 234] width 38 height 8
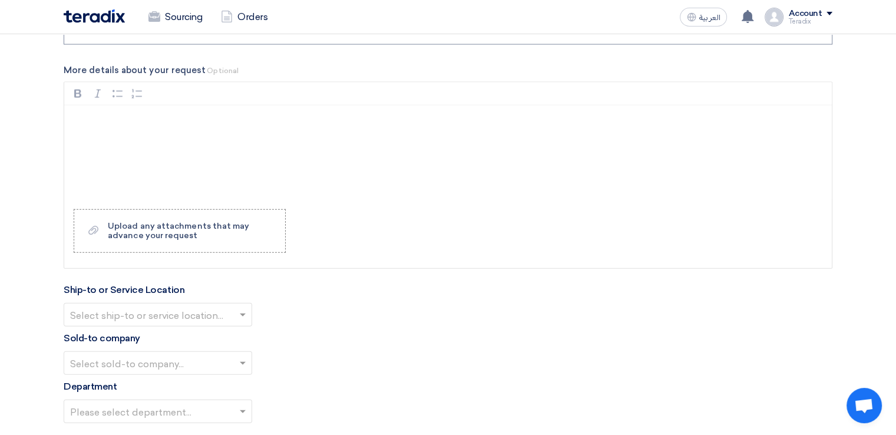
scroll to position [2623, 0]
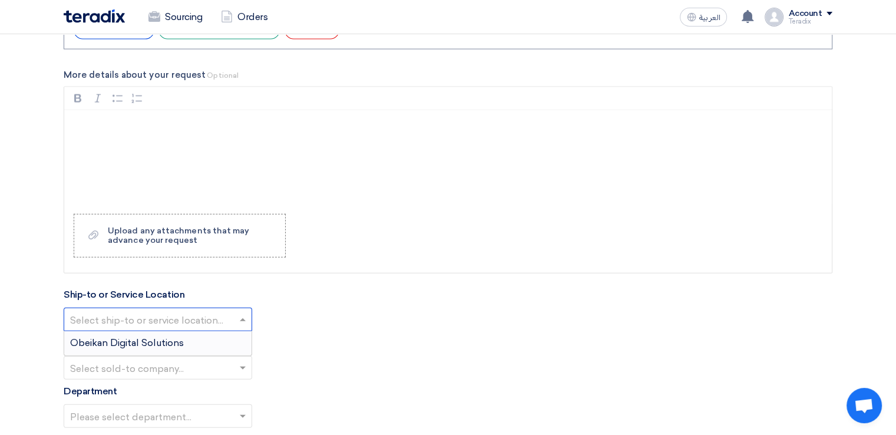
click at [220, 310] on input "text" at bounding box center [152, 319] width 164 height 19
click at [222, 331] on div "Obeikan Digital Solutions" at bounding box center [157, 343] width 187 height 24
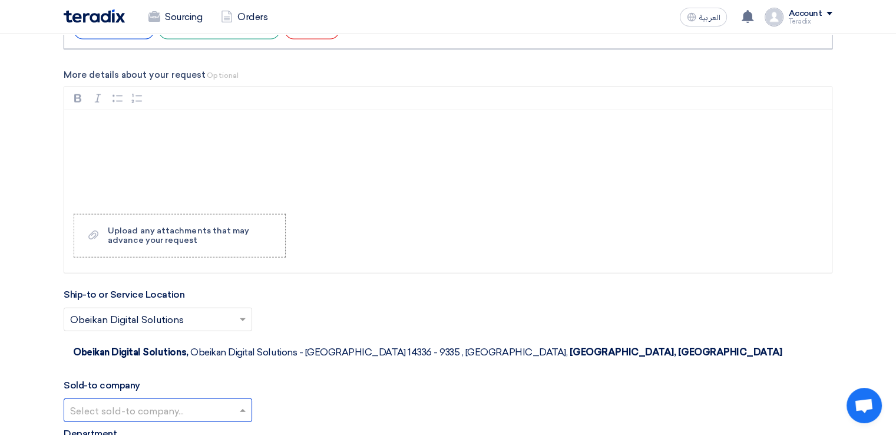
click at [223, 401] on input "text" at bounding box center [152, 410] width 164 height 19
click at [223, 422] on div "SHAMEL / Obeikan Digital Solutions" at bounding box center [157, 434] width 187 height 24
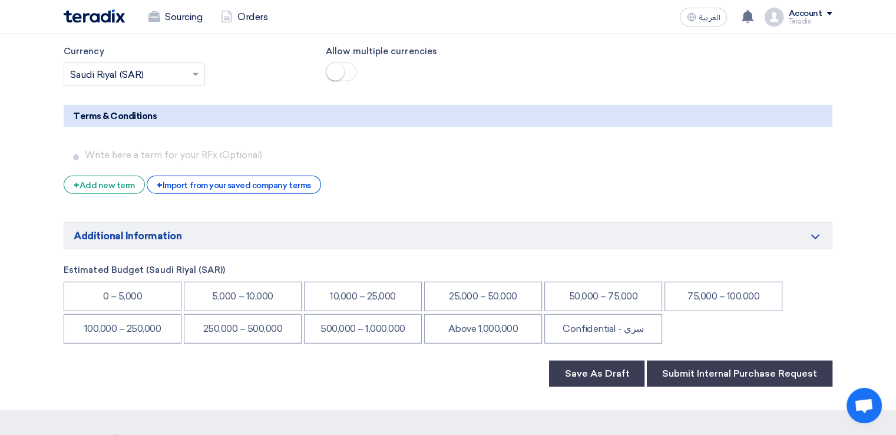
scroll to position [3159, 0]
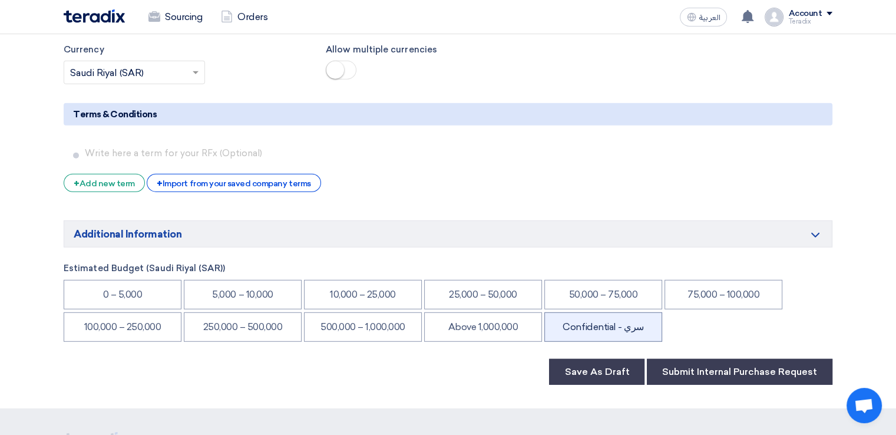
click at [619, 312] on li "Confidential - سري" at bounding box center [603, 326] width 118 height 29
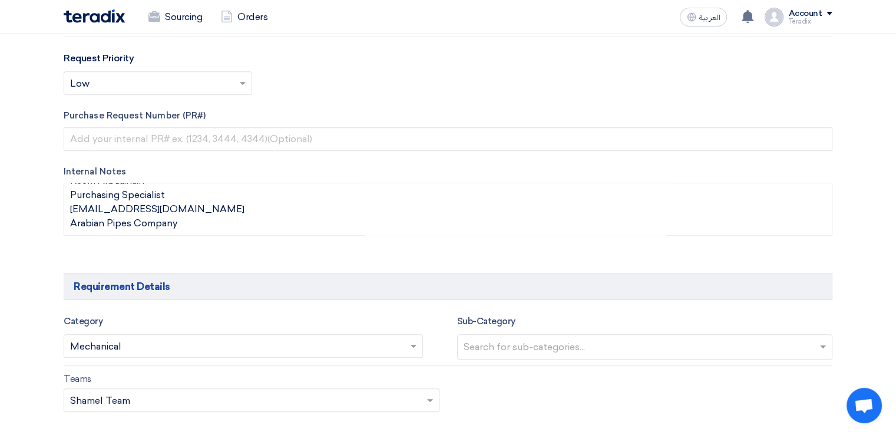
scroll to position [0, 0]
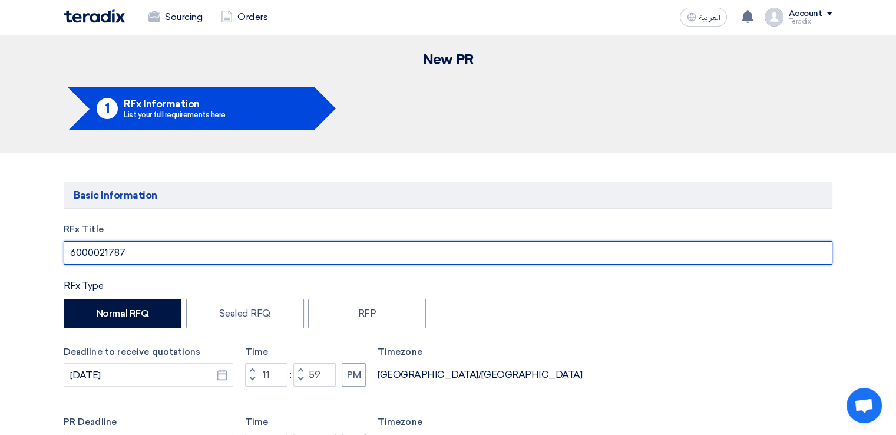
click at [494, 253] on input "6000021787" at bounding box center [448, 253] width 769 height 24
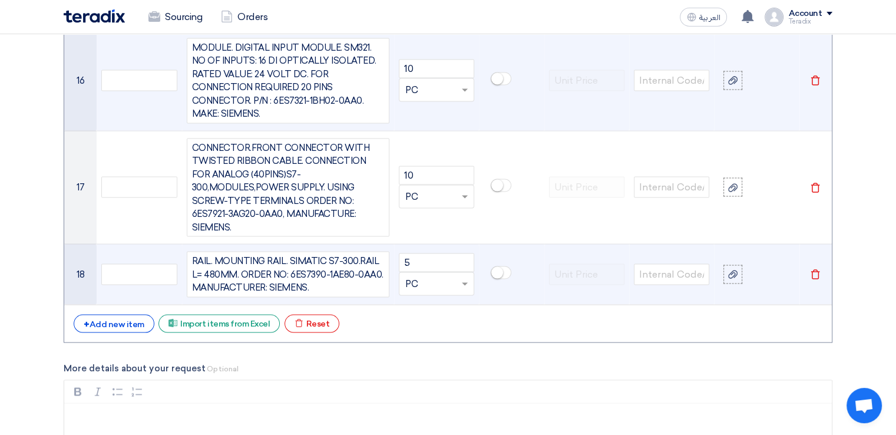
scroll to position [3305, 0]
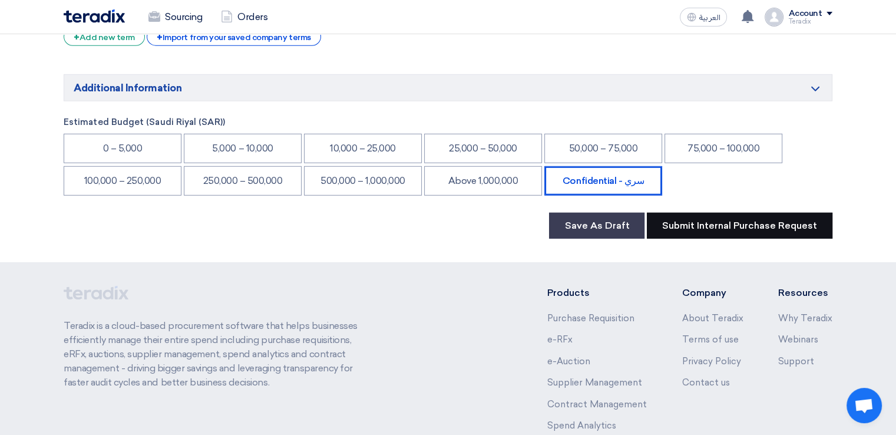
click at [745, 213] on button "Submit Internal Purchase Request" at bounding box center [740, 226] width 186 height 26
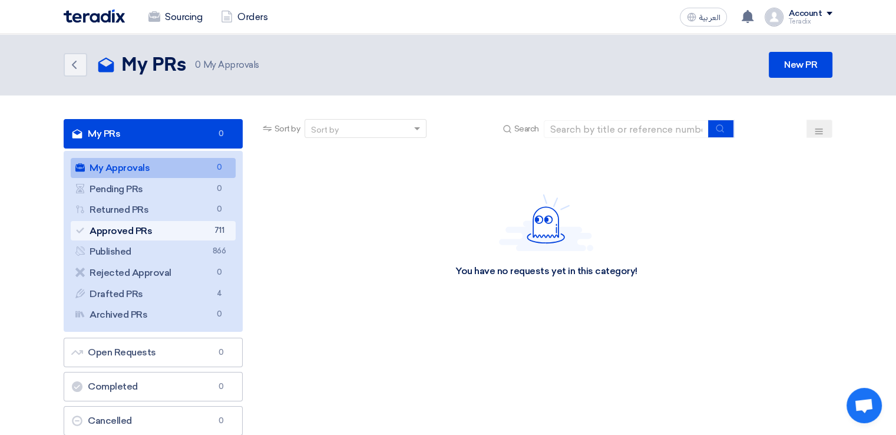
click at [229, 222] on link "Approved PRs Approved PRs 711" at bounding box center [153, 231] width 165 height 20
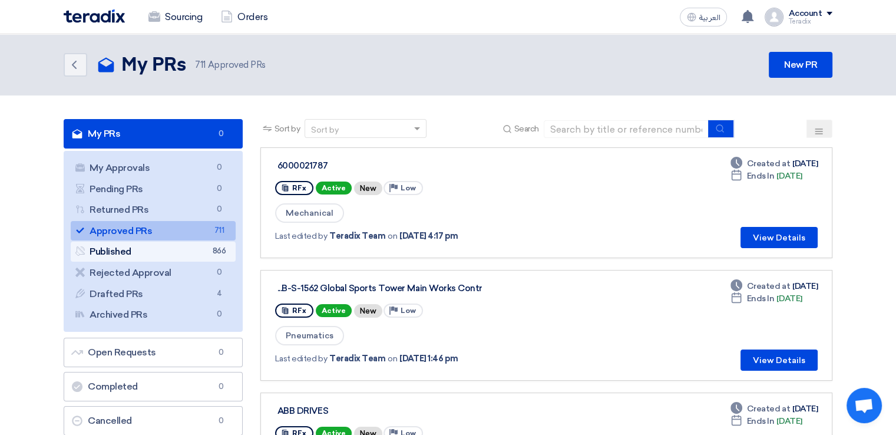
click at [226, 252] on link "Published Published 866" at bounding box center [153, 252] width 165 height 20
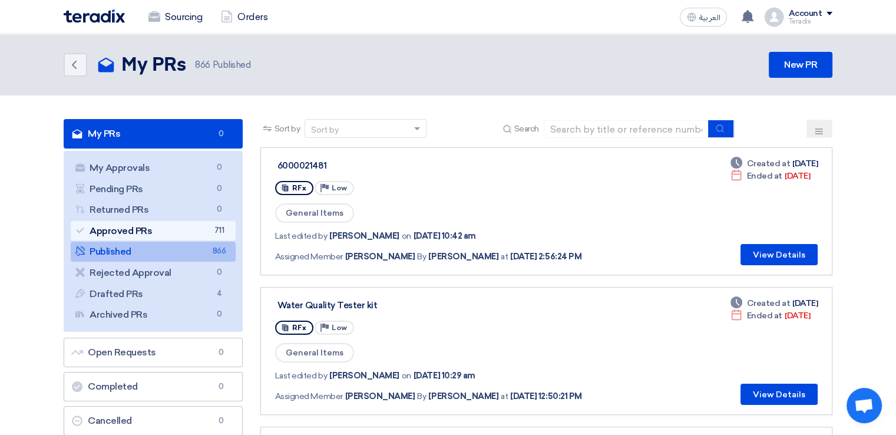
click at [219, 236] on span "711" at bounding box center [219, 230] width 14 height 12
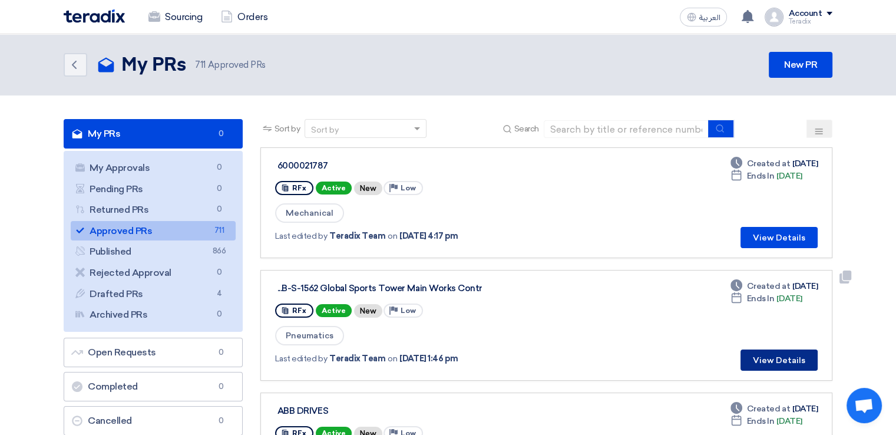
click at [799, 366] on button "View Details" at bounding box center [779, 359] width 77 height 21
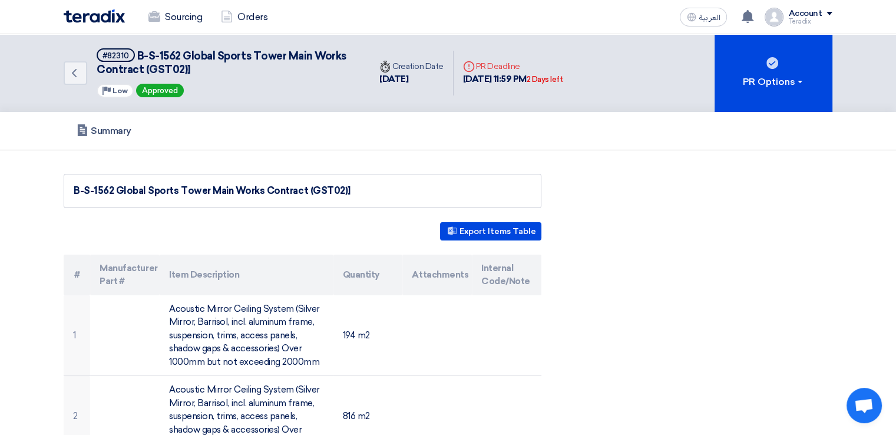
click at [100, 12] on img at bounding box center [94, 16] width 61 height 14
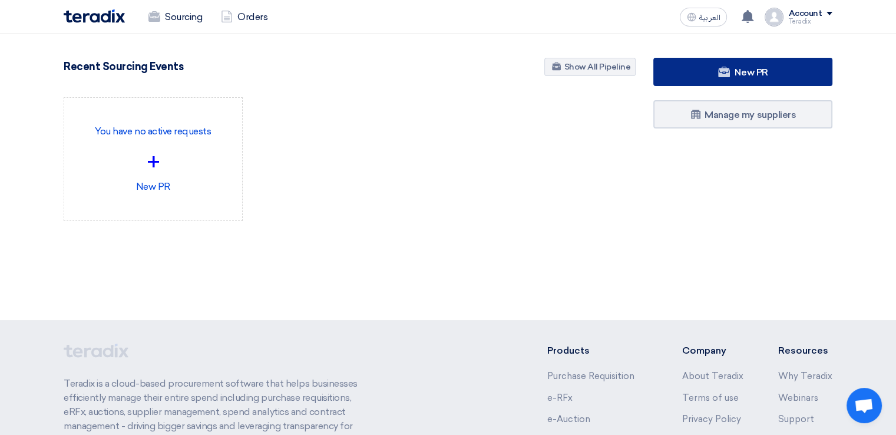
click at [745, 82] on link "New PR" at bounding box center [742, 72] width 179 height 28
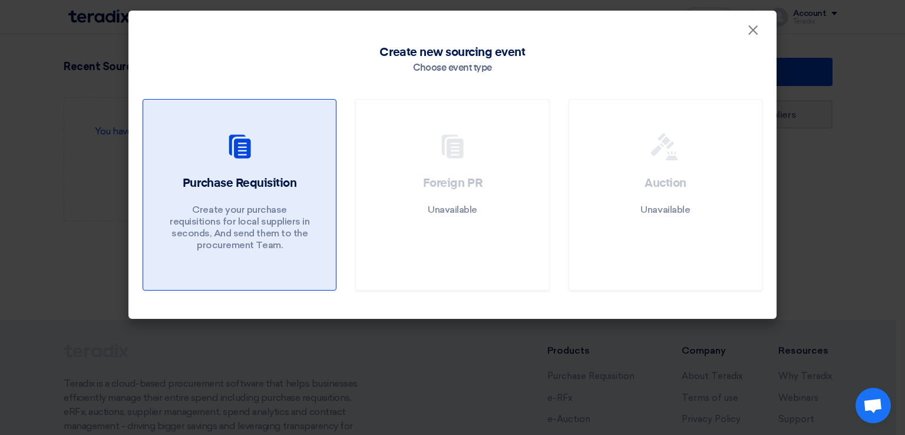
click at [237, 135] on use at bounding box center [240, 146] width 22 height 24
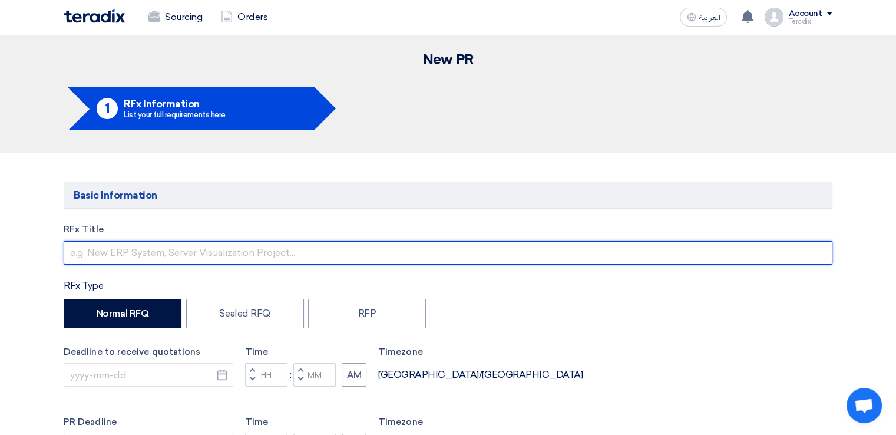
click at [290, 254] on input "text" at bounding box center [448, 253] width 769 height 24
paste input "MEFSCO RFQ #50"
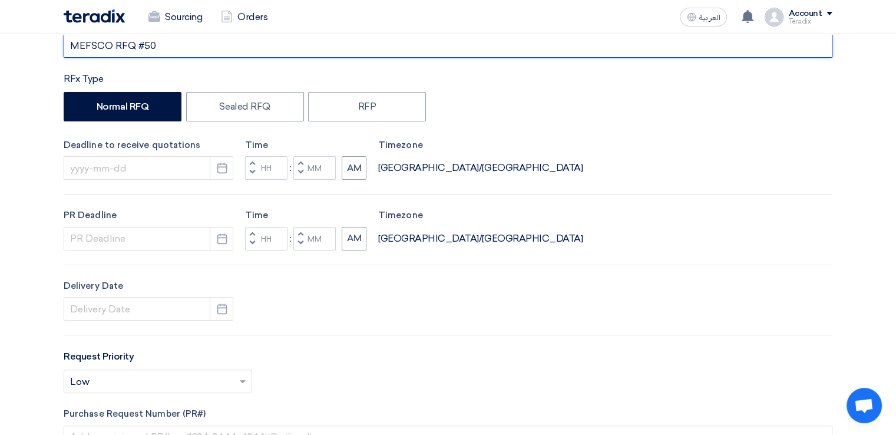
scroll to position [215, 0]
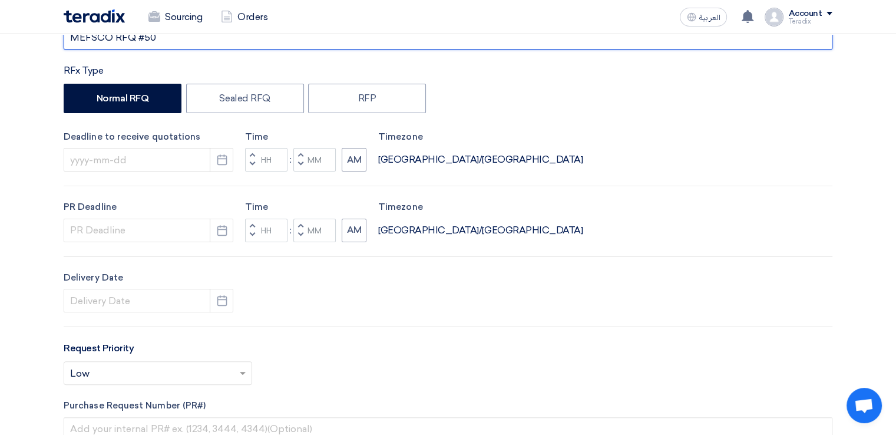
type input "MEFSCO RFQ #50"
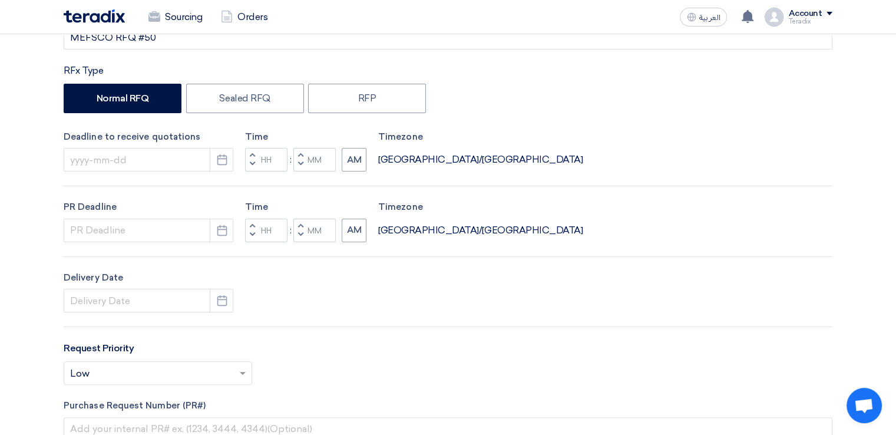
click at [137, 139] on label "Deadline to receive quotations" at bounding box center [149, 137] width 170 height 14
click at [139, 144] on div "Deadline to receive quotations Pick a date" at bounding box center [149, 151] width 170 height 42
click at [146, 161] on input at bounding box center [149, 160] width 170 height 24
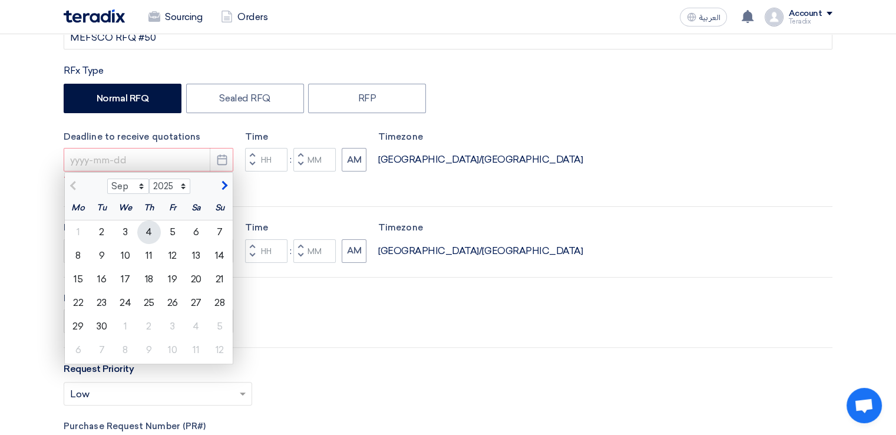
click at [156, 229] on div "4" at bounding box center [149, 232] width 24 height 24
type input "[DATE]"
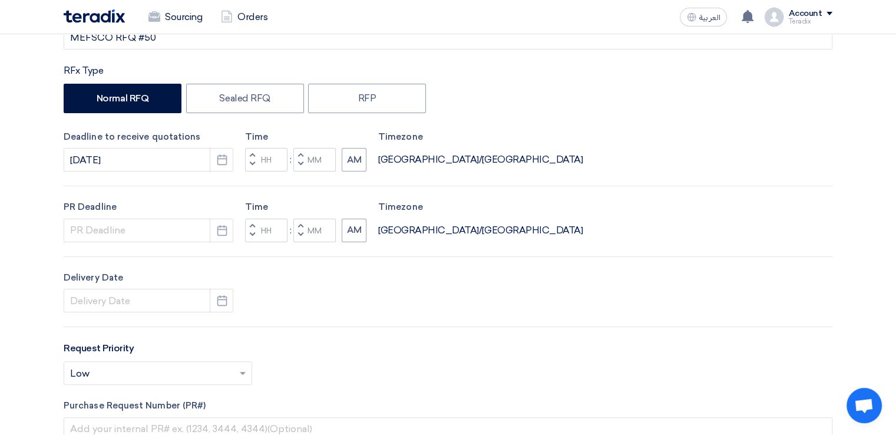
click at [161, 241] on div "RFx Title MEFSCO RFQ #50 RFx Type Normal RFQ Sealed RFQ RFP Deadline to receive…" at bounding box center [448, 276] width 786 height 536
click at [157, 230] on input at bounding box center [149, 231] width 170 height 24
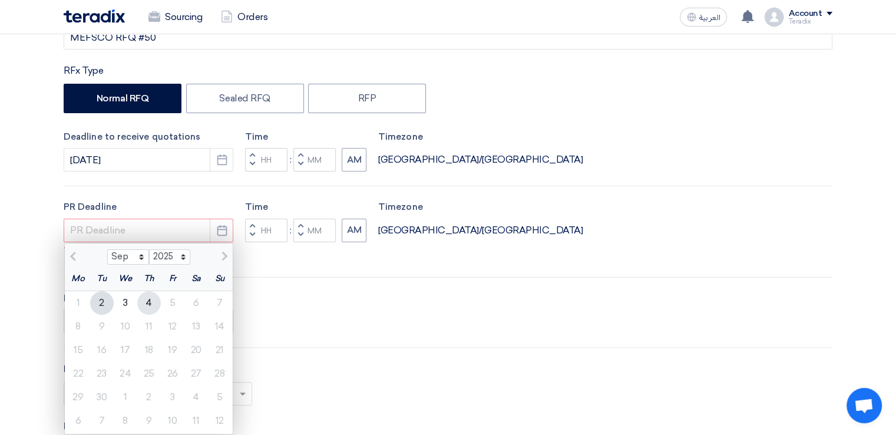
click at [148, 292] on div "4" at bounding box center [149, 303] width 24 height 24
type input "[DATE]"
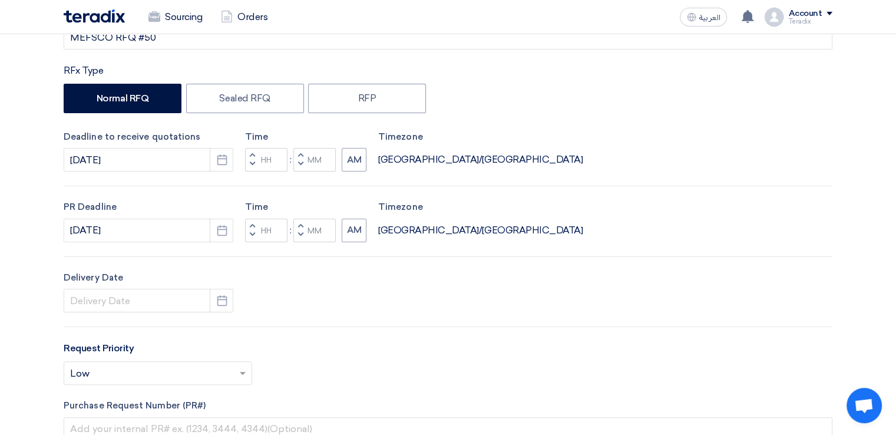
click at [300, 235] on span "button" at bounding box center [301, 234] width 4 height 7
type input "11"
type input "59"
click at [299, 167] on button "Decrement minutes" at bounding box center [300, 164] width 14 height 15
type input "11"
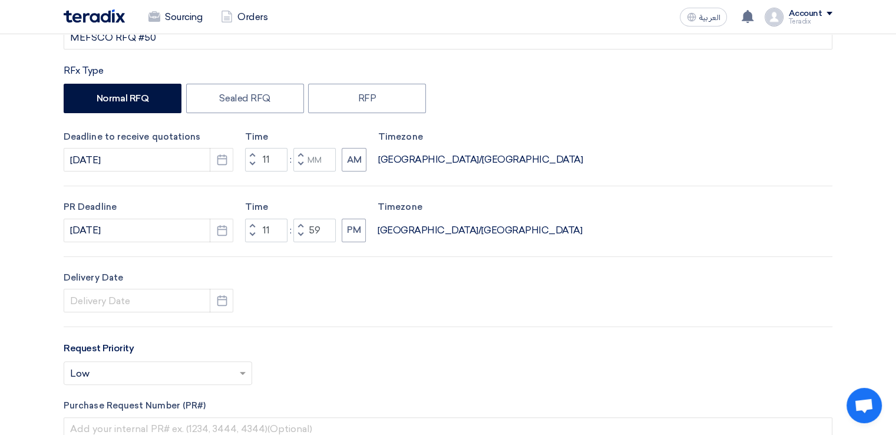
type input "59"
click at [174, 306] on input at bounding box center [149, 301] width 170 height 24
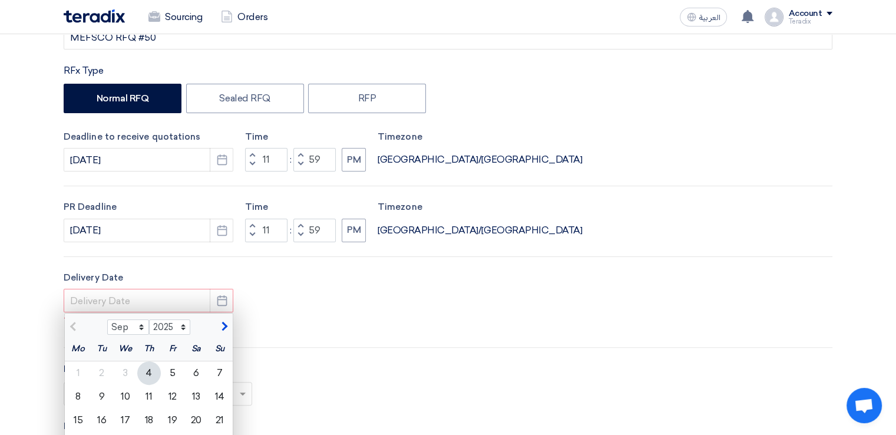
click at [153, 371] on div "4" at bounding box center [149, 373] width 24 height 24
type input "[DATE]"
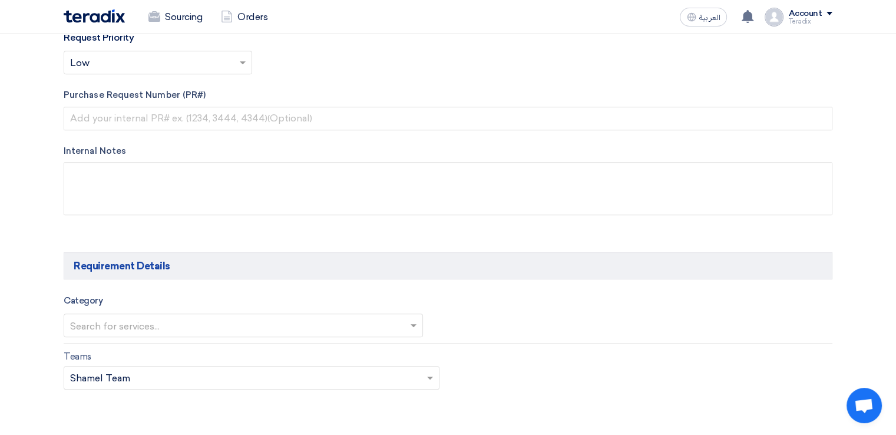
scroll to position [531, 0]
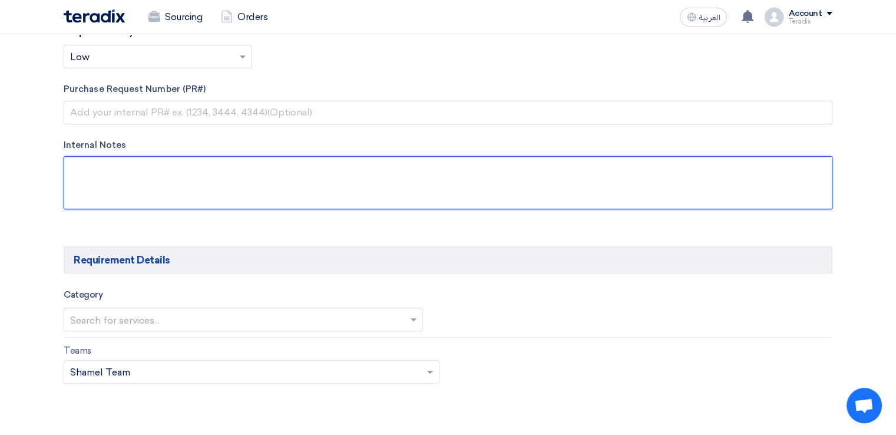
click at [267, 195] on textarea at bounding box center [448, 182] width 769 height 53
paste textarea "[PERSON_NAME] [PERSON_NAME][EMAIL_ADDRESS][DOMAIN_NAME] [PHONE_NUMBER] (Work) A…"
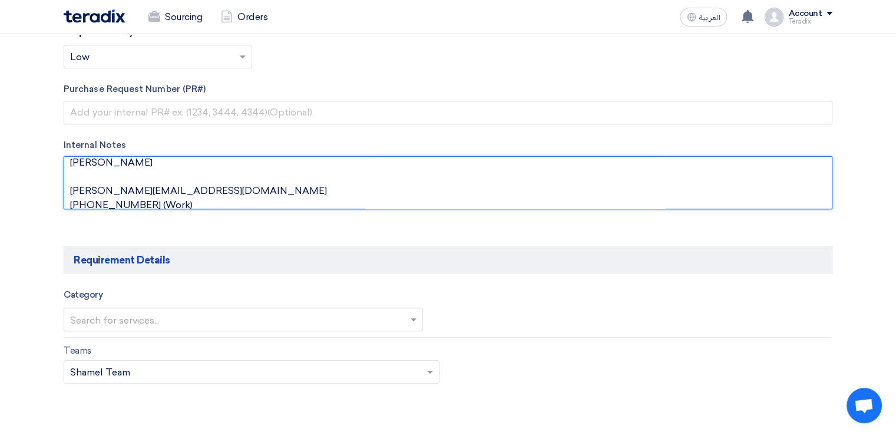
scroll to position [20, 0]
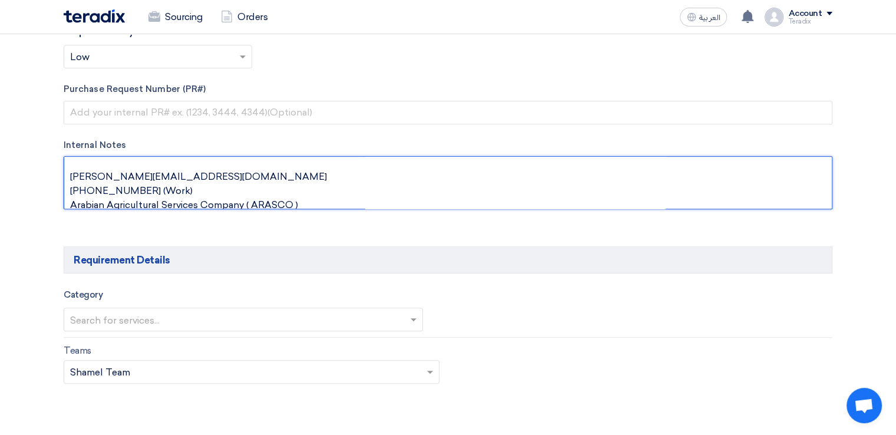
paste textarea "Specialist, Procurement"
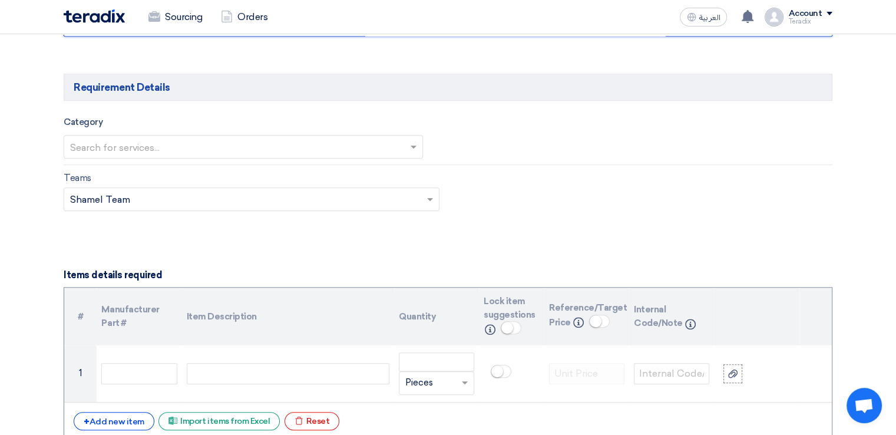
scroll to position [705, 0]
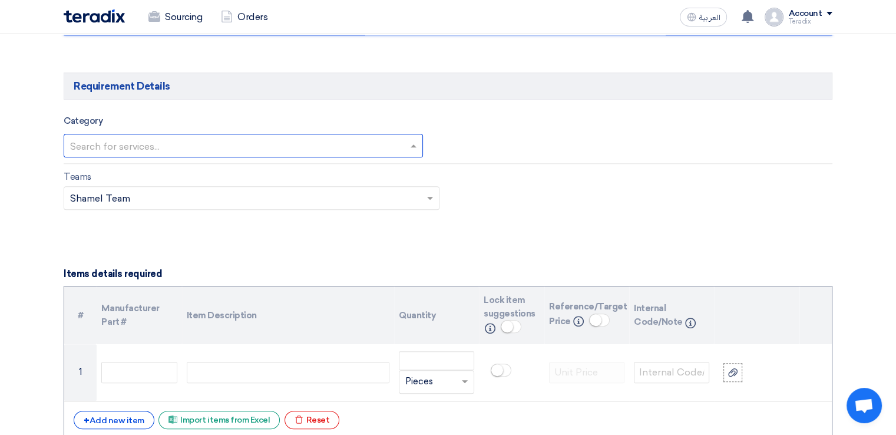
type textarea "[PERSON_NAME] Specialist, Procurement [PERSON_NAME][EMAIL_ADDRESS][DOMAIN_NAME]…"
click at [329, 137] on input "text" at bounding box center [237, 146] width 335 height 19
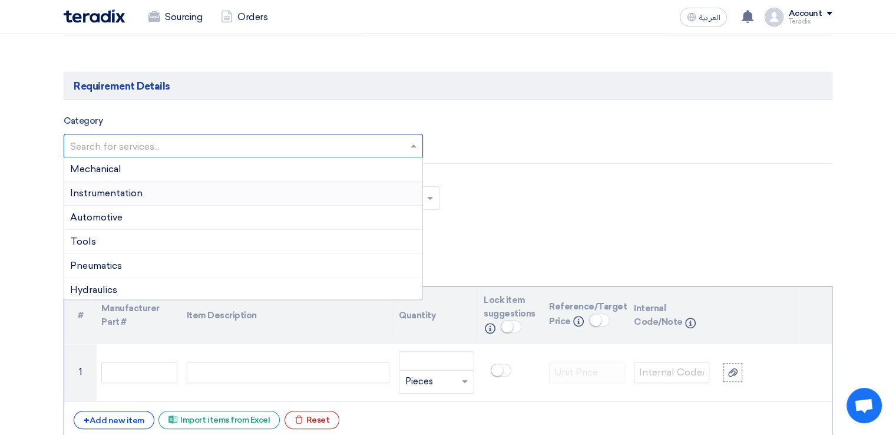
click at [325, 189] on div "Instrumentation" at bounding box center [243, 193] width 358 height 24
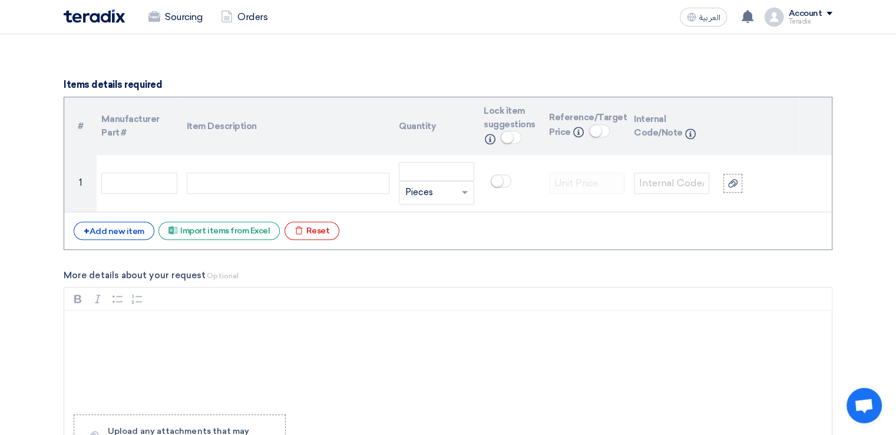
scroll to position [912, 0]
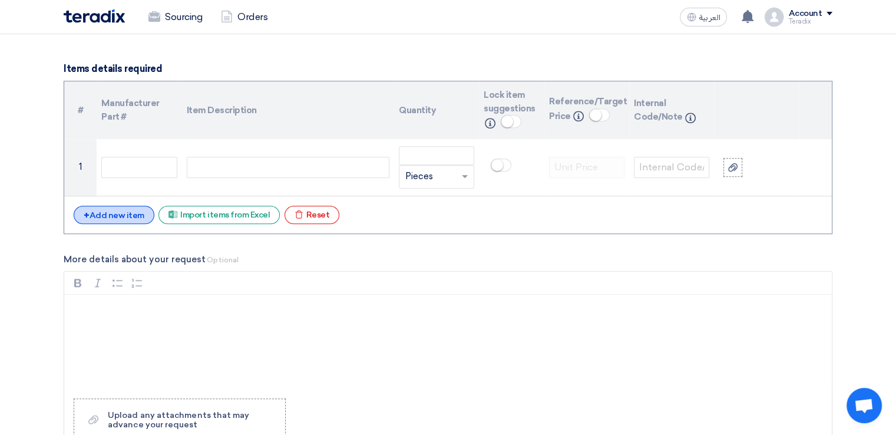
click at [124, 208] on div "+ Add new item" at bounding box center [114, 215] width 81 height 18
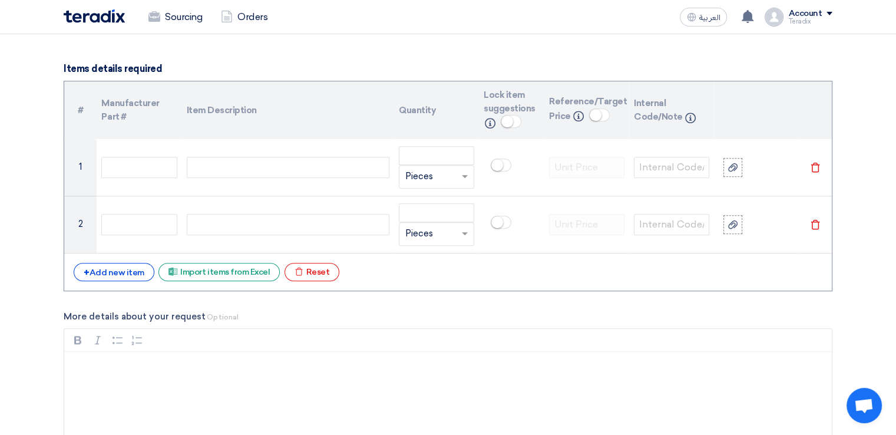
click at [127, 278] on div "+ Add new item Excel file Import items from Excel Excel file Reset" at bounding box center [448, 272] width 749 height 19
click at [126, 275] on div "+ Add new item" at bounding box center [114, 272] width 81 height 18
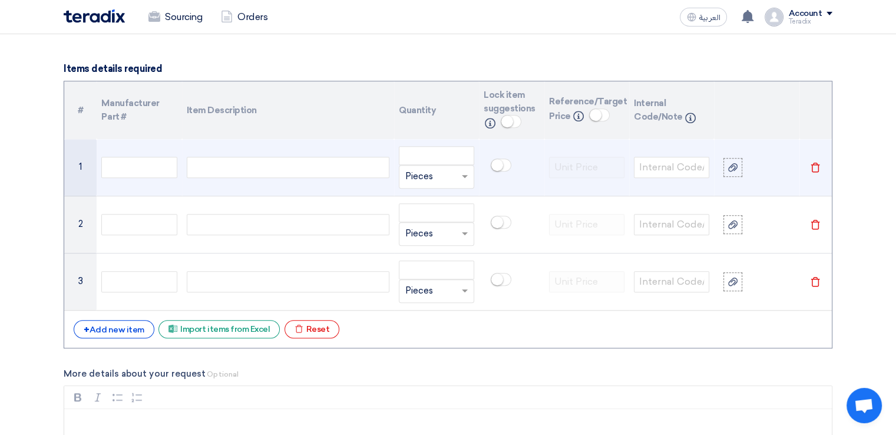
click at [279, 161] on div at bounding box center [288, 167] width 203 height 21
paste div
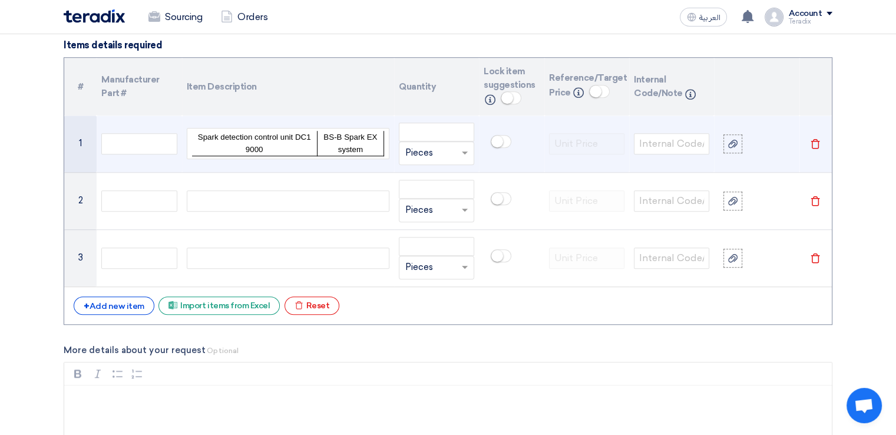
scroll to position [939, 0]
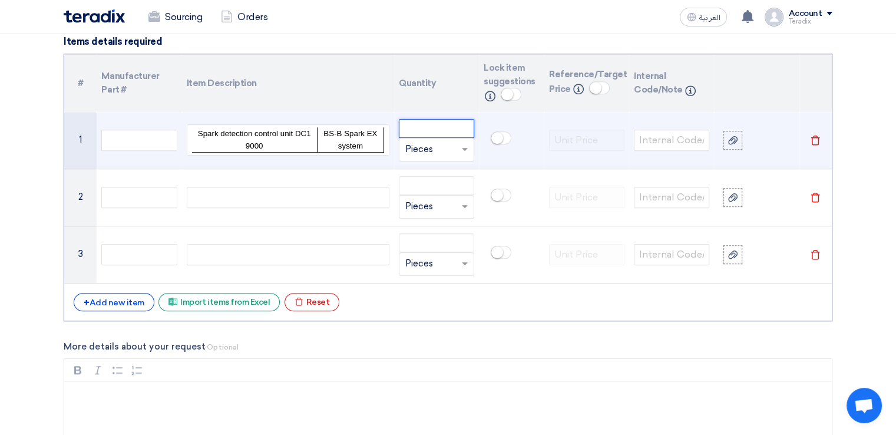
click at [417, 129] on input "number" at bounding box center [436, 128] width 75 height 19
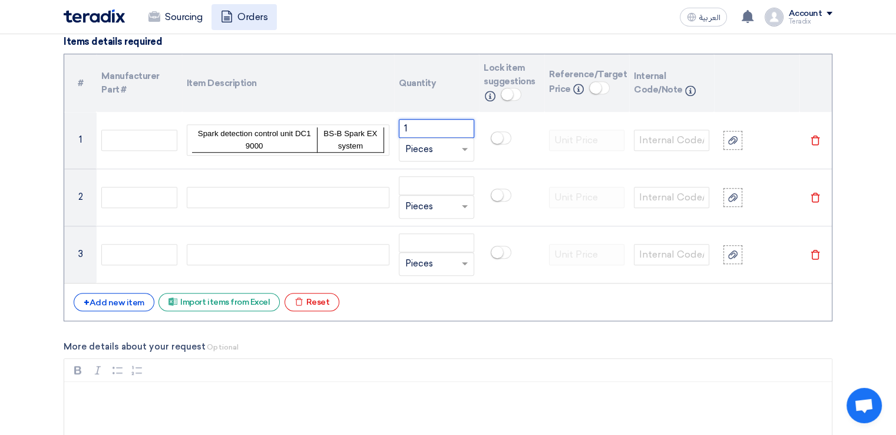
type input "1"
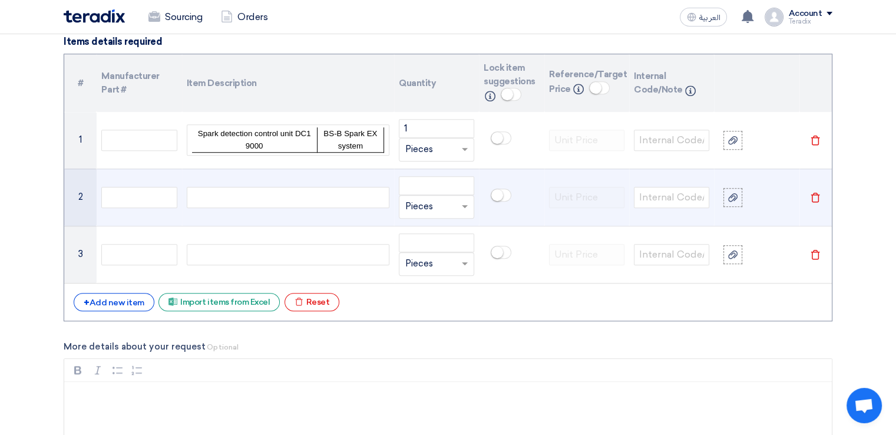
click at [336, 203] on div at bounding box center [288, 197] width 203 height 21
paste div
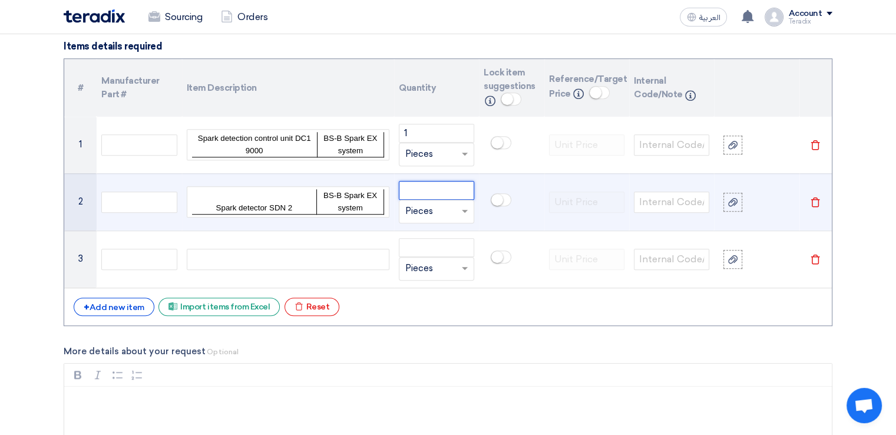
click at [408, 190] on input "number" at bounding box center [436, 190] width 75 height 19
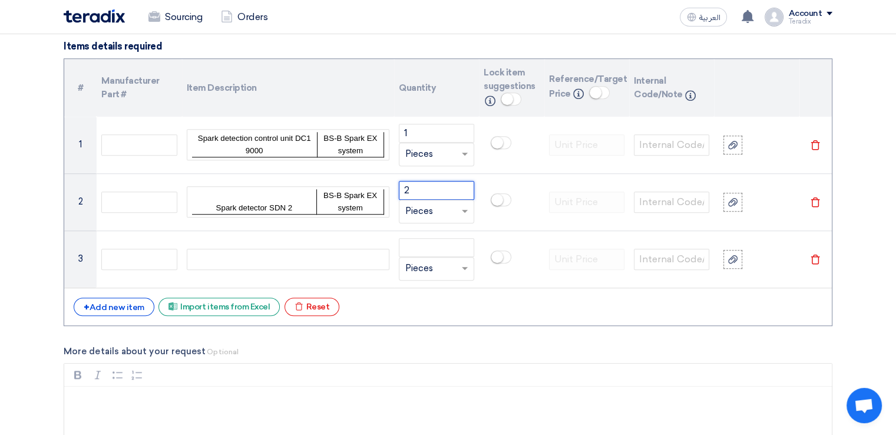
type input "2"
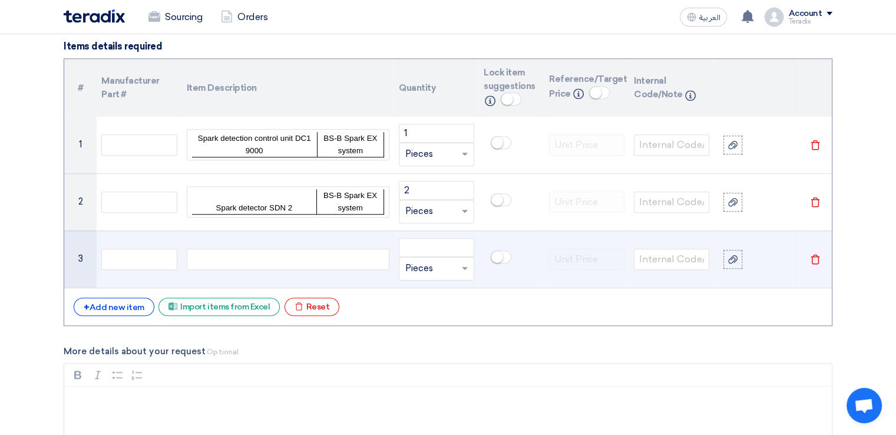
click at [302, 253] on div at bounding box center [288, 259] width 203 height 21
paste div
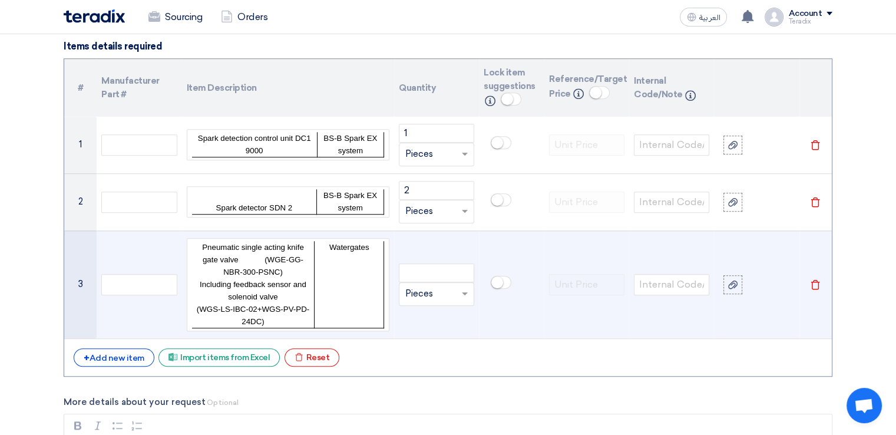
scroll to position [924, 0]
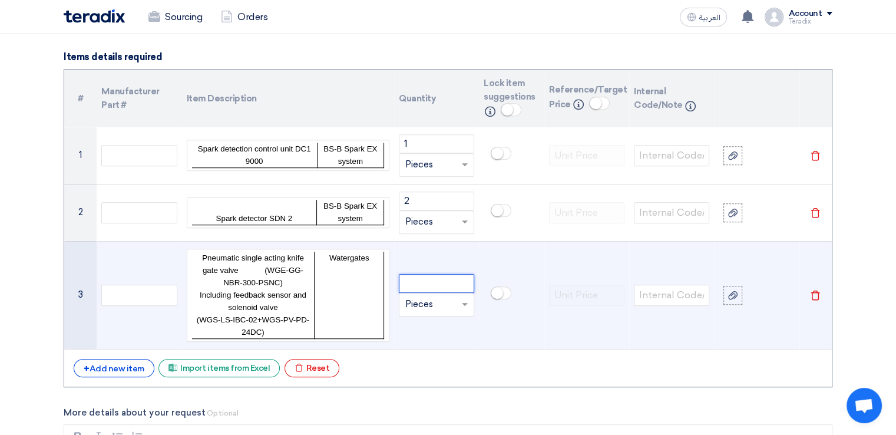
click at [427, 281] on input "number" at bounding box center [436, 283] width 75 height 19
type input "1"
click at [441, 302] on input "text" at bounding box center [429, 304] width 48 height 19
type input "unit"
click at [443, 276] on span "Add type... "unit"" at bounding box center [435, 280] width 60 height 11
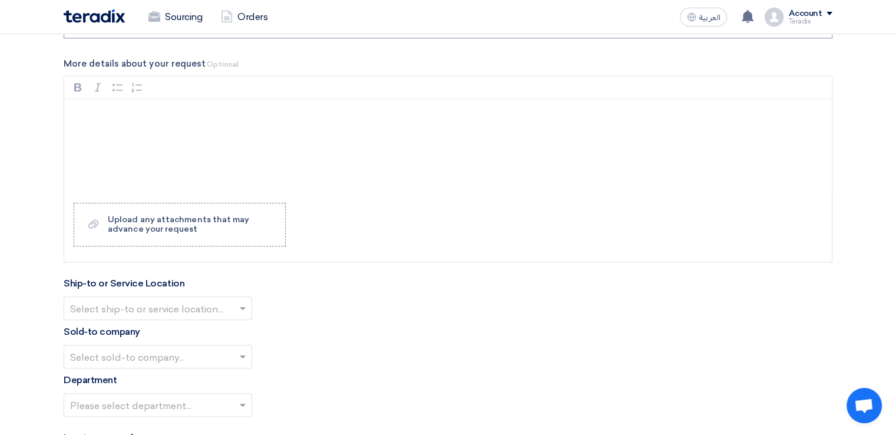
scroll to position [1268, 0]
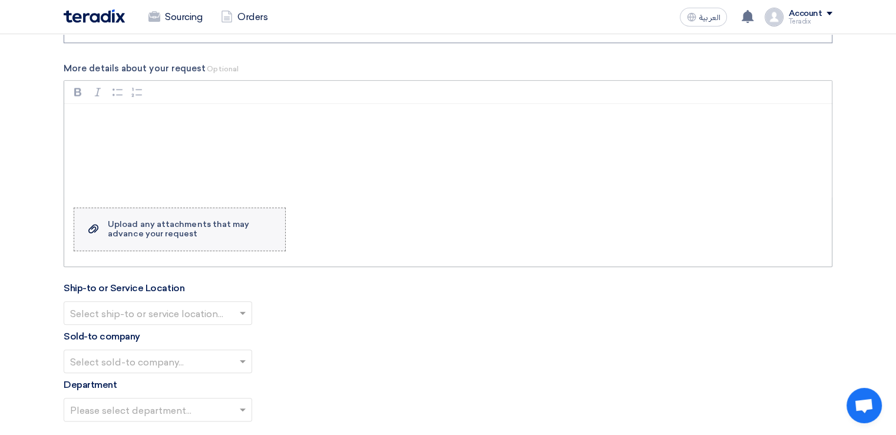
click at [165, 240] on label "Upload a file Upload any attachments that may advance your request" at bounding box center [180, 229] width 212 height 44
click at [0, 0] on input "Upload a file Upload any attachments that may advance your request" at bounding box center [0, 0] width 0 height 0
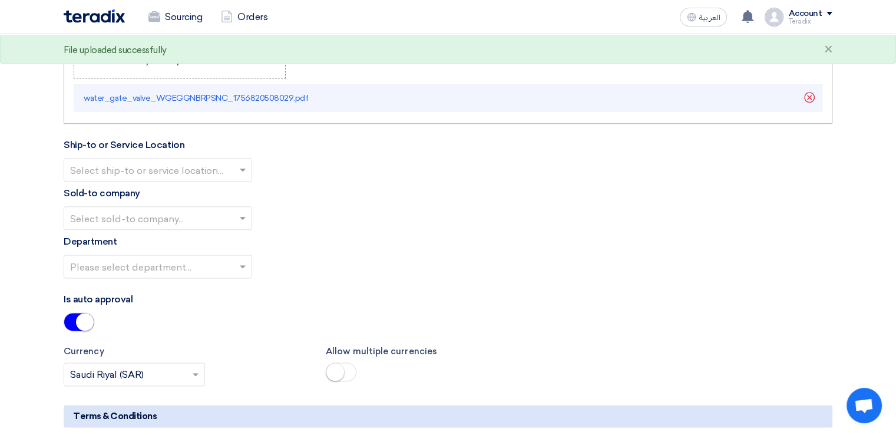
scroll to position [1446, 0]
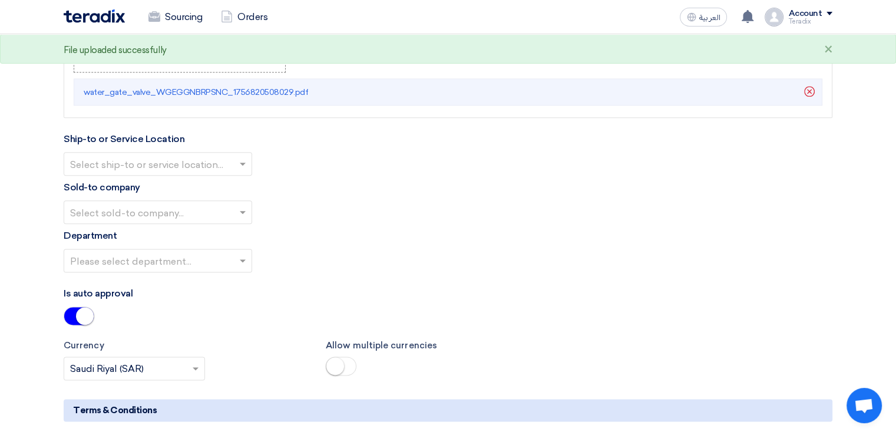
click at [196, 161] on input "text" at bounding box center [152, 164] width 164 height 19
click at [198, 191] on div "Obeikan Digital Solutions" at bounding box center [157, 188] width 187 height 24
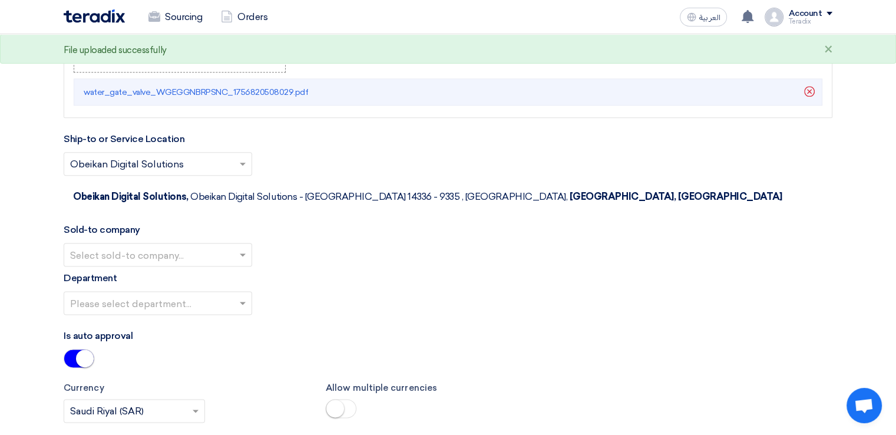
click at [203, 246] on input "text" at bounding box center [152, 255] width 164 height 19
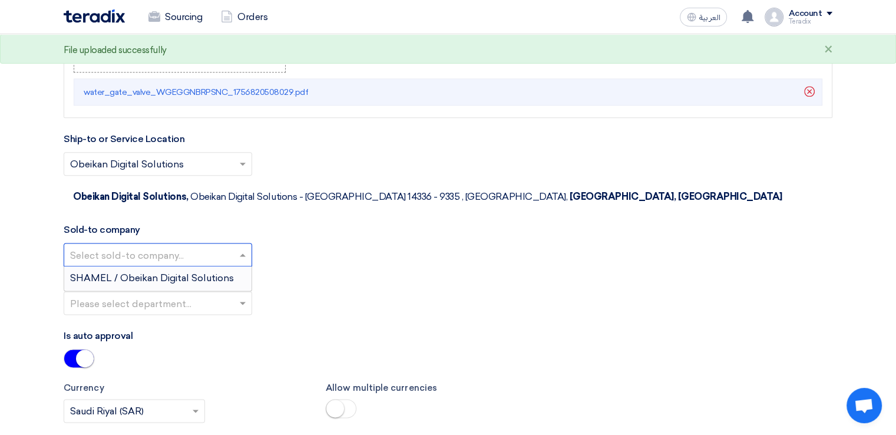
click at [207, 272] on span "SHAMEL / Obeikan Digital Solutions" at bounding box center [152, 277] width 164 height 11
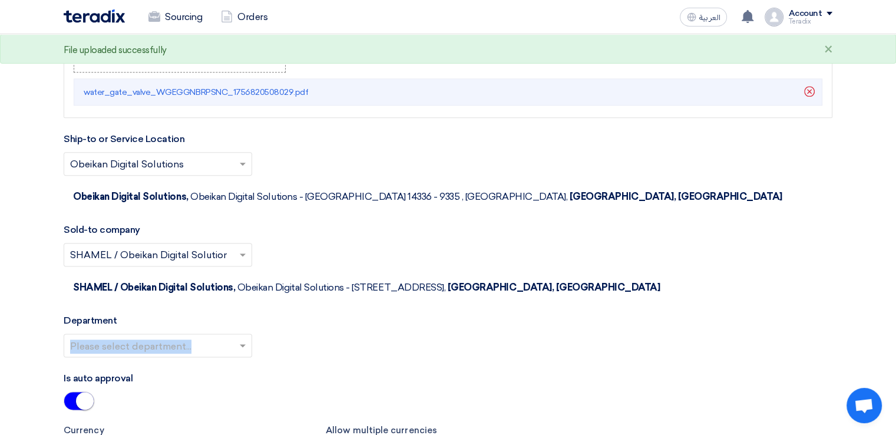
drag, startPoint x: 210, startPoint y: 267, endPoint x: 210, endPoint y: 281, distance: 14.2
click at [210, 313] on div "Department Please select department..." at bounding box center [448, 339] width 769 height 53
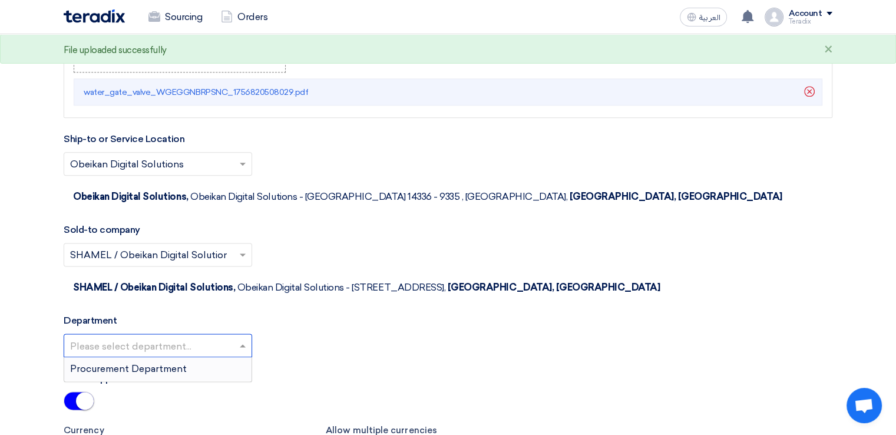
click at [210, 336] on input "text" at bounding box center [152, 345] width 164 height 19
click at [210, 357] on div "Procurement Department" at bounding box center [157, 369] width 187 height 24
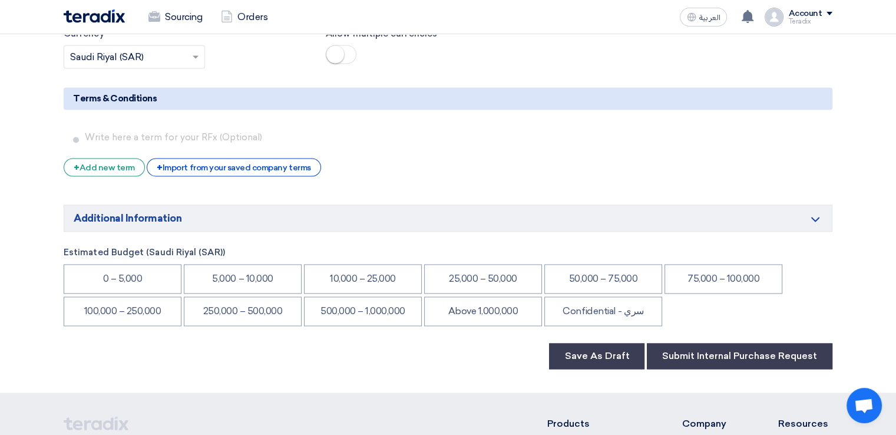
scroll to position [1850, 0]
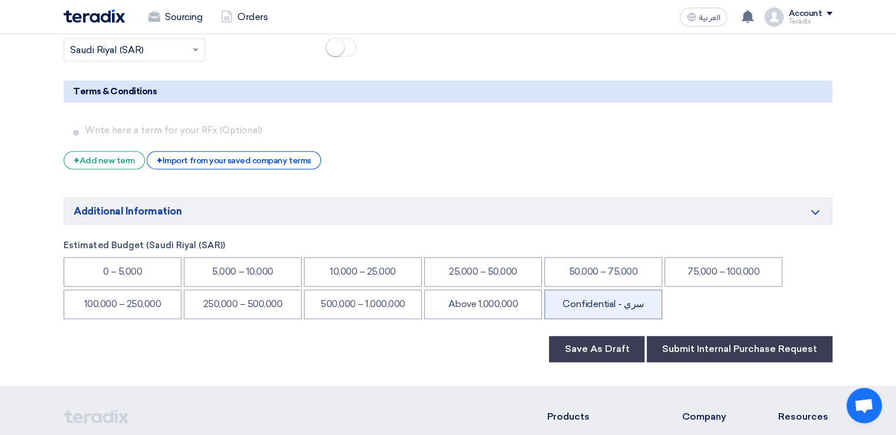
click at [598, 289] on li "Confidential - سري" at bounding box center [603, 303] width 118 height 29
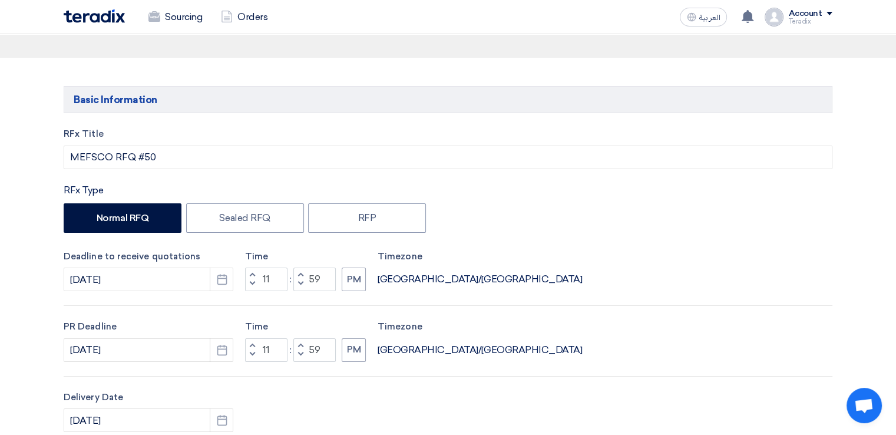
scroll to position [0, 0]
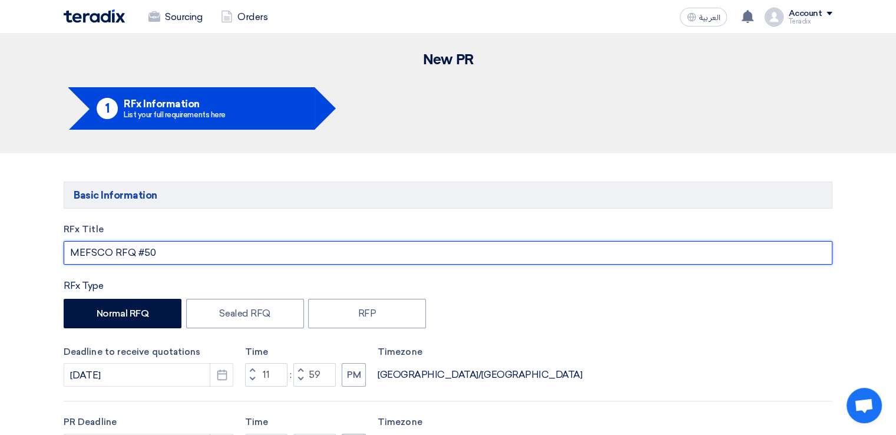
click at [394, 246] on input "MEFSCO RFQ #50" at bounding box center [448, 253] width 769 height 24
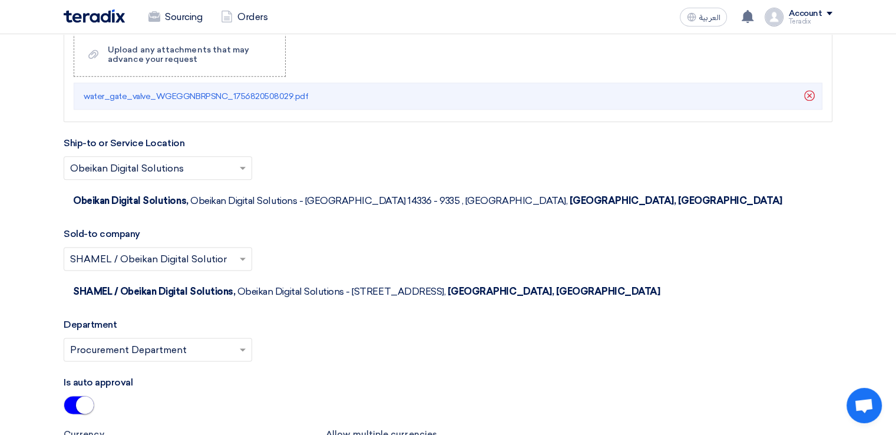
scroll to position [2004, 0]
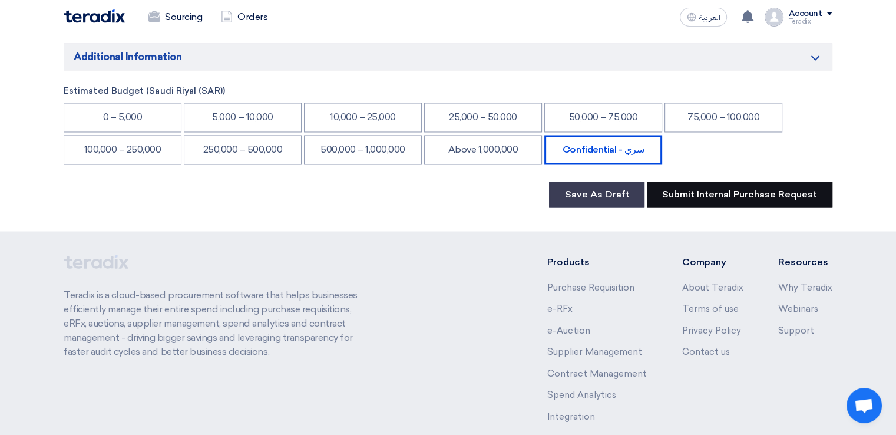
click at [730, 181] on button "Submit Internal Purchase Request" at bounding box center [740, 194] width 186 height 26
